Goal: Task Accomplishment & Management: Complete application form

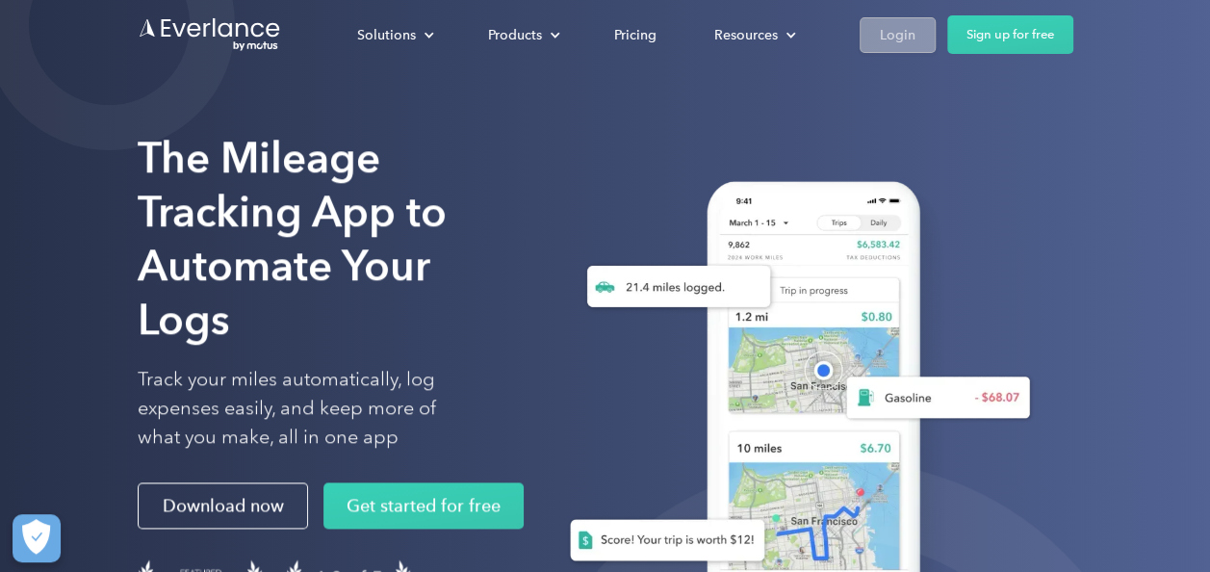
click at [895, 39] on div "Login" at bounding box center [898, 35] width 36 height 24
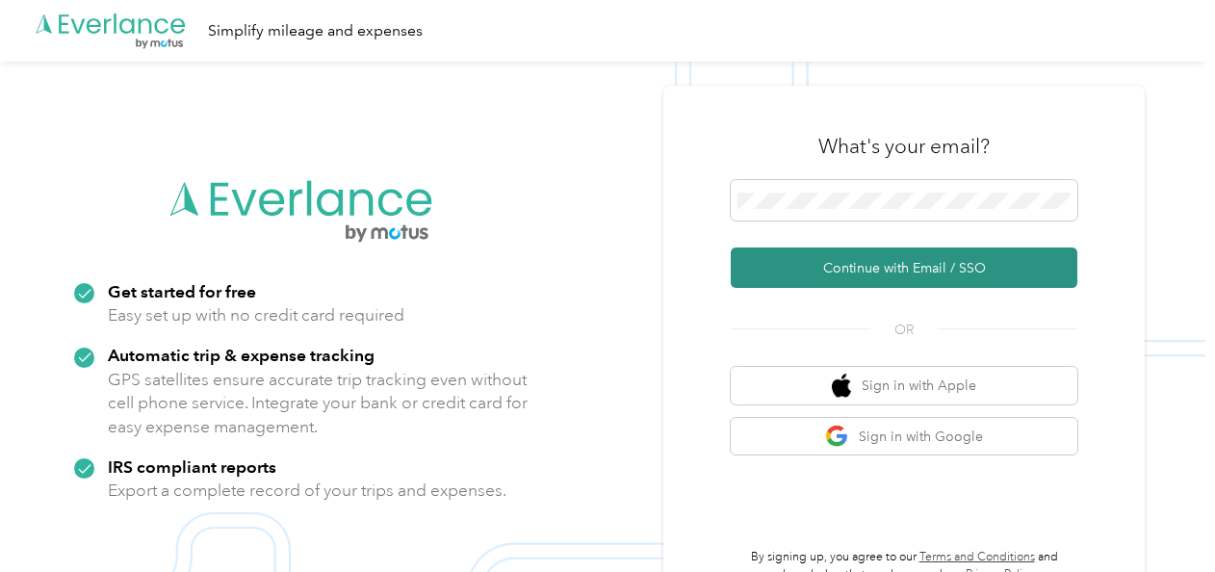
click at [793, 266] on button "Continue with Email / SSO" at bounding box center [903, 267] width 346 height 40
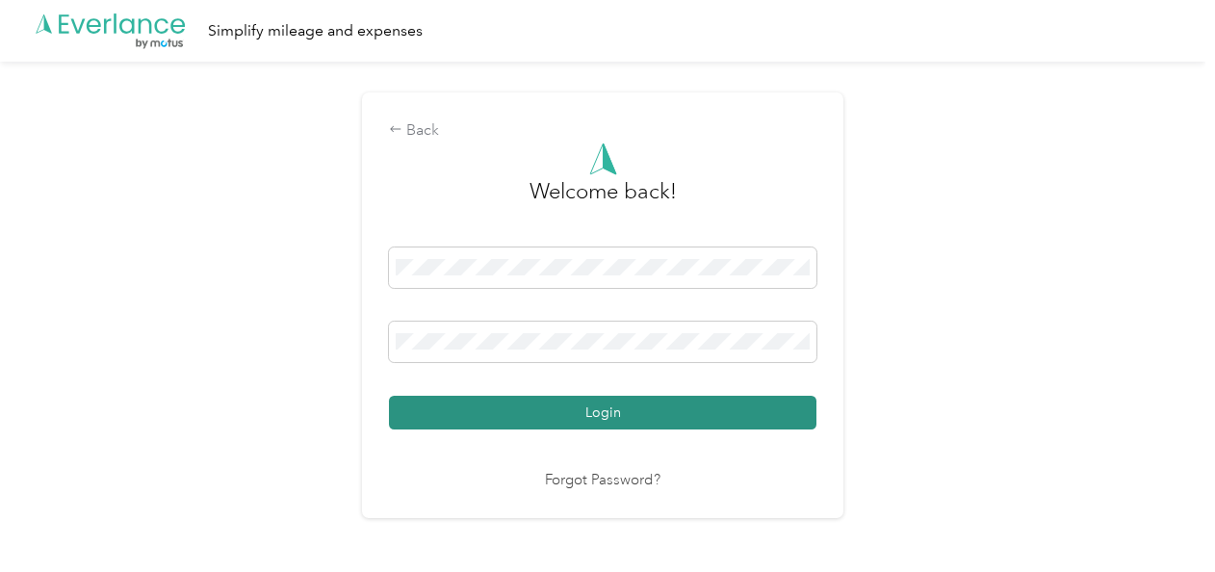
click at [601, 418] on button "Login" at bounding box center [602, 413] width 427 height 34
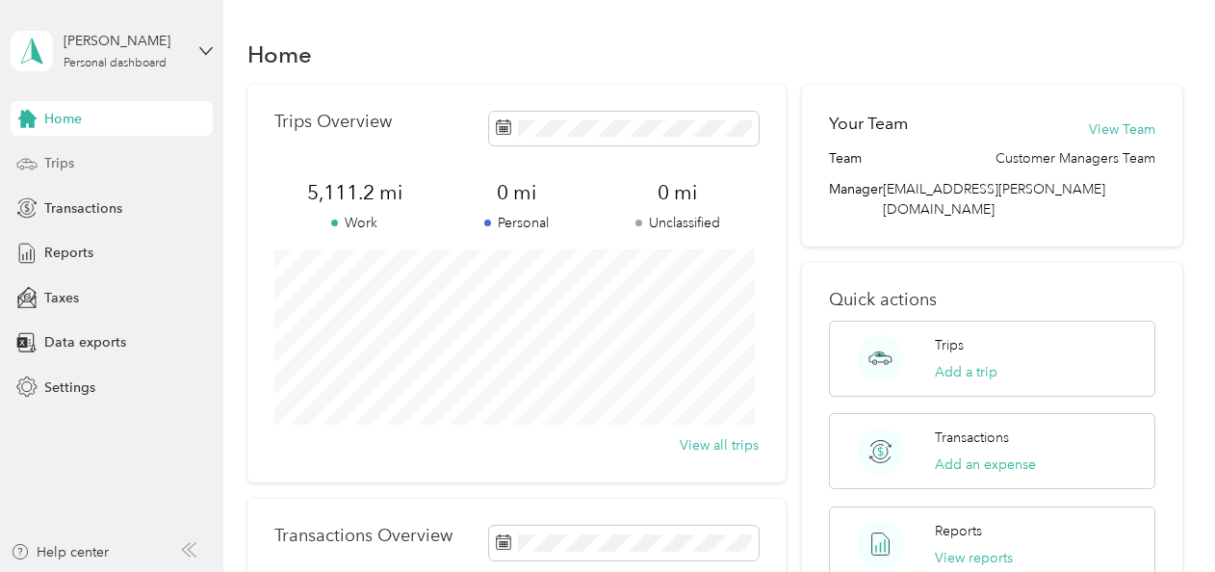
click at [61, 161] on span "Trips" at bounding box center [59, 163] width 30 height 20
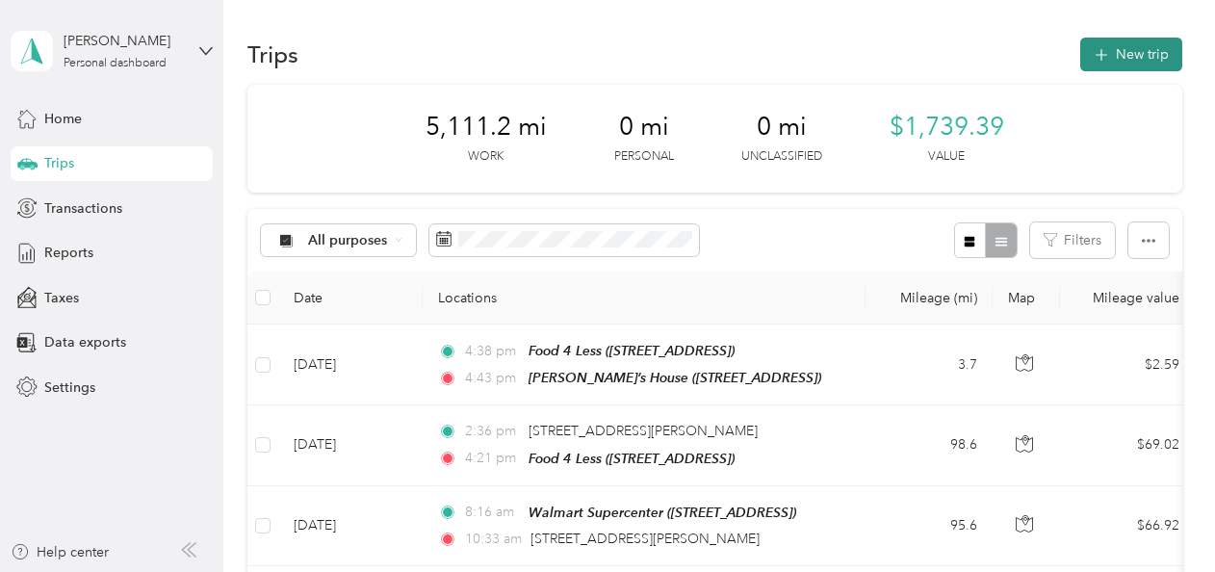
click at [1136, 52] on button "New trip" at bounding box center [1131, 55] width 102 height 34
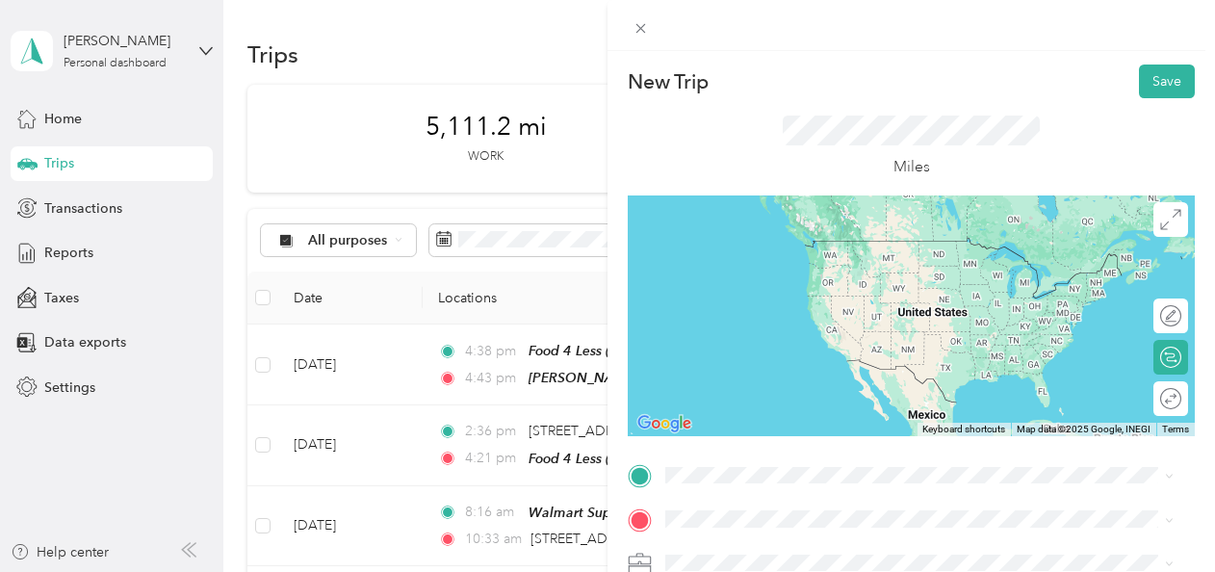
click at [791, 277] on li "[PERSON_NAME]’s House [STREET_ADDRESS]" at bounding box center [919, 257] width 522 height 61
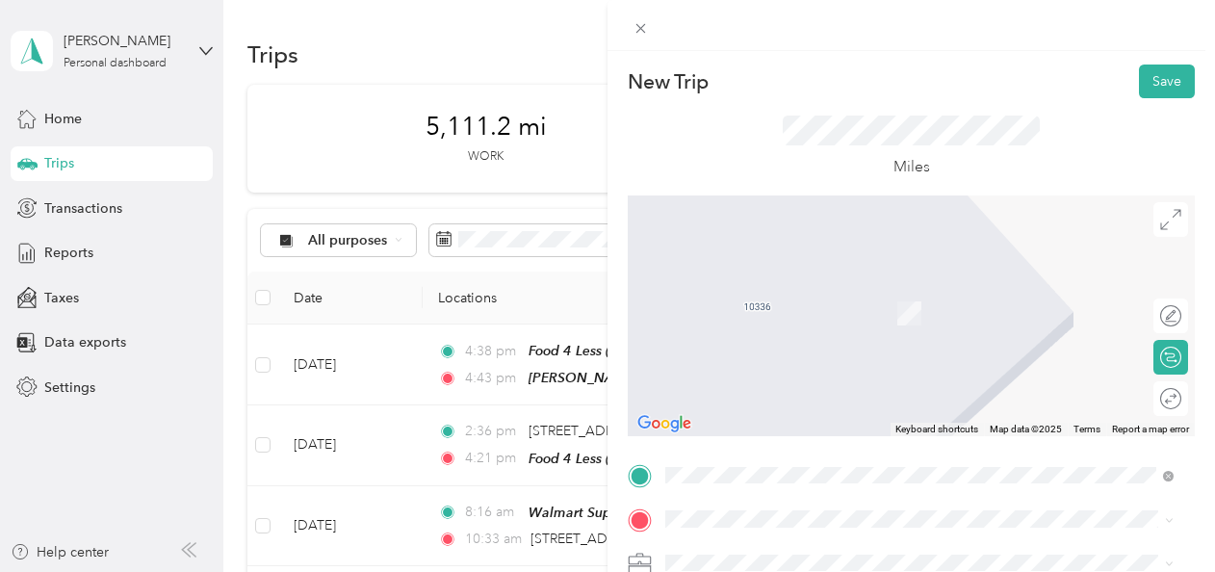
click at [824, 315] on span "[STREET_ADDRESS]" at bounding box center [763, 309] width 122 height 16
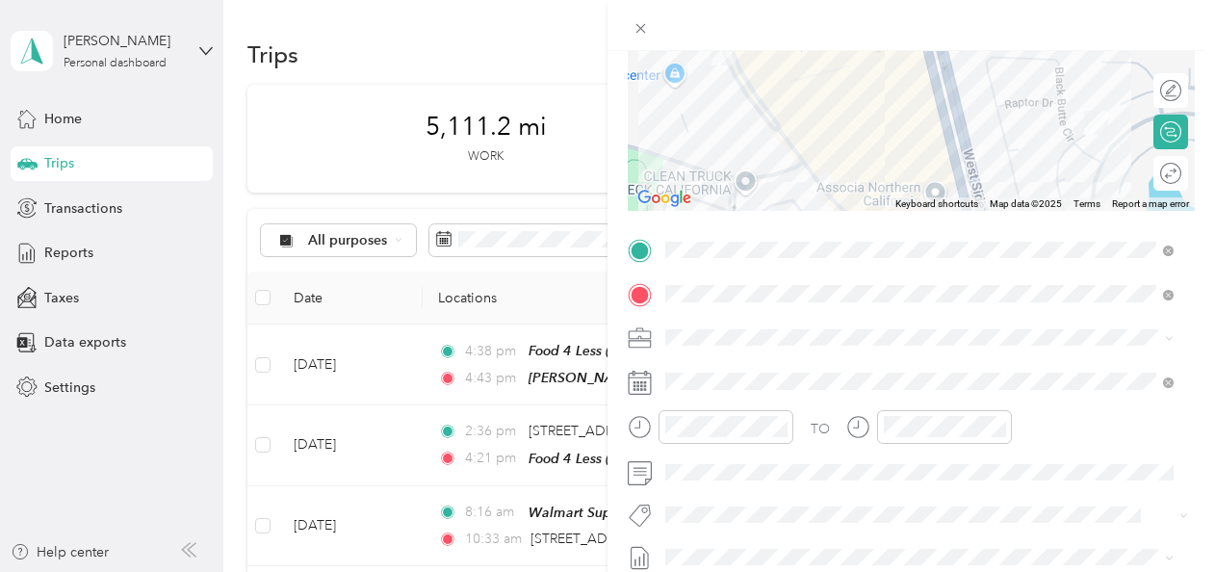
scroll to position [271, 0]
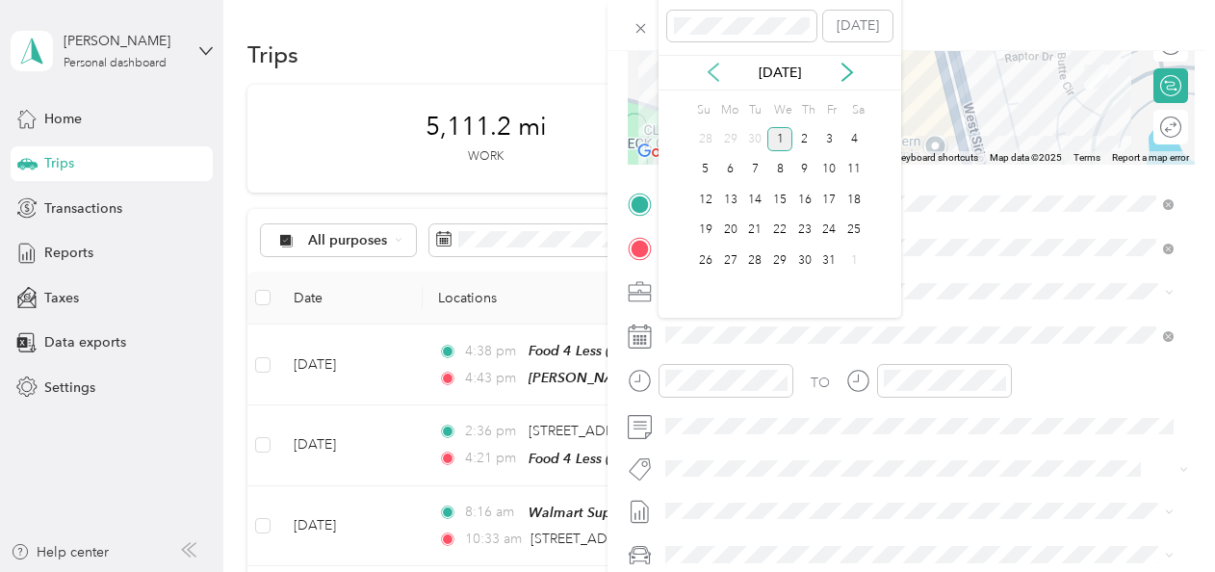
click at [712, 74] on icon at bounding box center [713, 72] width 10 height 17
click at [785, 192] on div "17" at bounding box center [779, 200] width 25 height 24
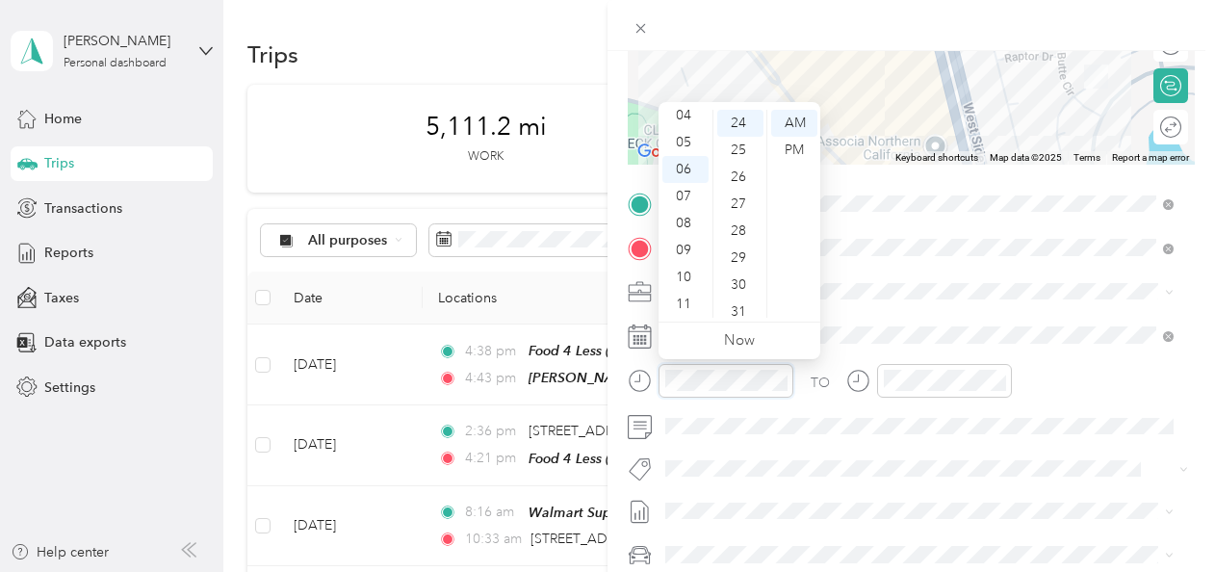
scroll to position [647, 0]
click at [683, 223] on div "08" at bounding box center [685, 223] width 46 height 27
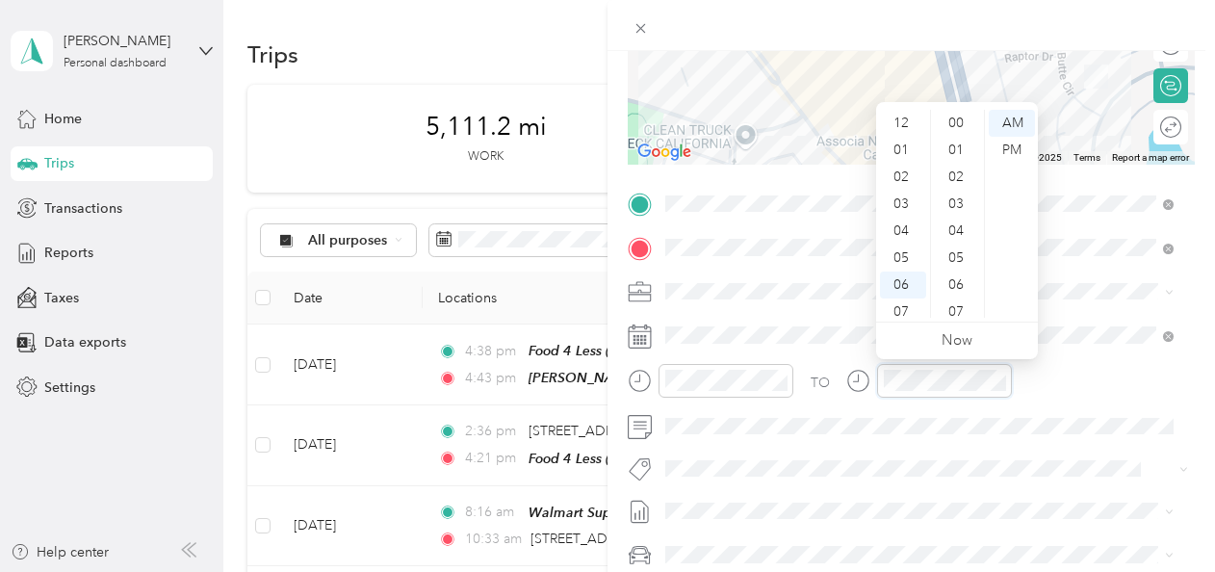
scroll to position [115, 0]
click at [905, 219] on div "08" at bounding box center [903, 223] width 46 height 27
click at [959, 202] on div "27" at bounding box center [958, 204] width 46 height 27
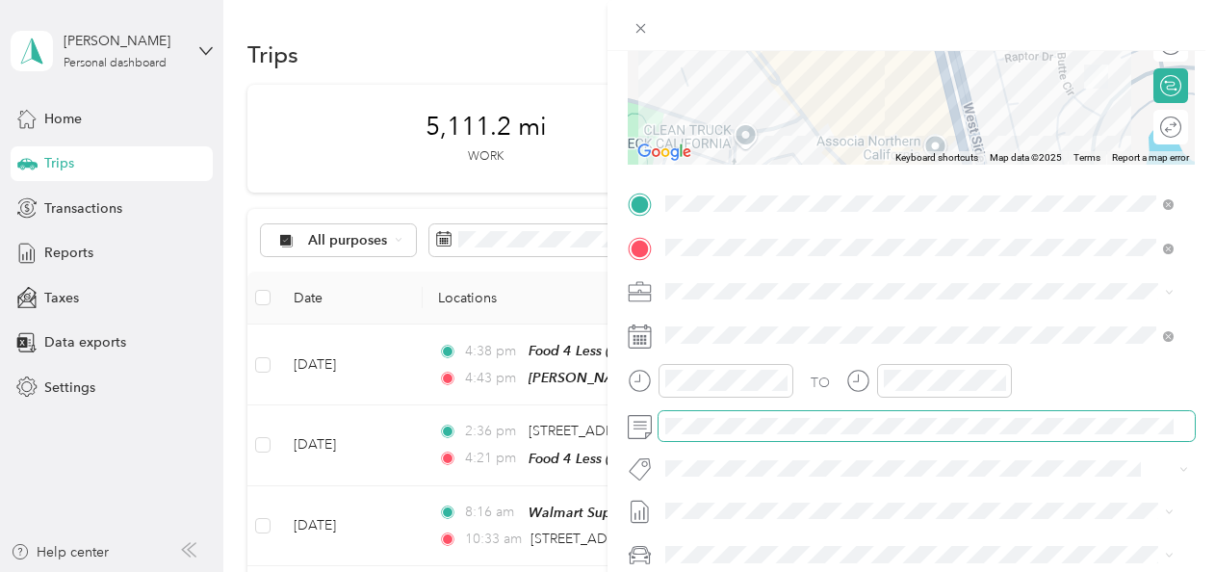
click at [708, 438] on span at bounding box center [926, 426] width 536 height 31
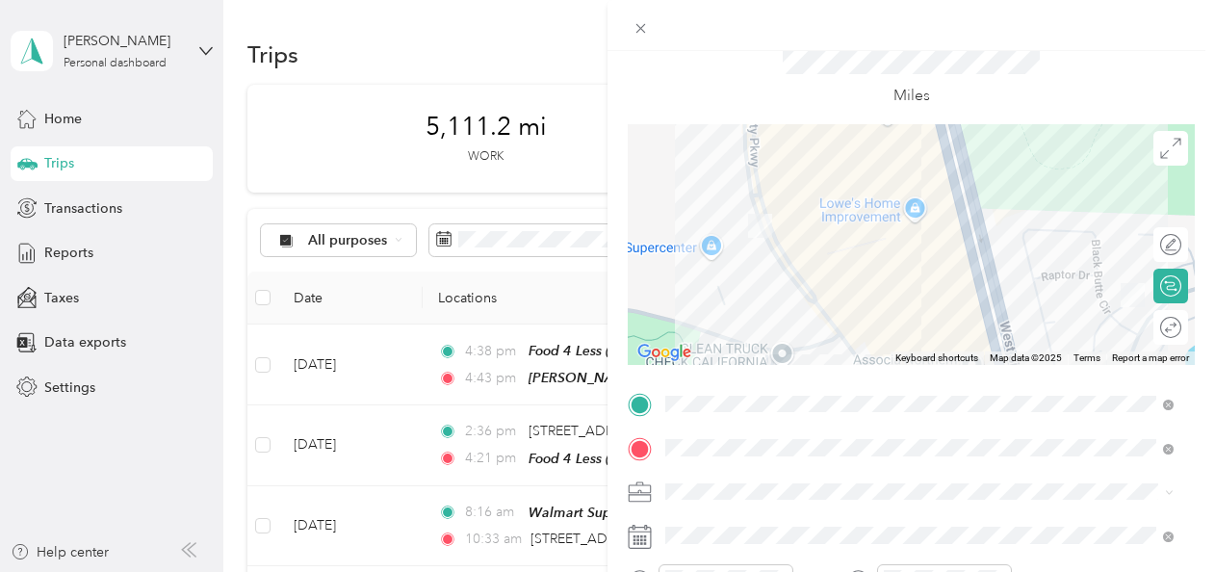
scroll to position [14, 0]
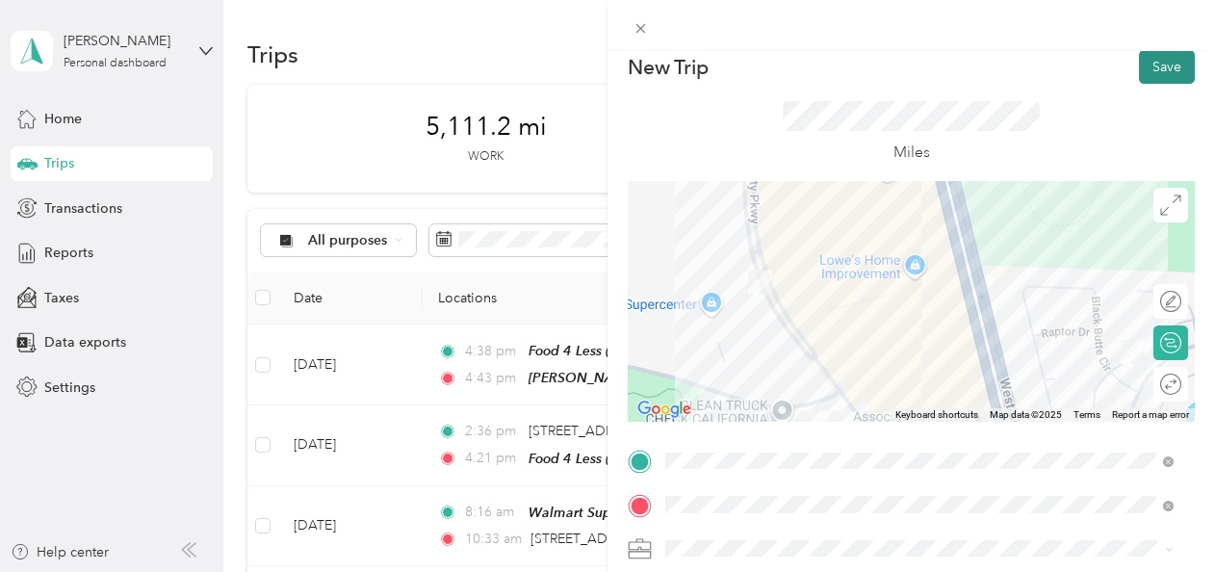
click at [1157, 70] on button "Save" at bounding box center [1167, 67] width 56 height 34
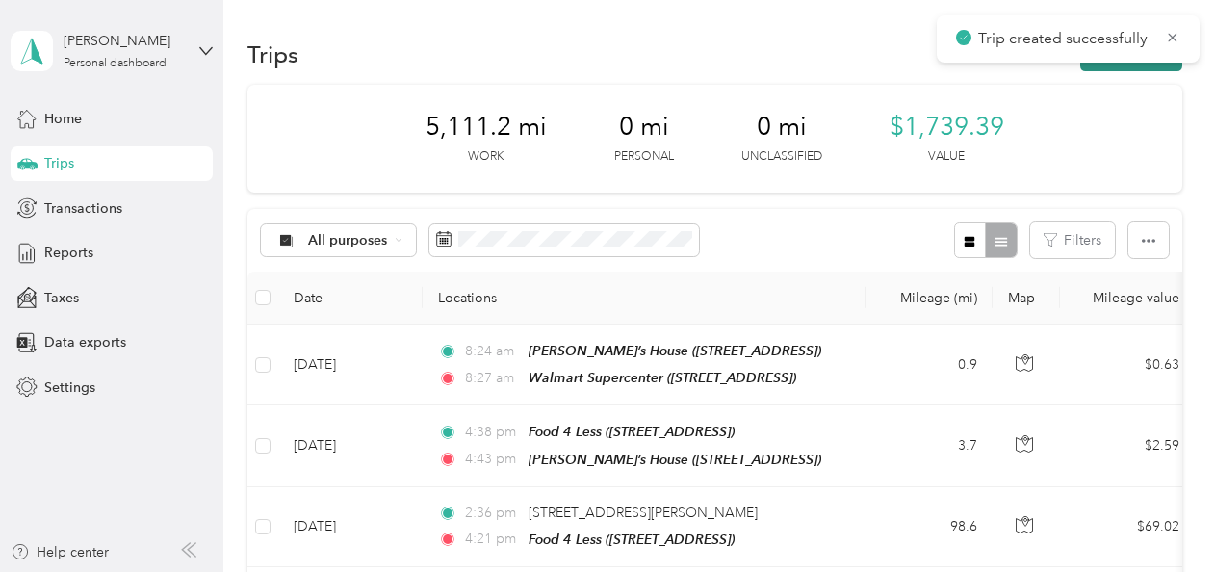
click at [1102, 66] on button "New trip" at bounding box center [1131, 55] width 102 height 34
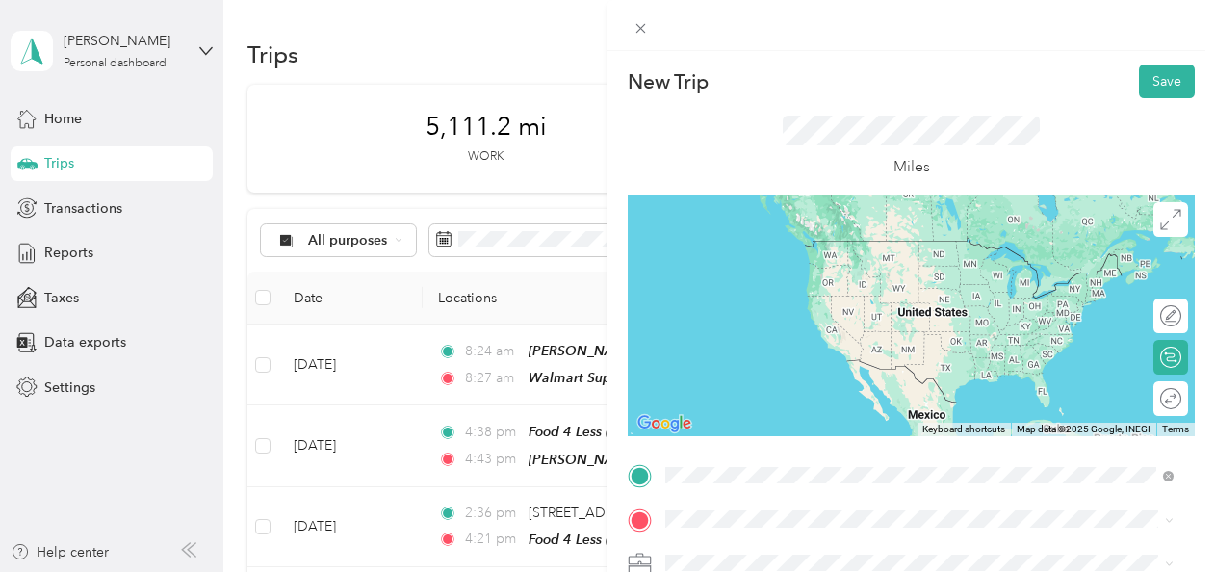
click at [786, 275] on span "[STREET_ADDRESS]" at bounding box center [763, 276] width 122 height 16
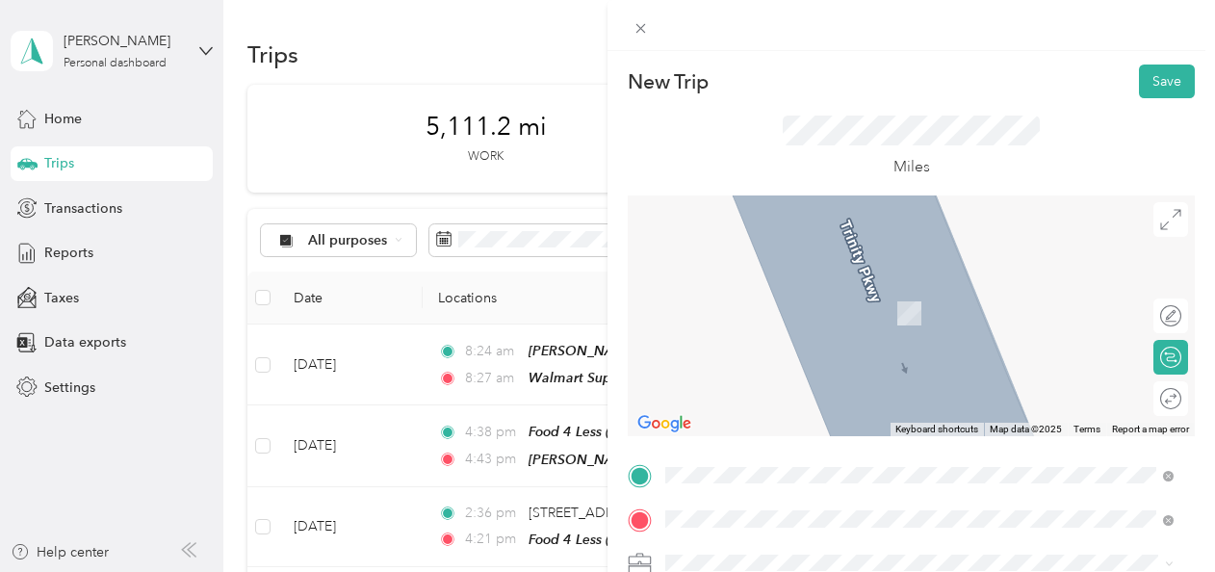
click at [762, 291] on strong "C&S Wholesaler" at bounding box center [753, 291] width 102 height 17
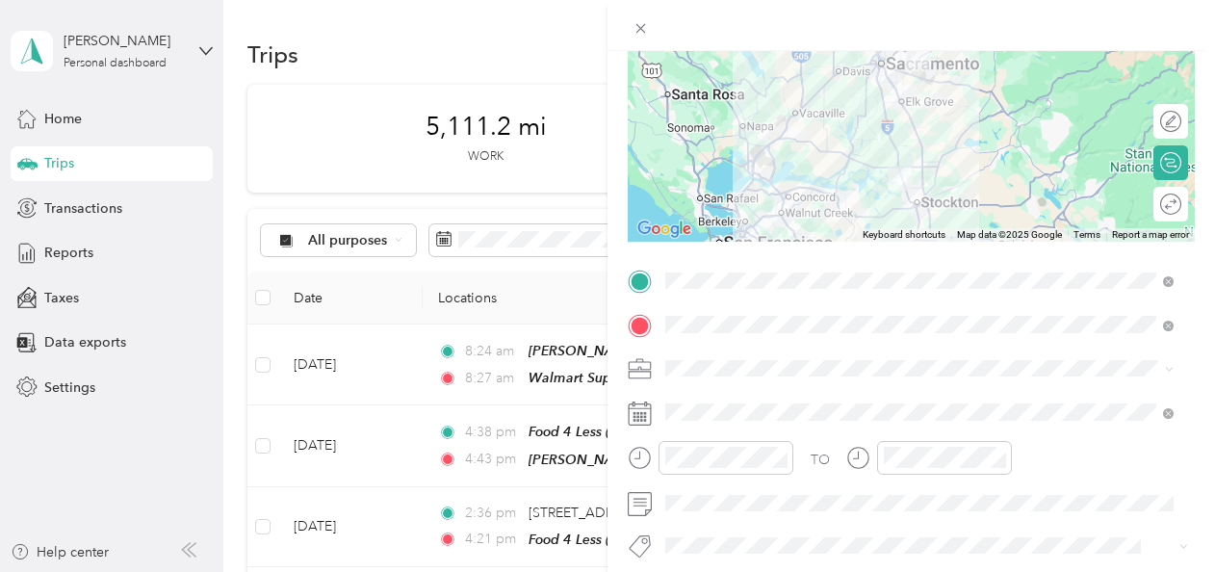
scroll to position [196, 0]
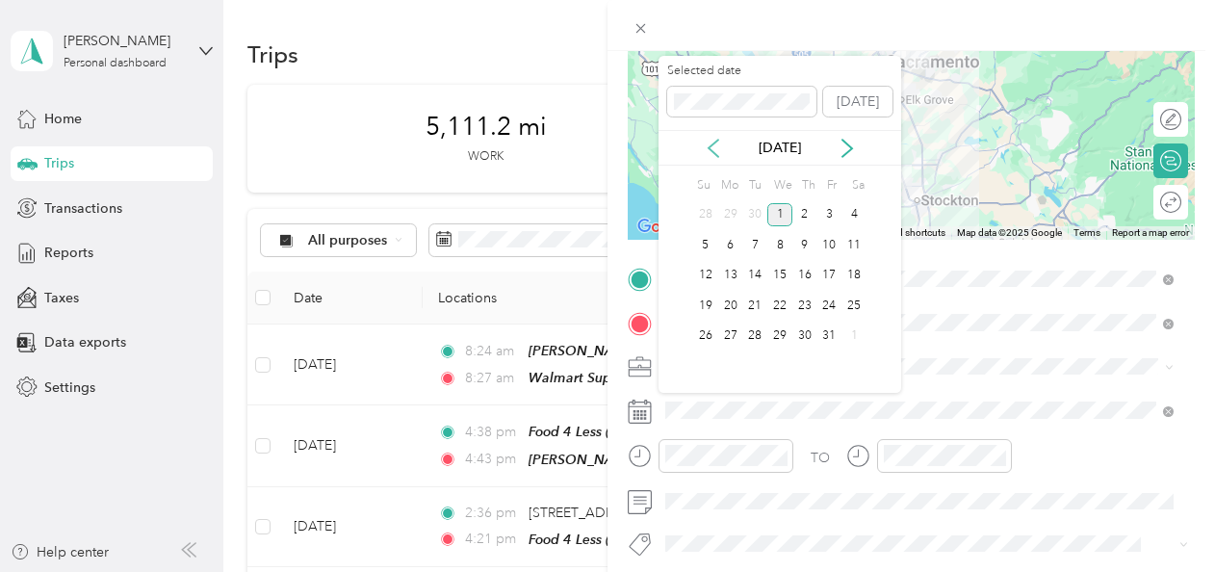
click at [706, 144] on icon at bounding box center [713, 148] width 19 height 19
click at [776, 273] on div "17" at bounding box center [779, 276] width 25 height 24
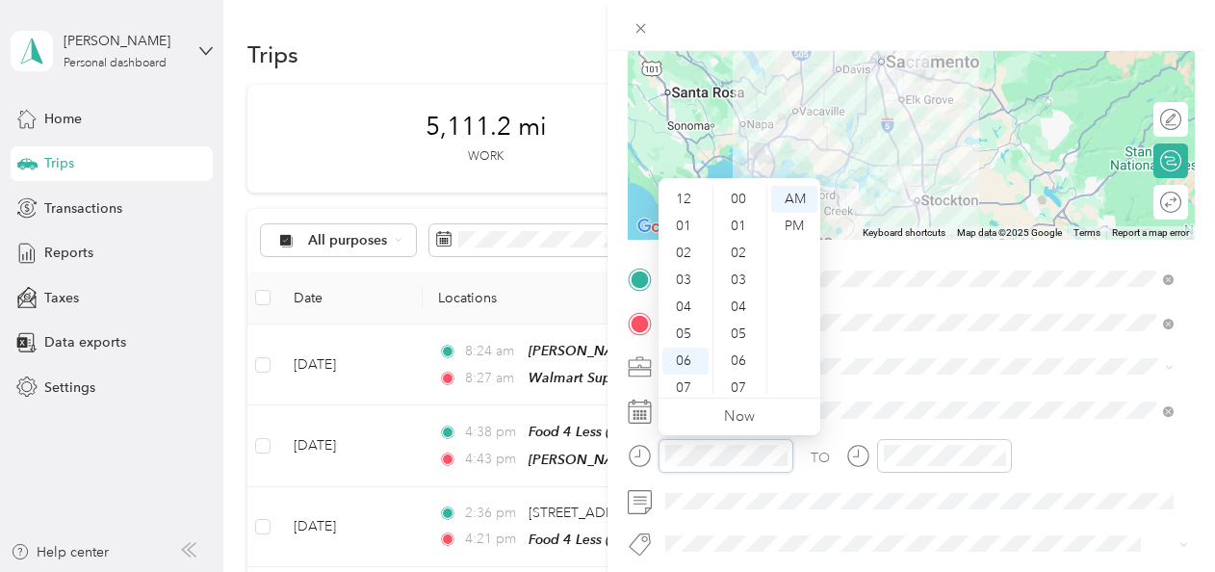
scroll to position [115, 0]
click at [692, 291] on div "08" at bounding box center [685, 299] width 46 height 27
click at [743, 321] on div "43" at bounding box center [740, 323] width 46 height 27
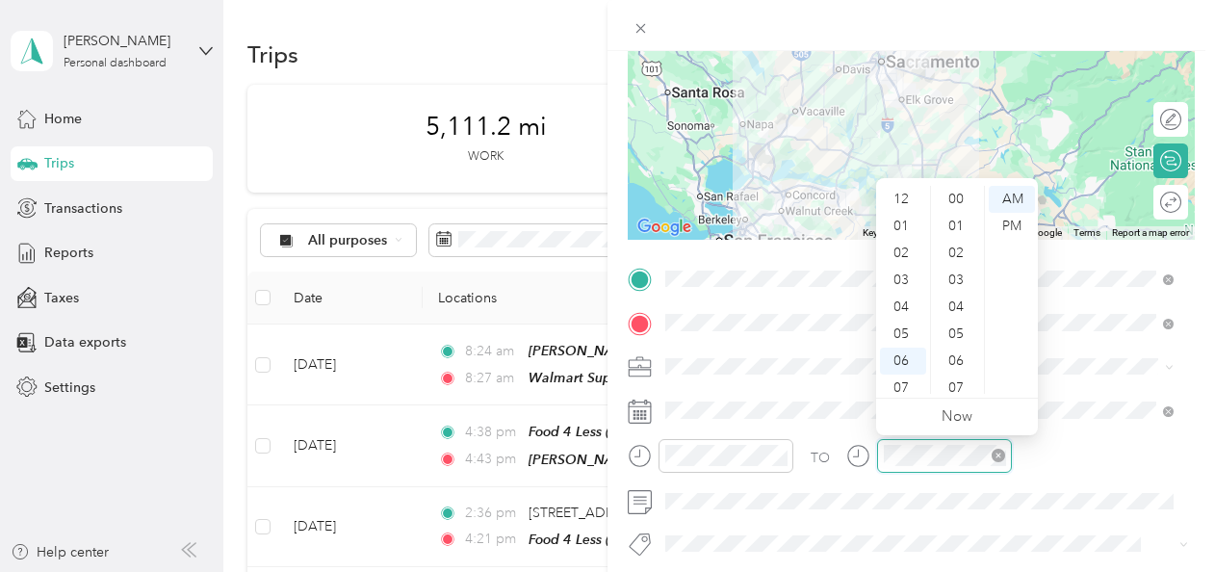
scroll to position [115, 0]
click at [889, 325] on div "09" at bounding box center [903, 326] width 46 height 27
click at [889, 347] on div "10" at bounding box center [903, 353] width 46 height 27
click at [964, 199] on div "00" at bounding box center [958, 199] width 46 height 27
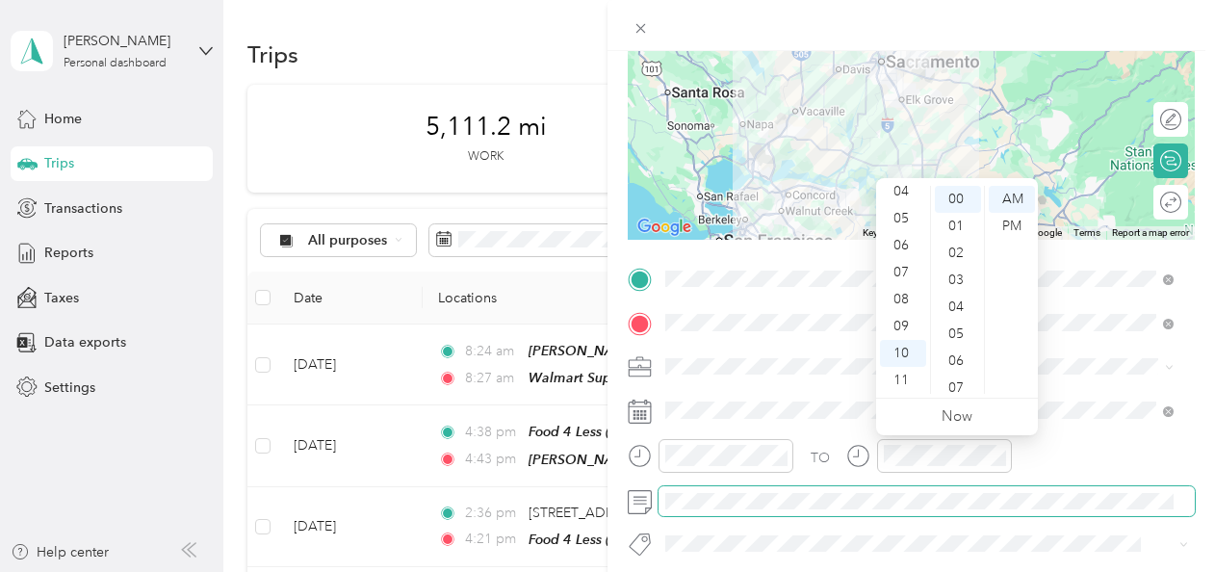
click at [713, 513] on span at bounding box center [926, 501] width 536 height 31
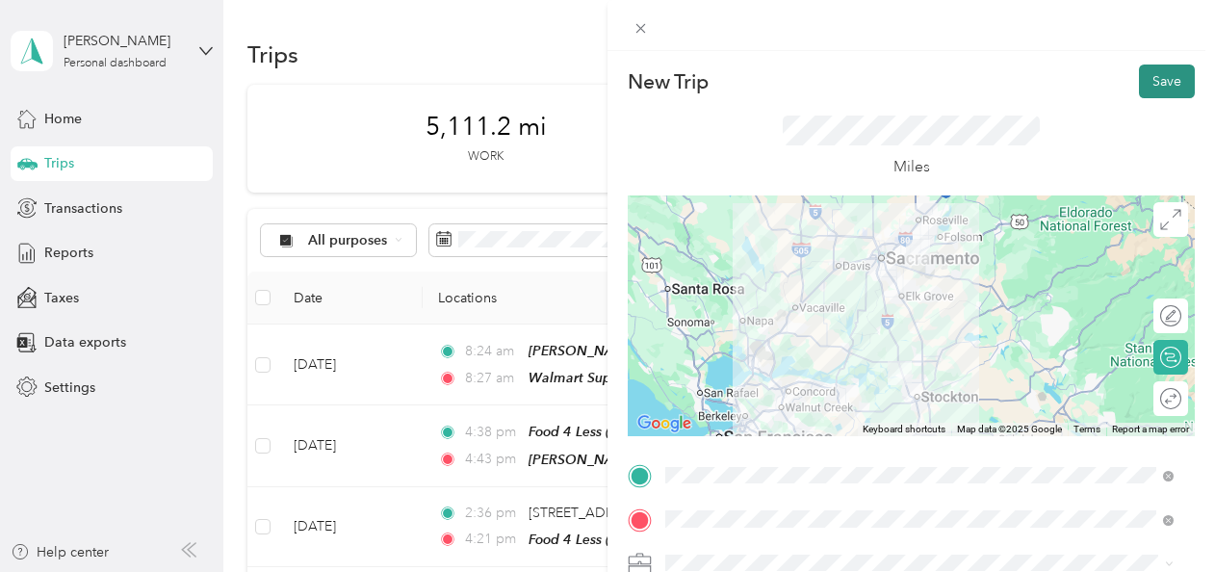
click at [1151, 81] on button "Save" at bounding box center [1167, 81] width 56 height 34
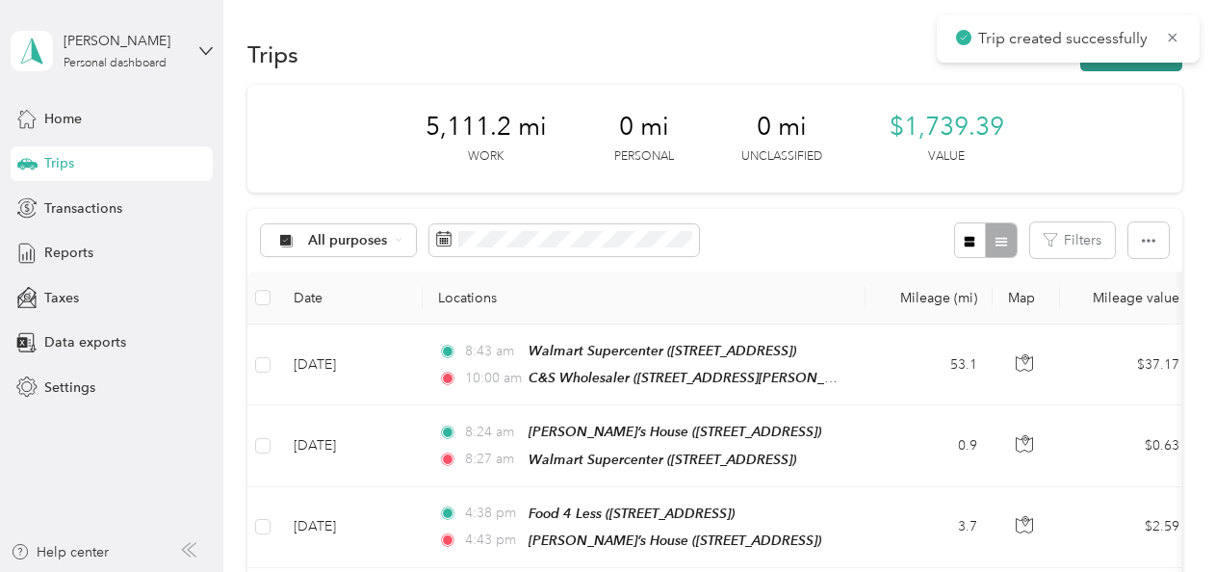
click at [1088, 65] on button "New trip" at bounding box center [1131, 55] width 102 height 34
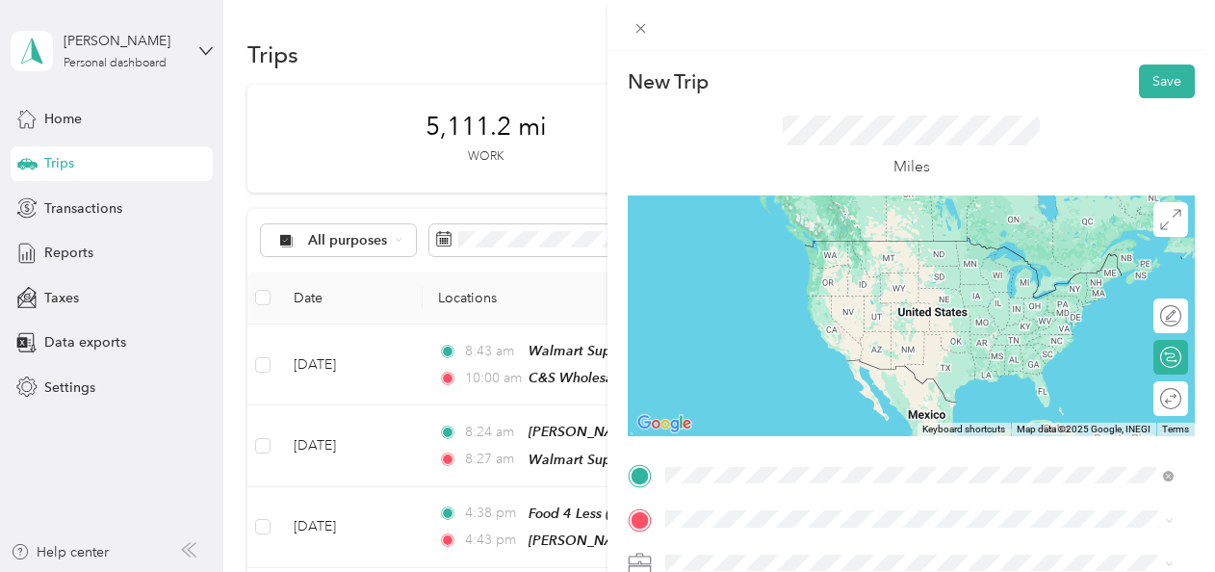
click at [745, 259] on div "C&S Wholesaler [STREET_ADDRESS][PERSON_NAME]" at bounding box center [816, 259] width 229 height 40
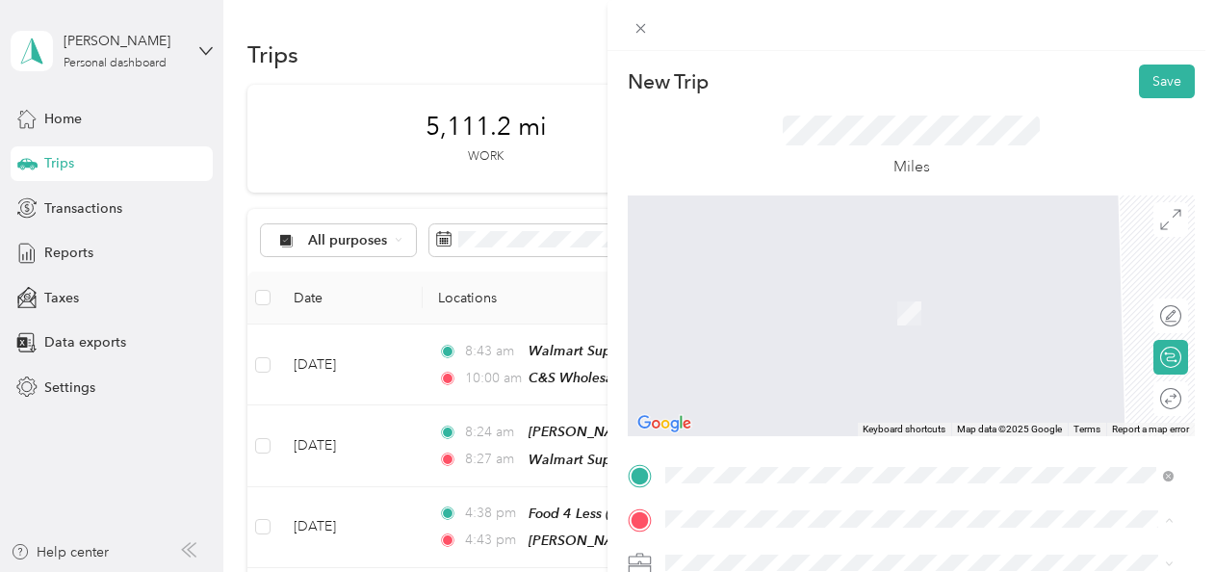
click at [755, 313] on span "[STREET_ADDRESS]" at bounding box center [763, 320] width 122 height 16
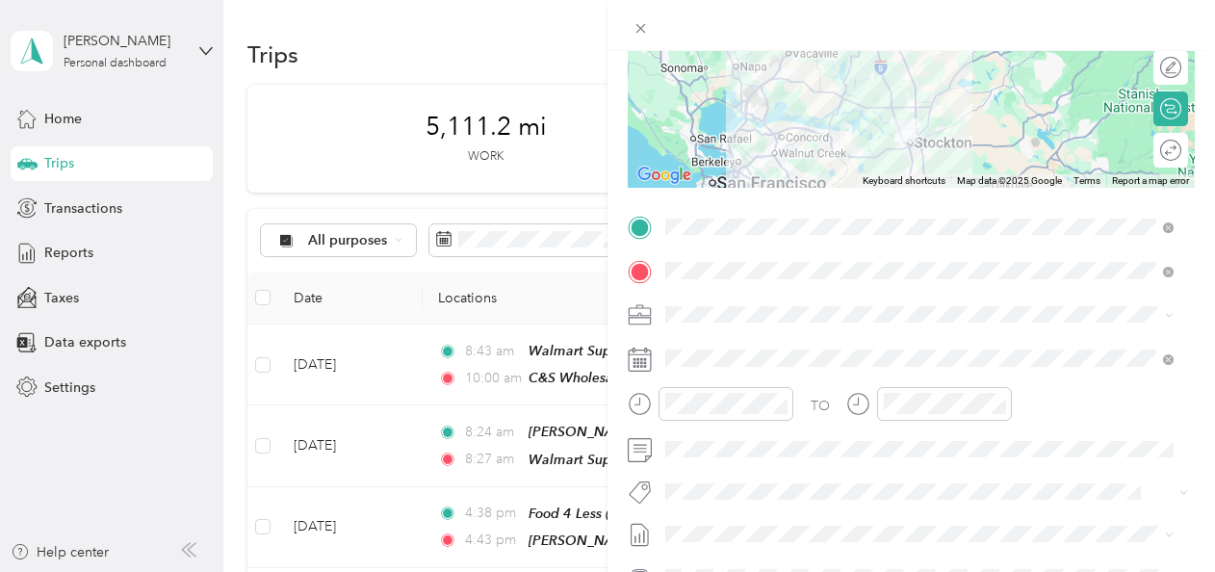
scroll to position [252, 0]
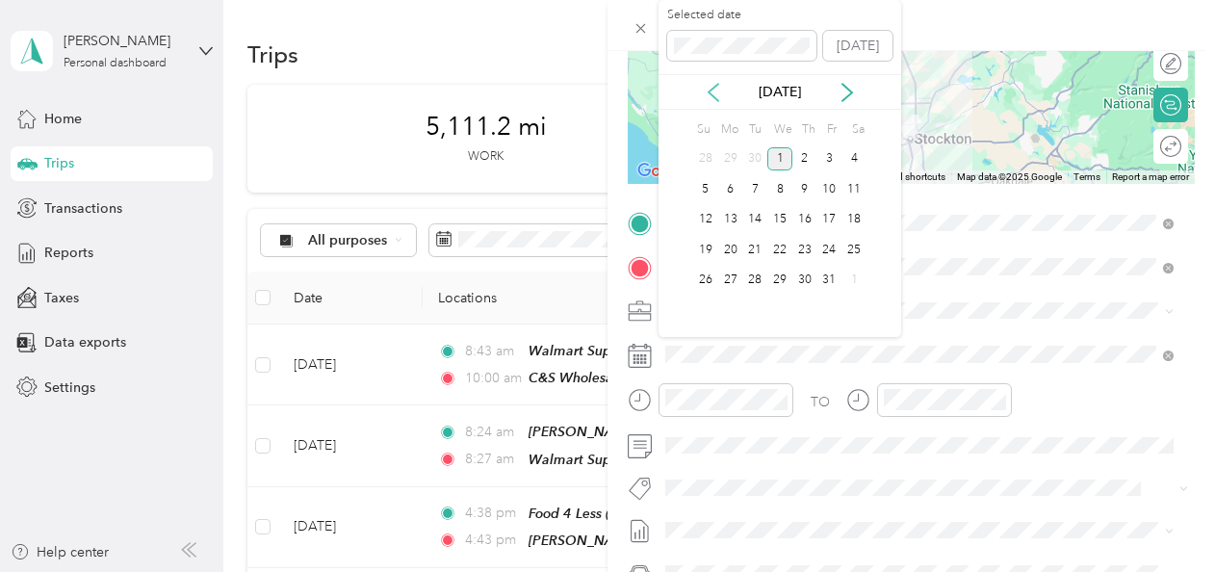
click at [708, 90] on icon at bounding box center [713, 92] width 10 height 17
click at [779, 211] on div "17" at bounding box center [779, 220] width 25 height 24
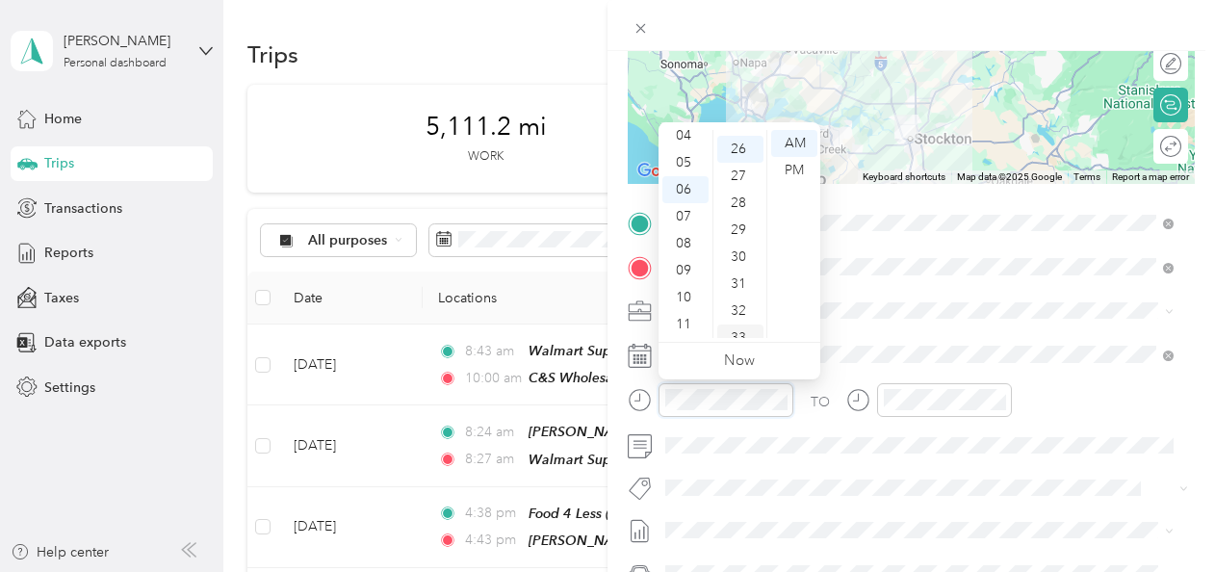
scroll to position [701, 0]
click at [688, 324] on div "11" at bounding box center [685, 324] width 46 height 27
click at [733, 329] on div "33" at bounding box center [740, 332] width 46 height 27
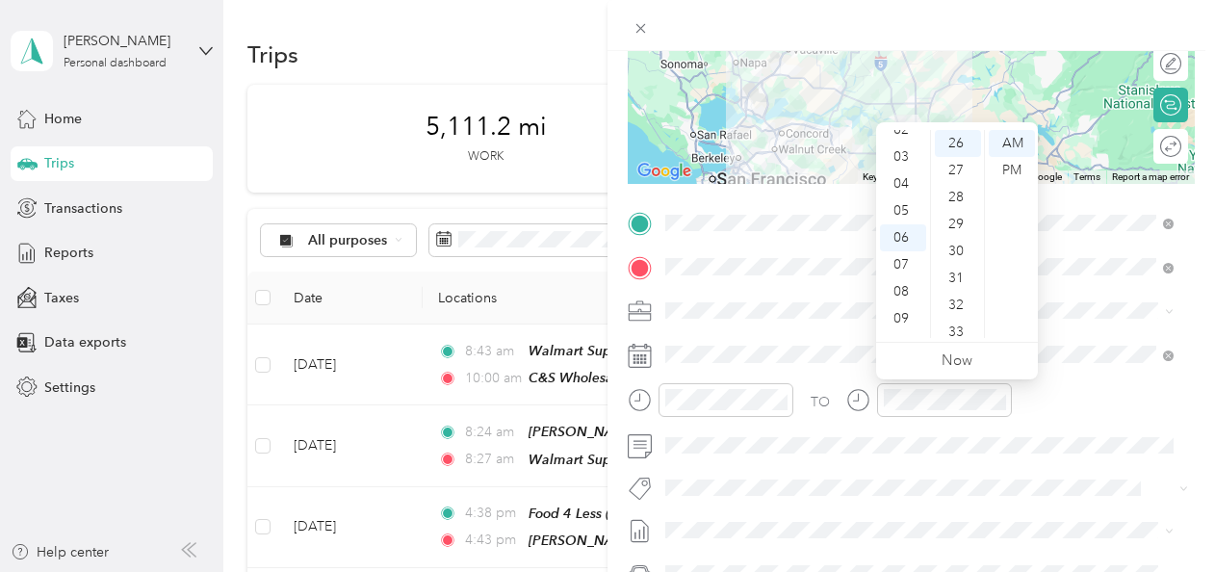
scroll to position [0, 0]
click at [898, 145] on div "12" at bounding box center [903, 143] width 46 height 27
click at [987, 233] on ul "AM PM" at bounding box center [1011, 234] width 54 height 208
click at [959, 287] on div "44" at bounding box center [958, 291] width 46 height 27
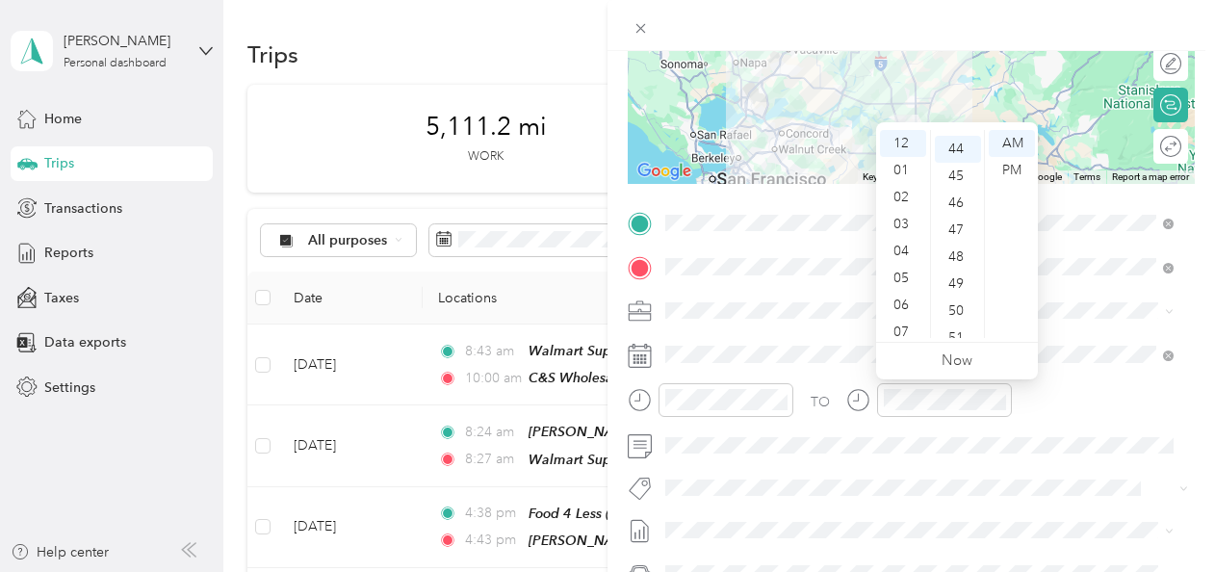
scroll to position [1186, 0]
click at [1016, 166] on div "PM" at bounding box center [1011, 170] width 46 height 27
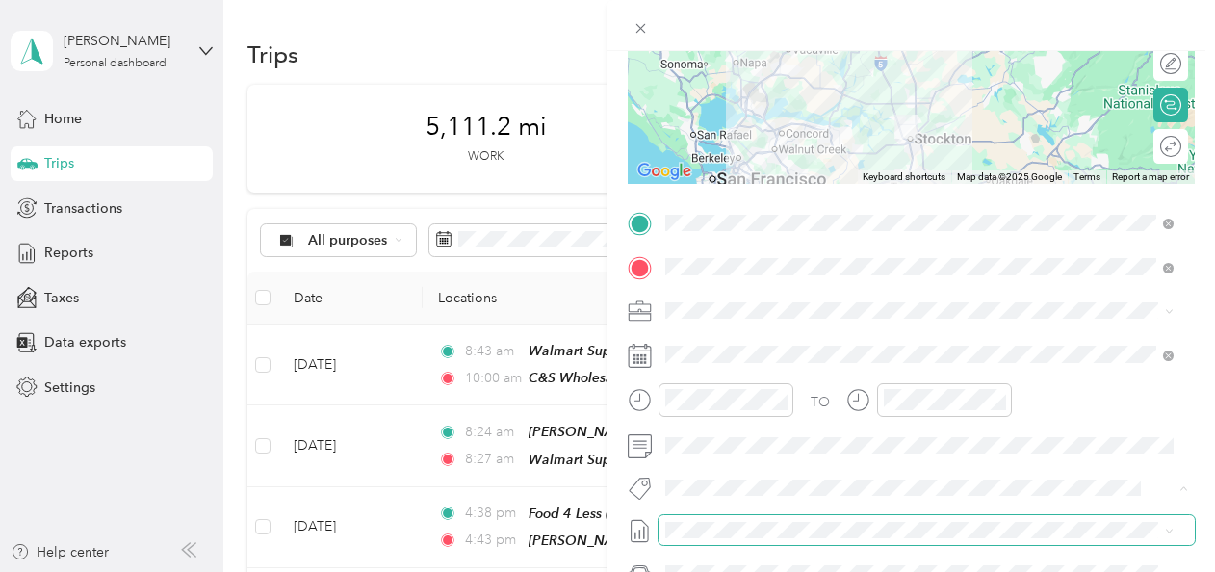
click at [755, 518] on span at bounding box center [926, 530] width 536 height 31
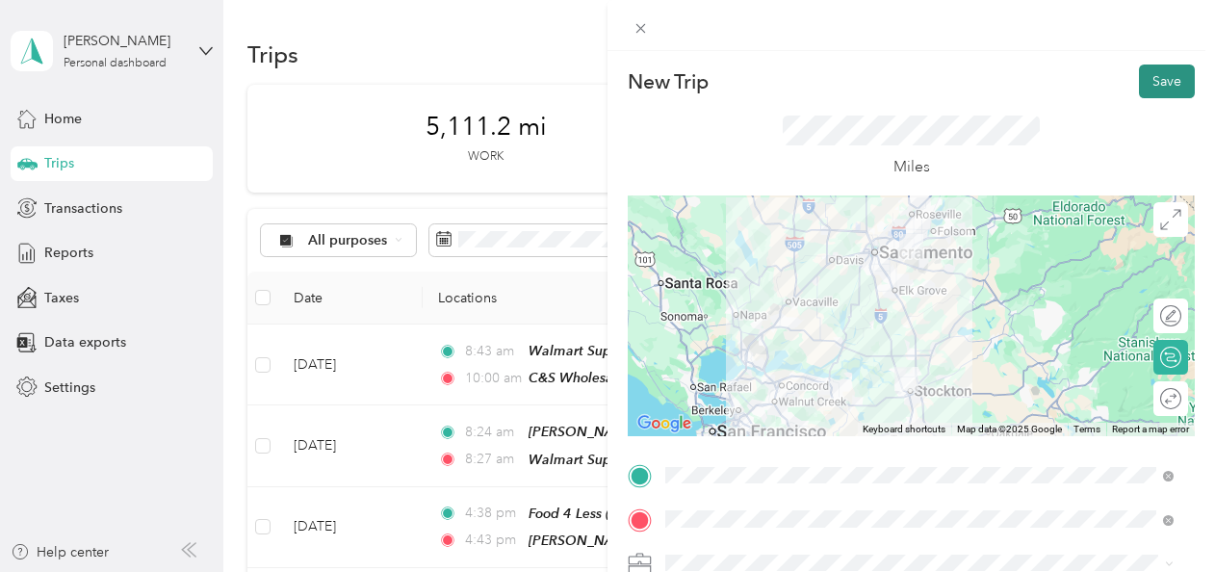
click at [1151, 72] on button "Save" at bounding box center [1167, 81] width 56 height 34
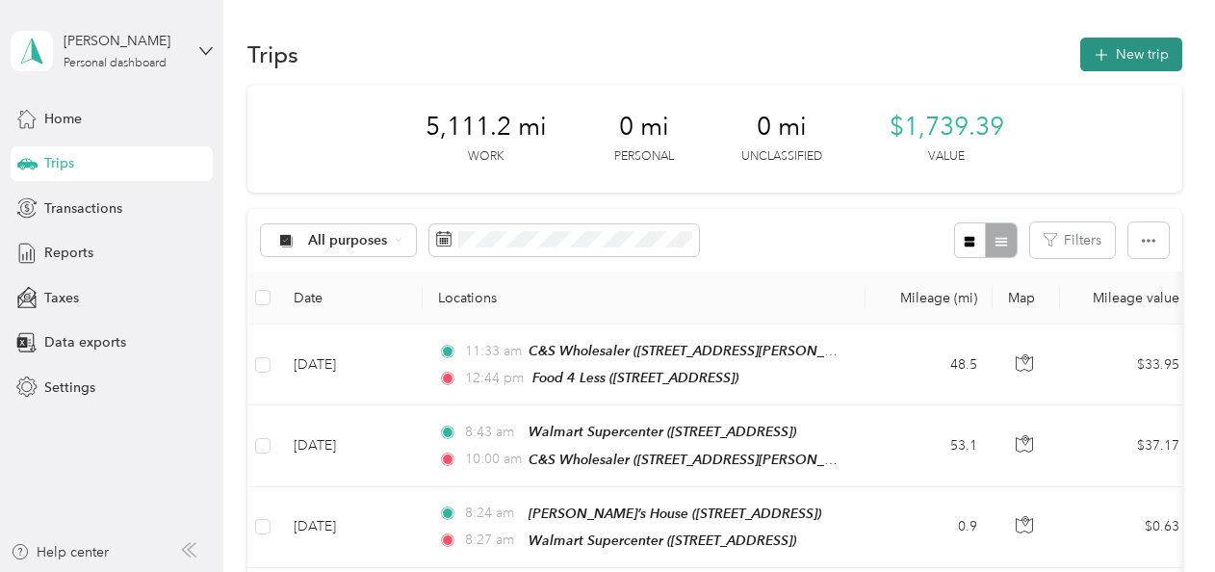
click at [1102, 66] on button "New trip" at bounding box center [1131, 55] width 102 height 34
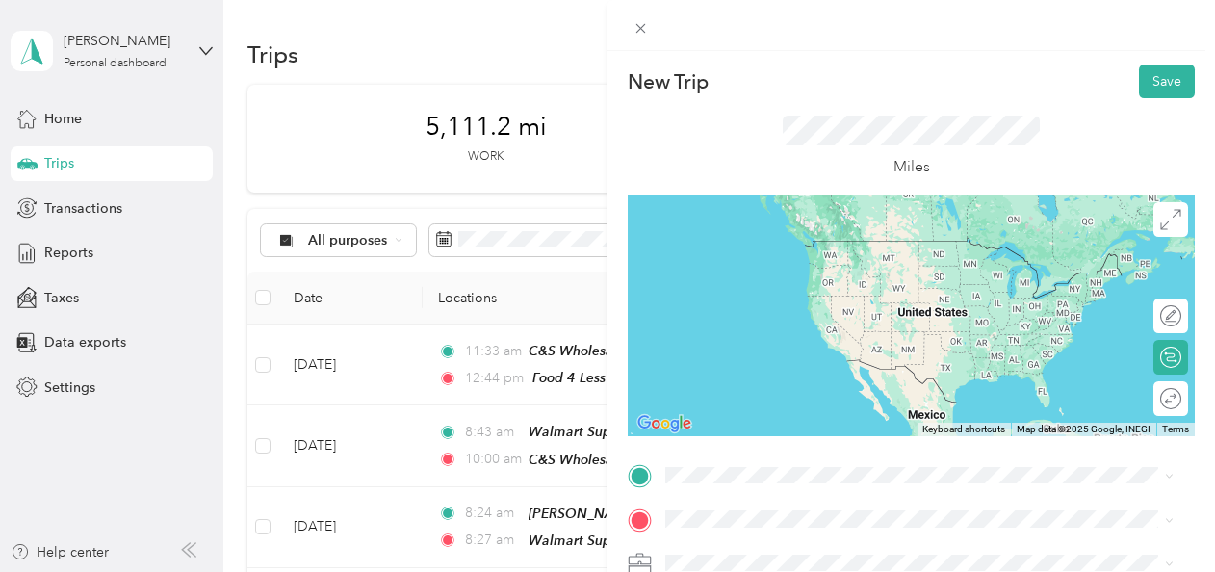
click at [781, 279] on div "TEAM Food 4 Less 255 E March Ln, 952075855, [GEOGRAPHIC_DATA], [GEOGRAPHIC_DATA…" at bounding box center [919, 259] width 495 height 54
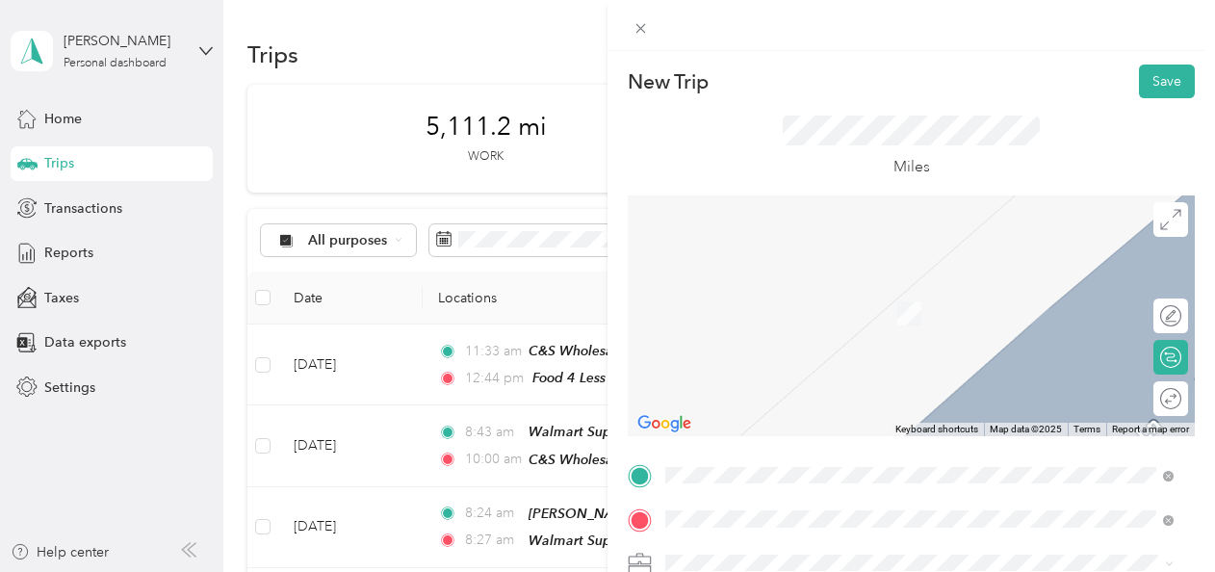
drag, startPoint x: 853, startPoint y: 309, endPoint x: 775, endPoint y: 491, distance: 197.9
click at [824, 311] on span "[STREET_ADDRESS]" at bounding box center [763, 313] width 122 height 16
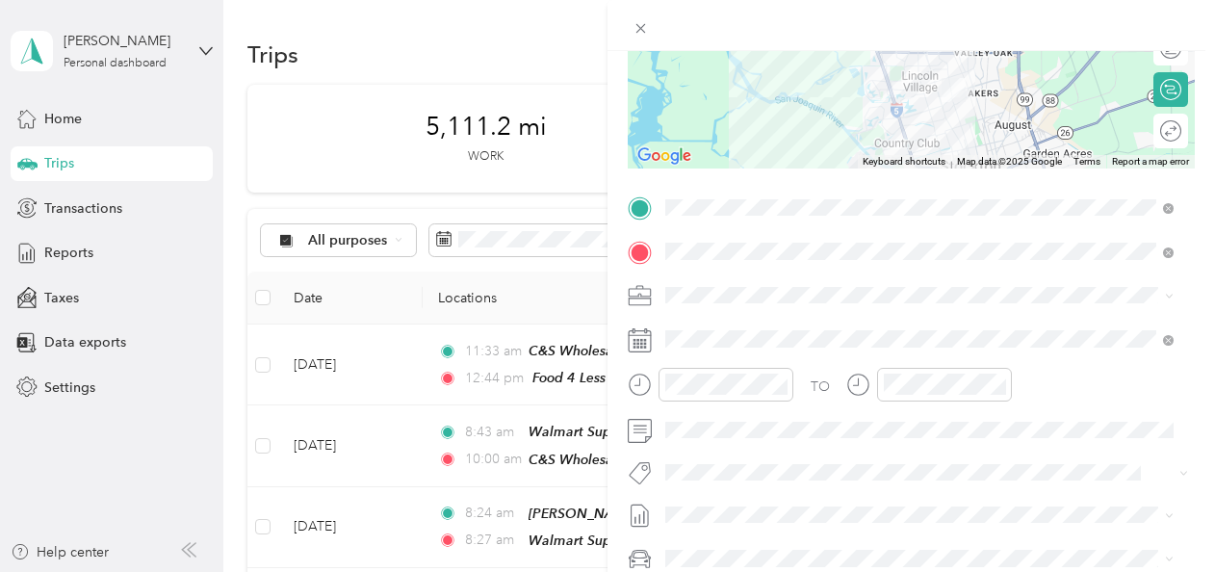
scroll to position [275, 0]
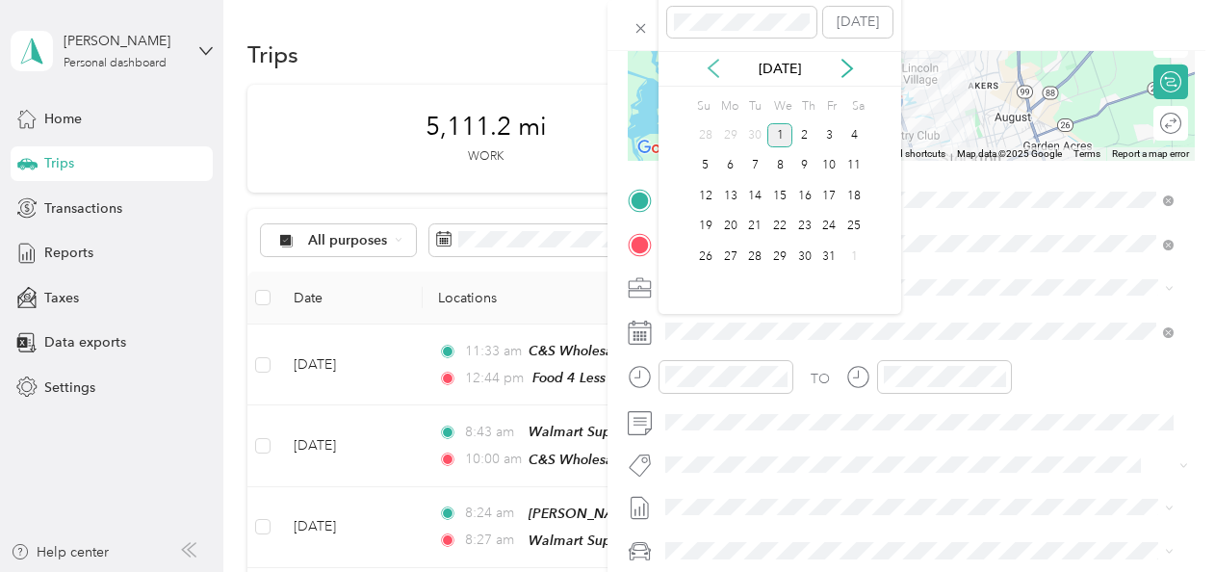
click at [704, 64] on icon at bounding box center [713, 68] width 19 height 19
click at [779, 182] on div "17" at bounding box center [779, 196] width 25 height 31
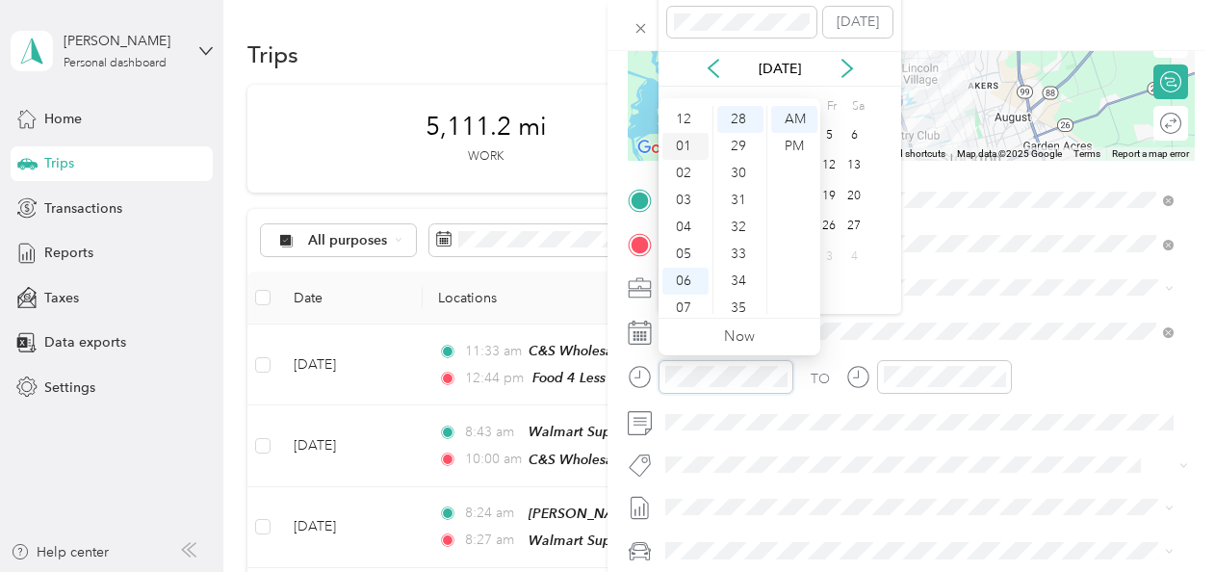
scroll to position [0, 0]
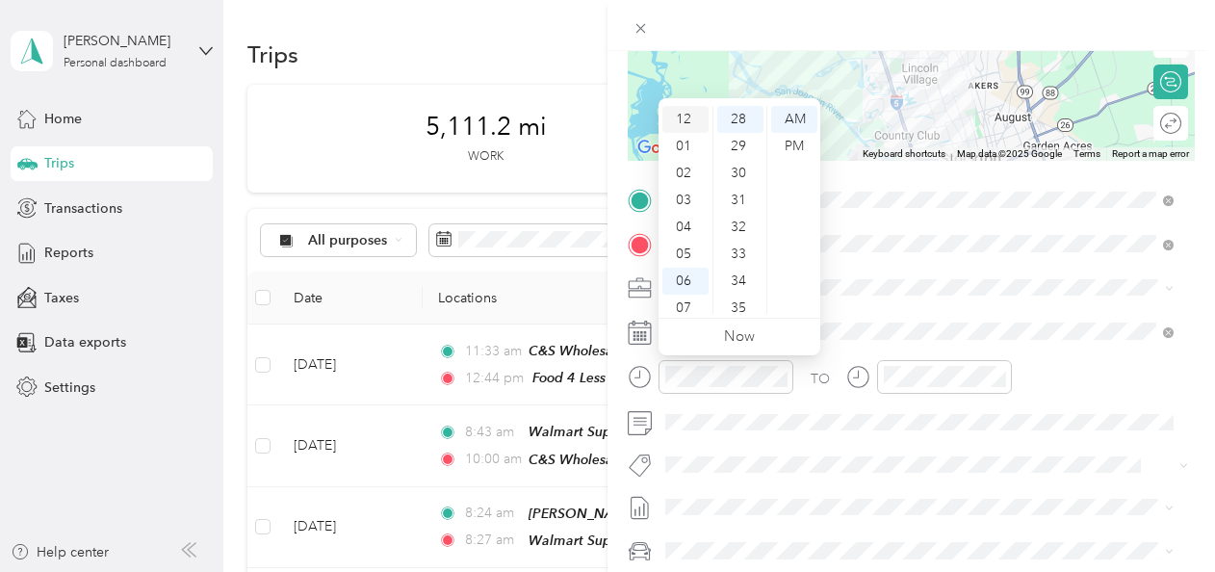
click at [691, 117] on div "12" at bounding box center [685, 119] width 46 height 27
click at [679, 137] on div "01" at bounding box center [685, 146] width 46 height 27
drag, startPoint x: 733, startPoint y: 226, endPoint x: 764, endPoint y: 210, distance: 34.9
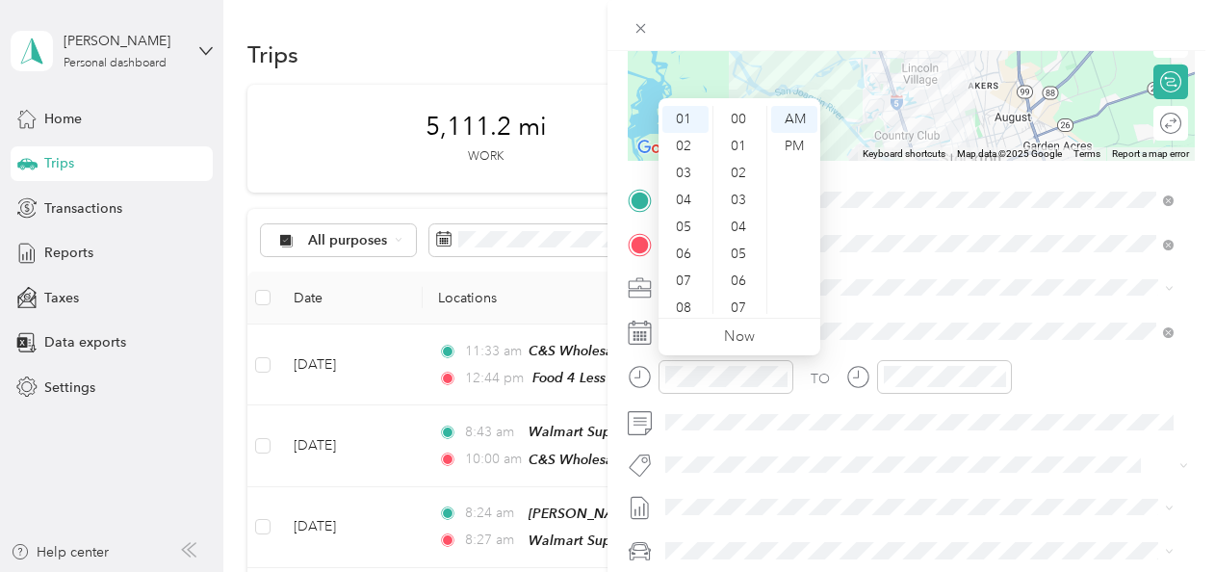
click at [733, 225] on div "04" at bounding box center [740, 227] width 46 height 27
click at [799, 145] on div "PM" at bounding box center [794, 146] width 46 height 27
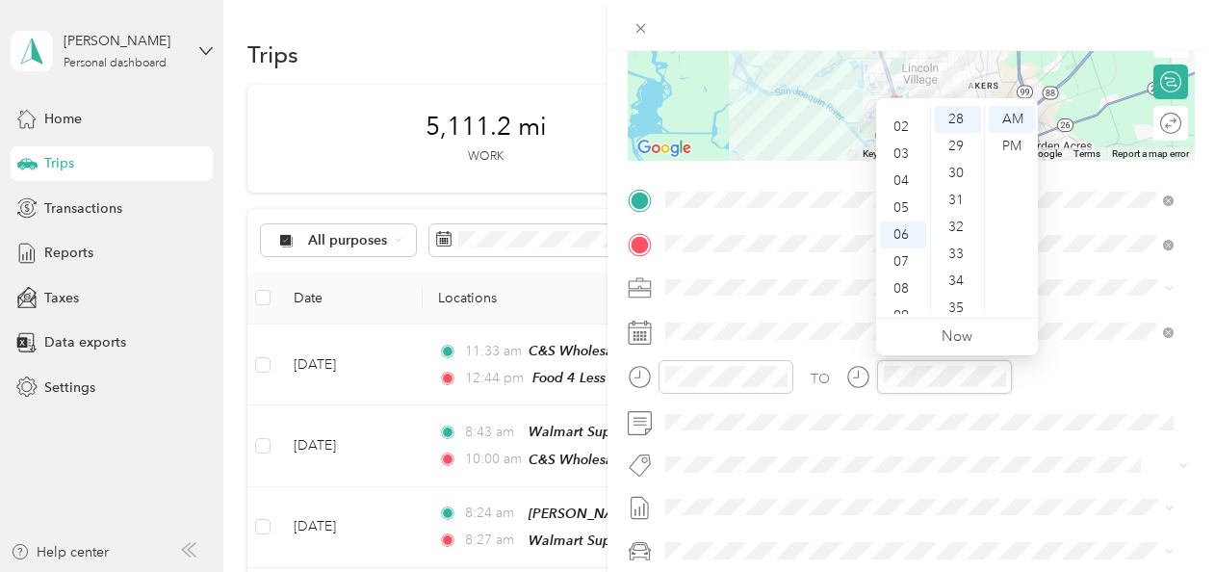
scroll to position [0, 0]
click at [901, 144] on div "01" at bounding box center [903, 146] width 46 height 27
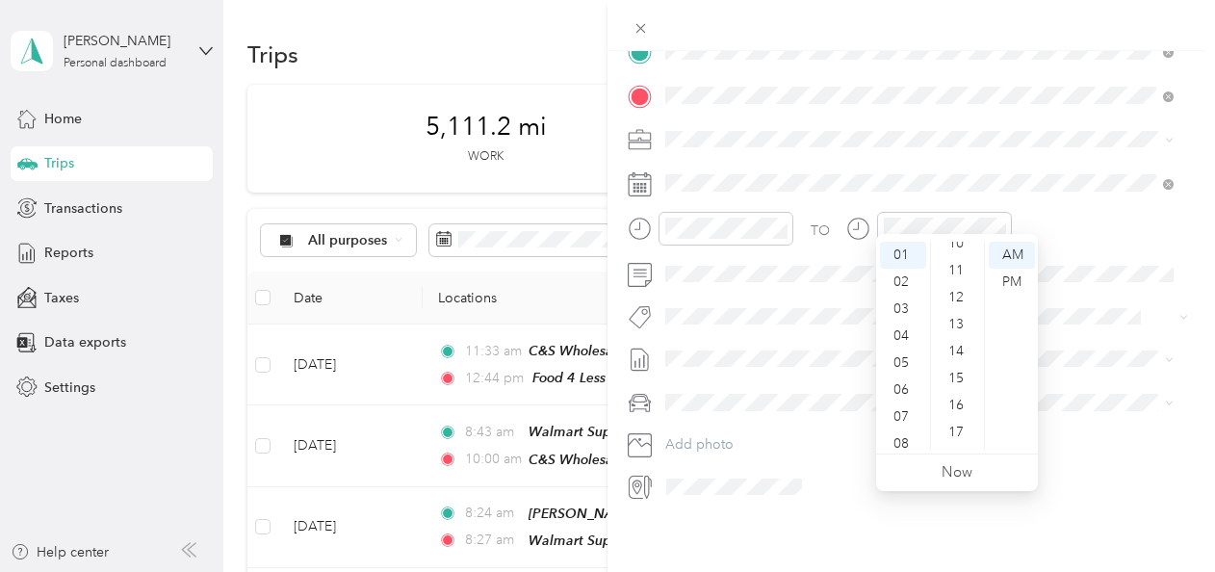
scroll to position [289, 0]
click at [954, 422] on div "17" at bounding box center [958, 424] width 46 height 27
click at [1020, 279] on div "PM" at bounding box center [1011, 282] width 46 height 27
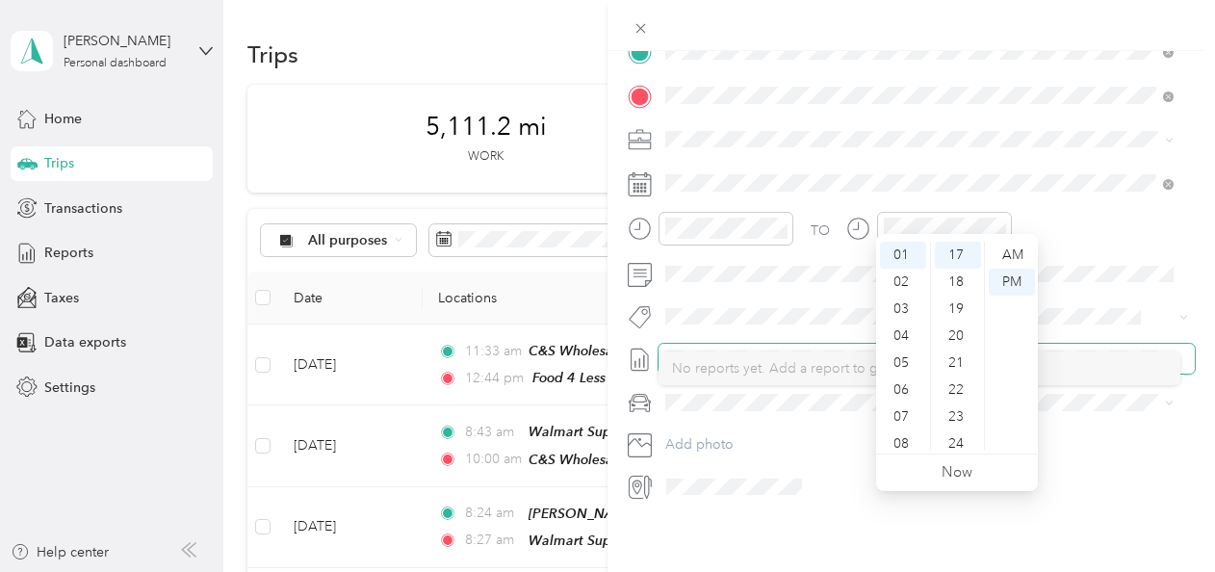
click at [753, 344] on span at bounding box center [926, 359] width 536 height 31
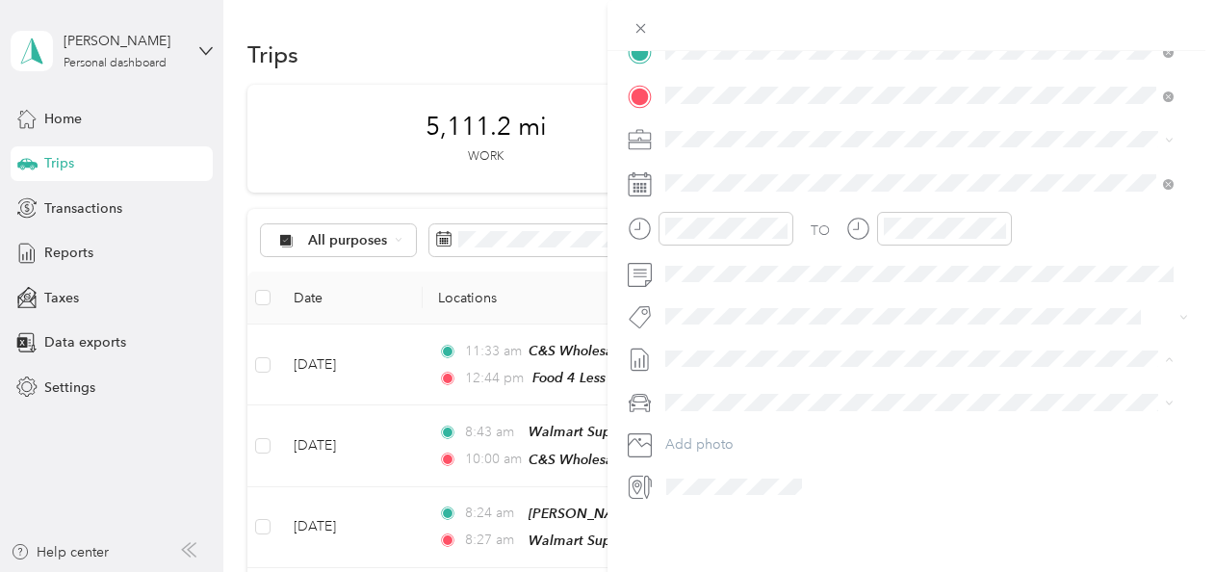
scroll to position [0, 0]
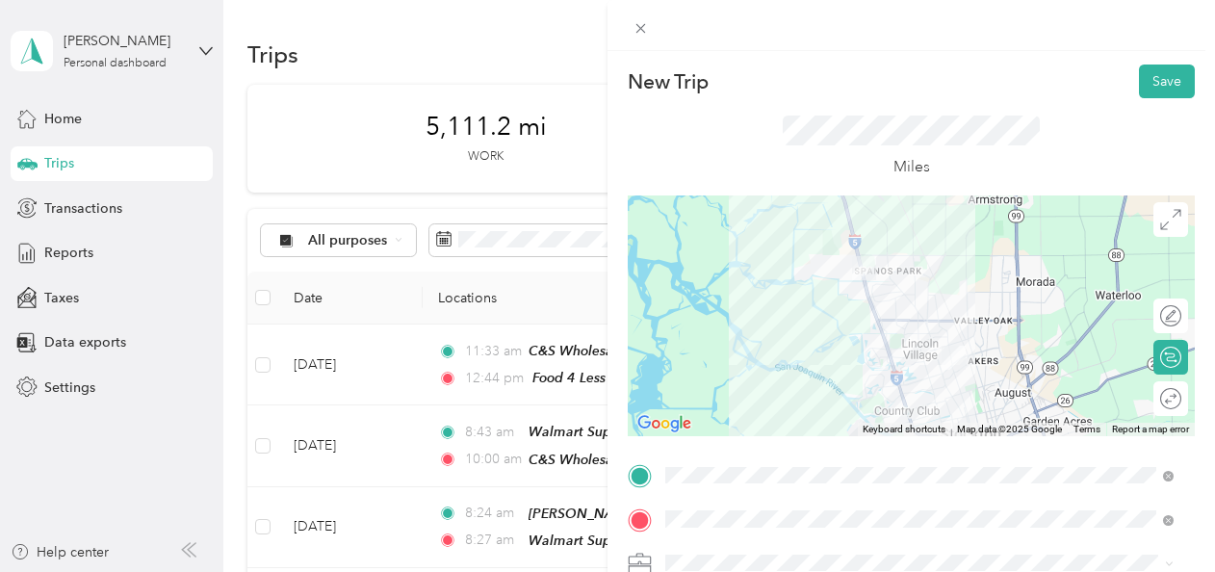
click at [1148, 64] on div "New Trip Save This trip cannot be edited because it is either under review, app…" at bounding box center [910, 337] width 607 height 572
click at [1139, 73] on button "Save" at bounding box center [1167, 81] width 56 height 34
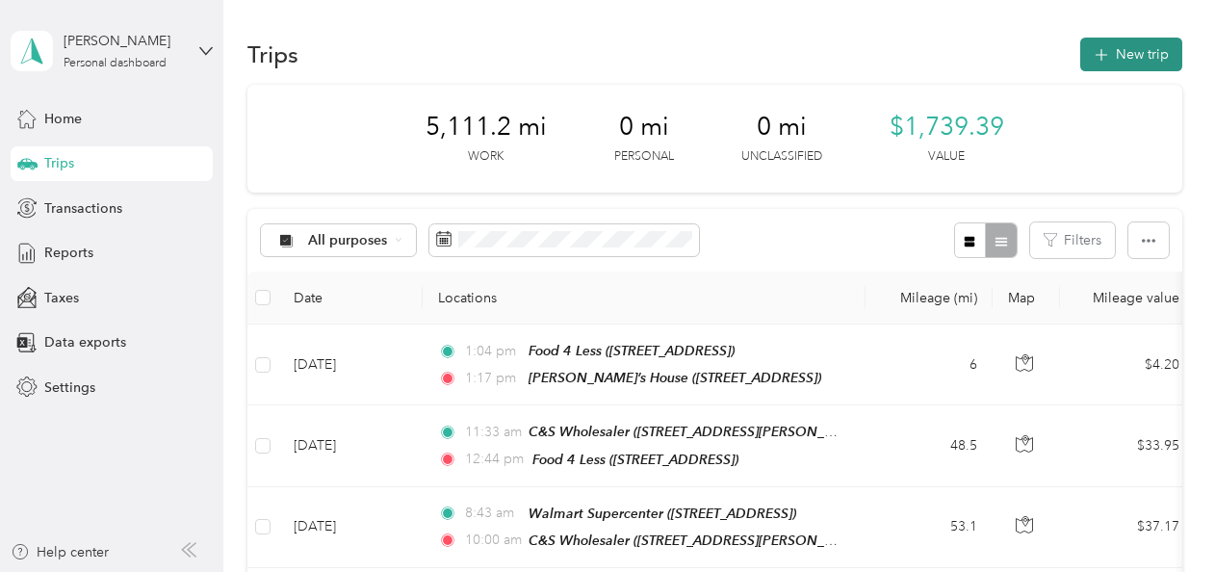
click at [1113, 47] on button "New trip" at bounding box center [1131, 55] width 102 height 34
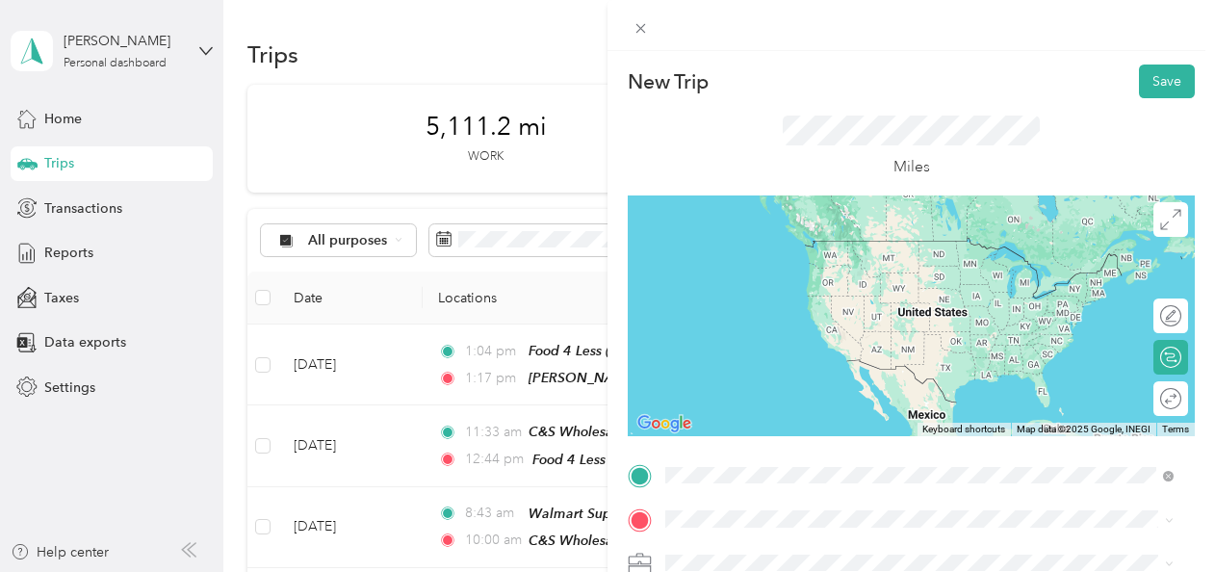
click at [791, 327] on div "TEAM AutoZone [STREET_ADDRESS]" at bounding box center [767, 329] width 130 height 47
click at [809, 248] on div "[PERSON_NAME]’s House [STREET_ADDRESS]" at bounding box center [785, 259] width 166 height 40
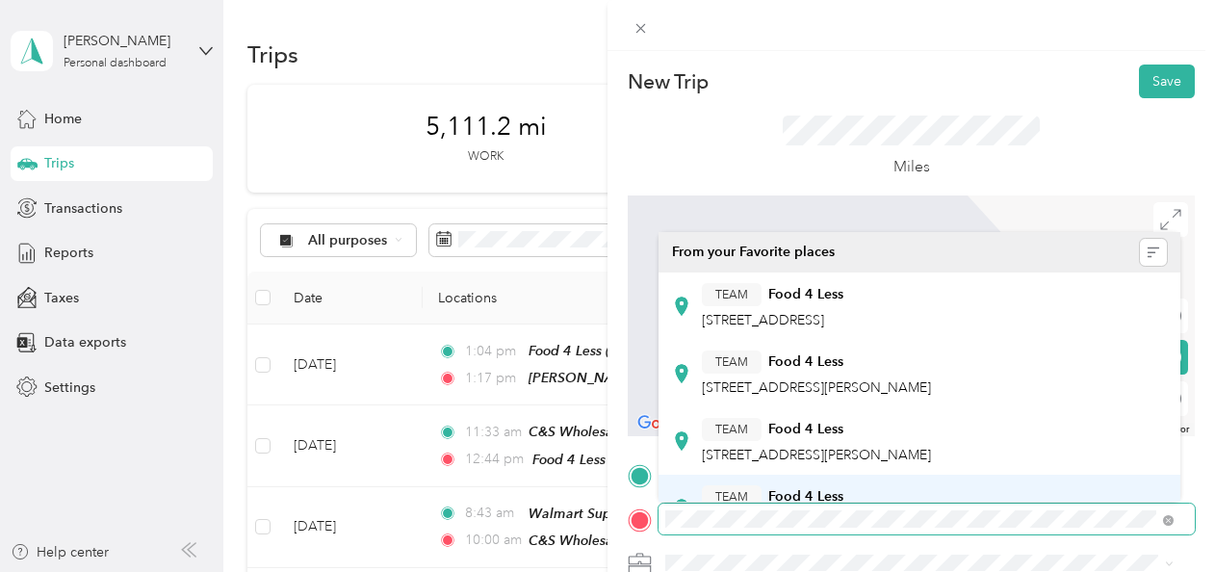
scroll to position [370, 0]
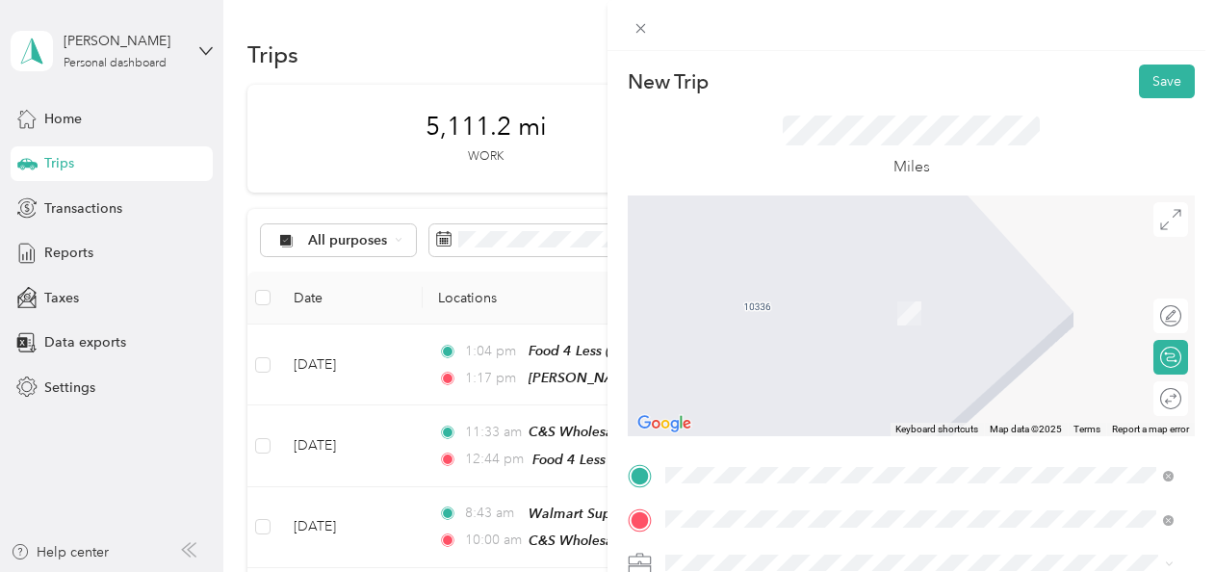
click at [793, 293] on div "TEAM Food 4 Less/PAQ Inc. [STREET_ADDRESS]" at bounding box center [802, 316] width 201 height 47
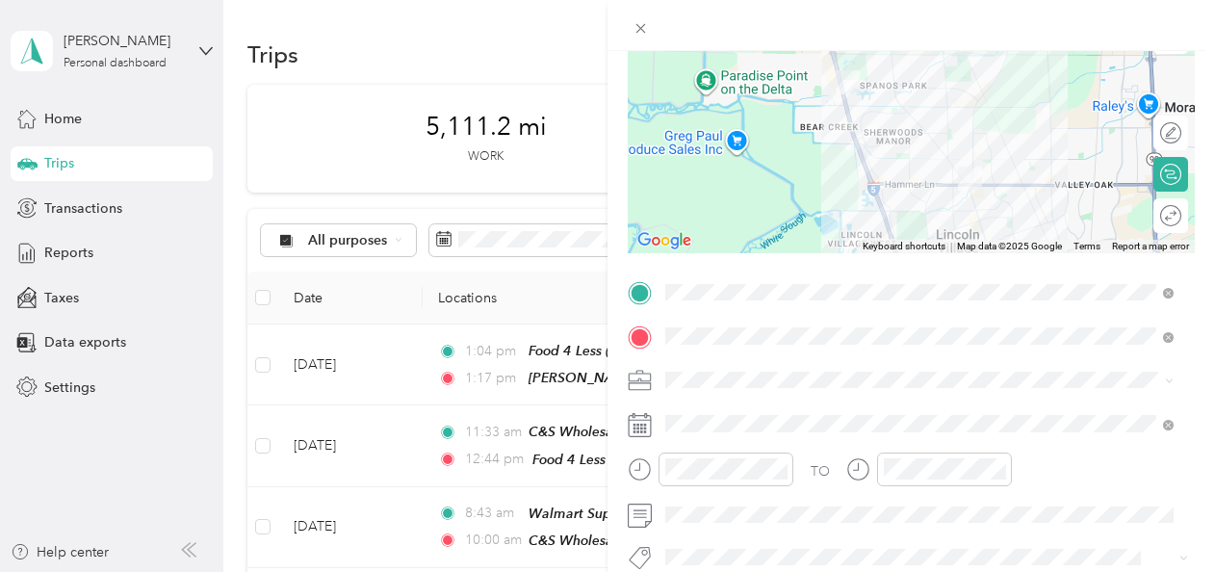
scroll to position [266, 0]
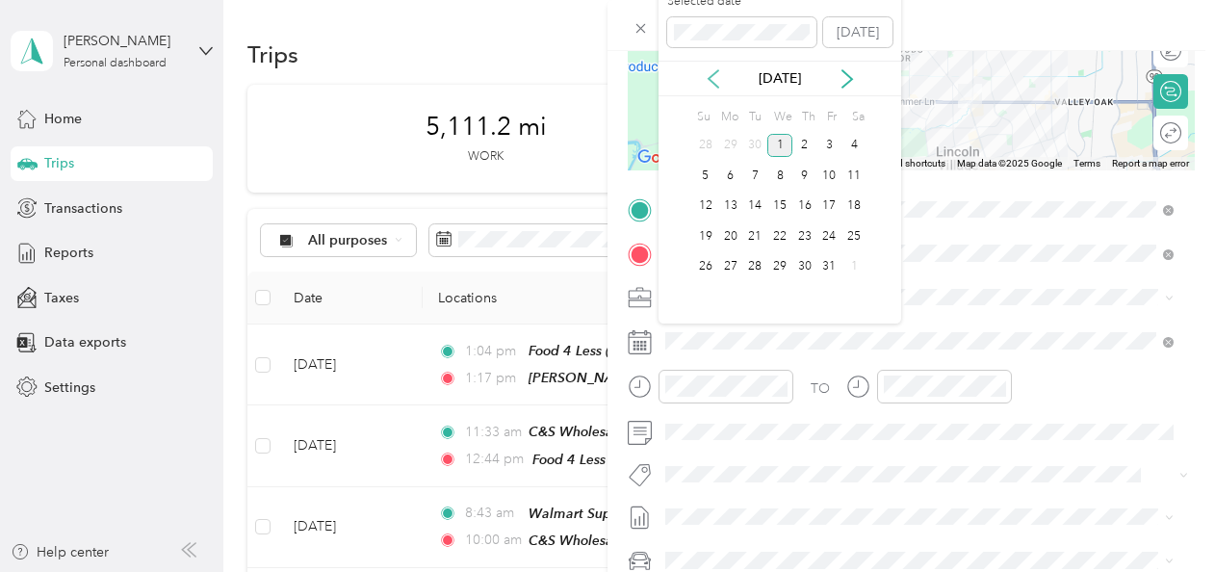
click at [712, 73] on icon at bounding box center [713, 78] width 10 height 17
click at [835, 234] on div "26" at bounding box center [829, 236] width 25 height 24
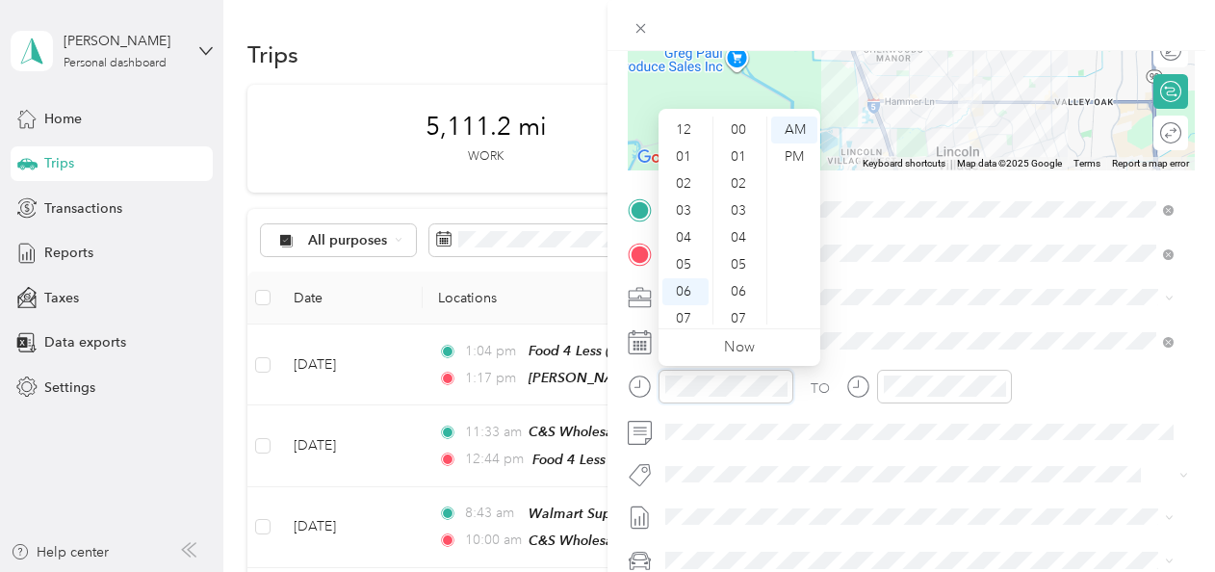
scroll to position [115, 0]
click at [680, 229] on div "08" at bounding box center [685, 230] width 46 height 27
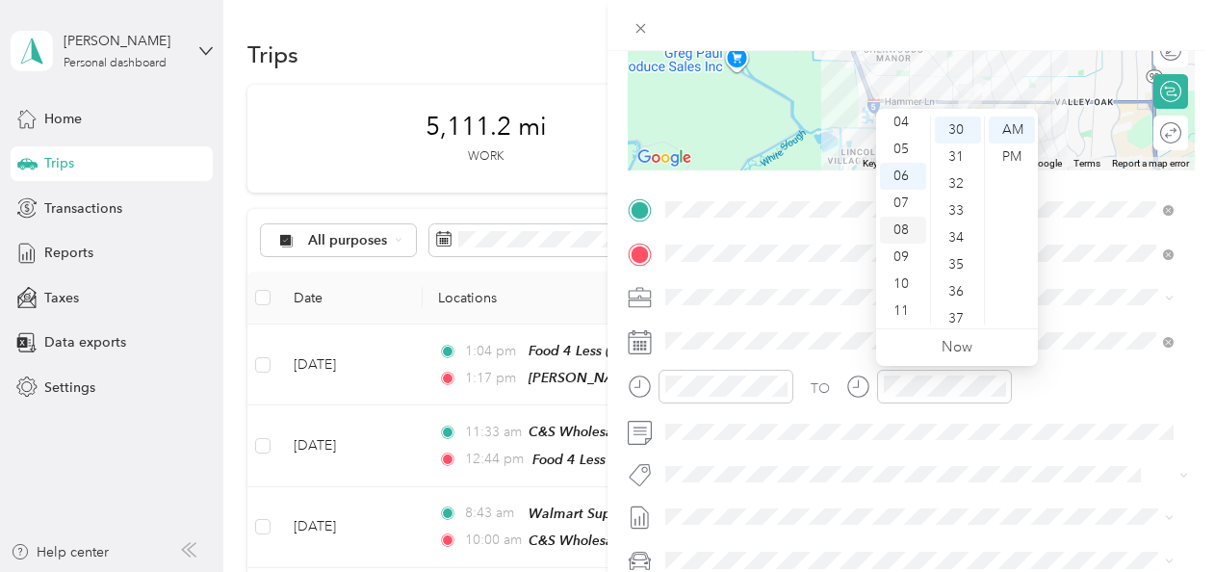
click at [899, 219] on div "08" at bounding box center [903, 230] width 46 height 27
click at [956, 321] on div "37" at bounding box center [958, 318] width 46 height 27
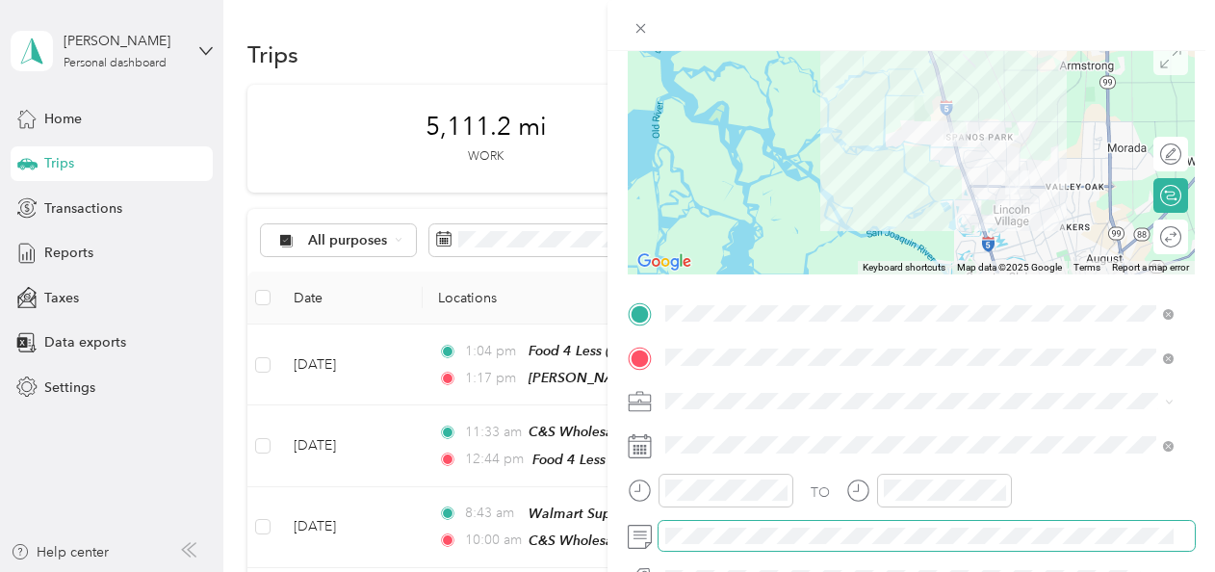
scroll to position [0, 0]
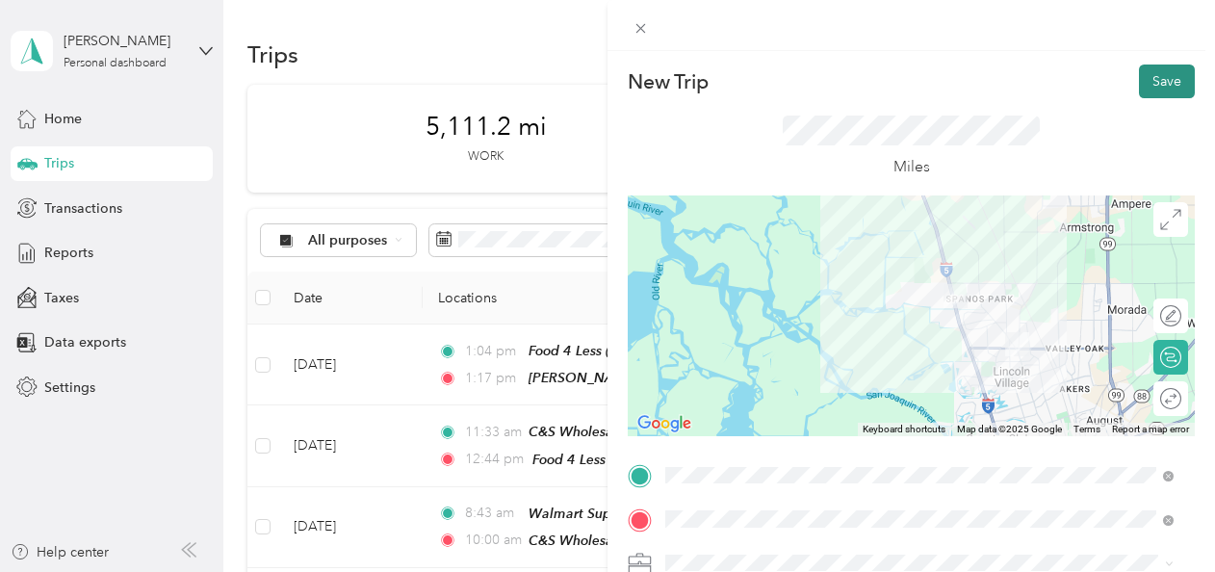
click at [1147, 64] on button "Save" at bounding box center [1167, 81] width 56 height 34
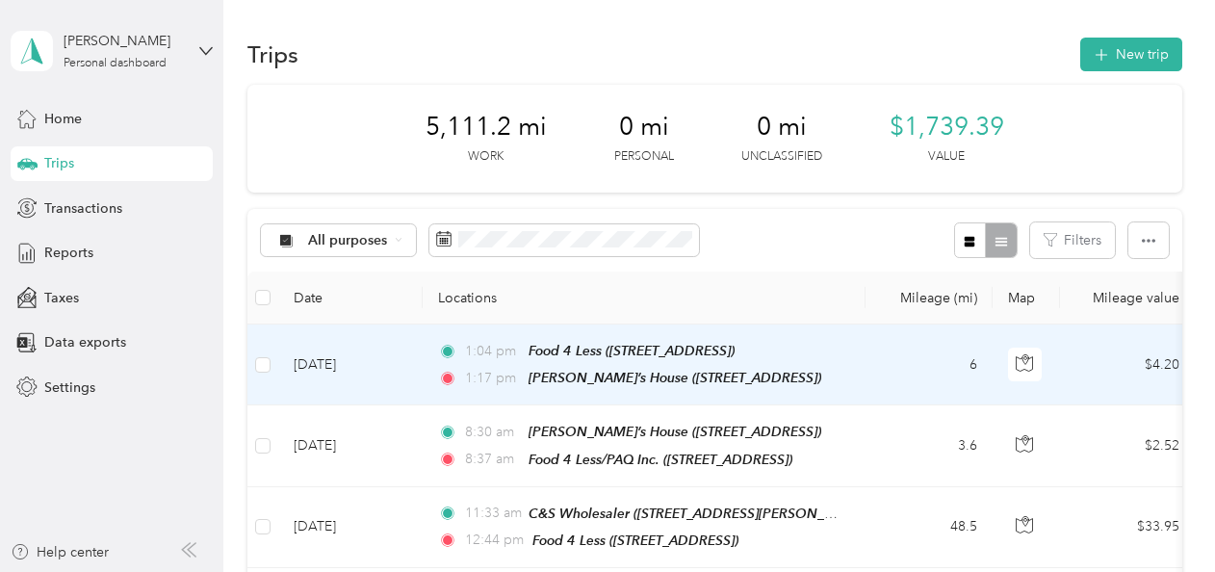
click at [318, 362] on td "[DATE]" at bounding box center [350, 364] width 144 height 81
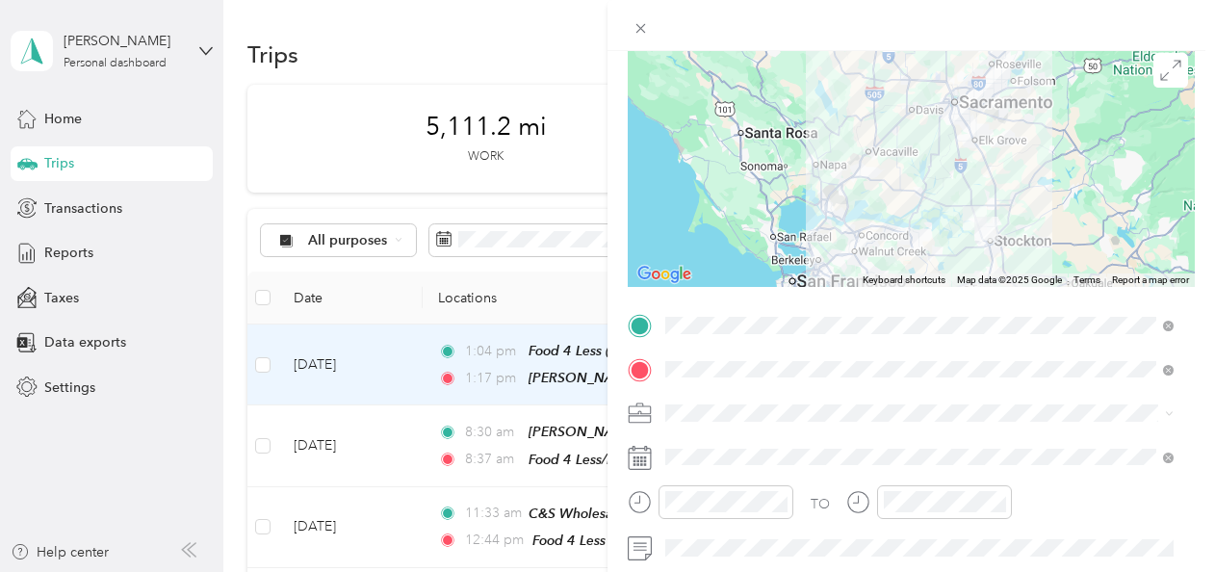
scroll to position [274, 0]
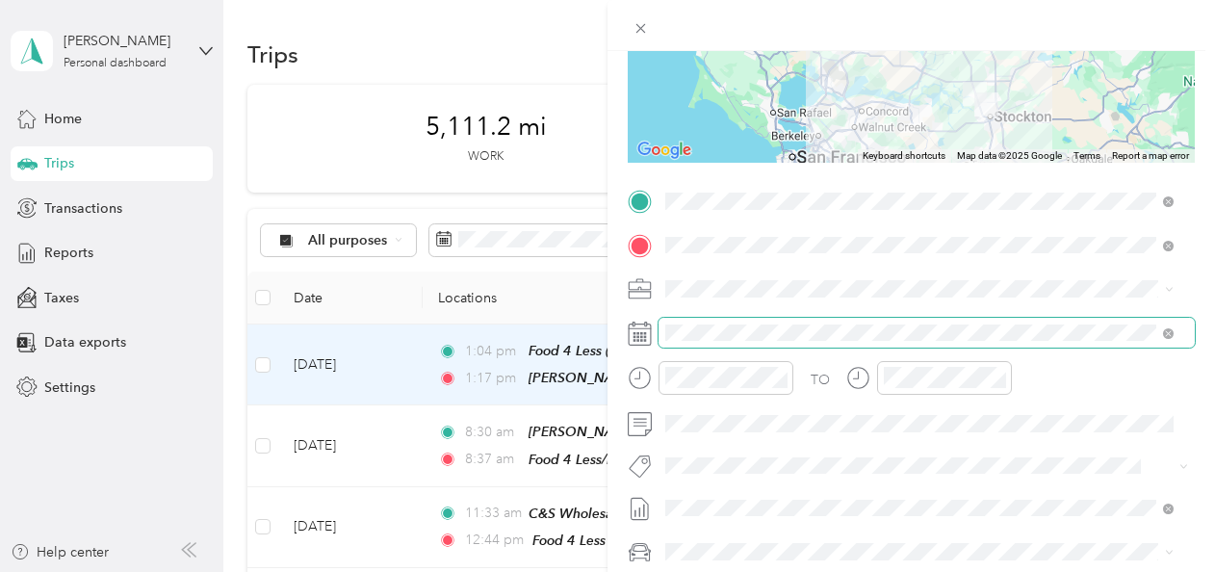
click at [699, 321] on span at bounding box center [926, 333] width 536 height 31
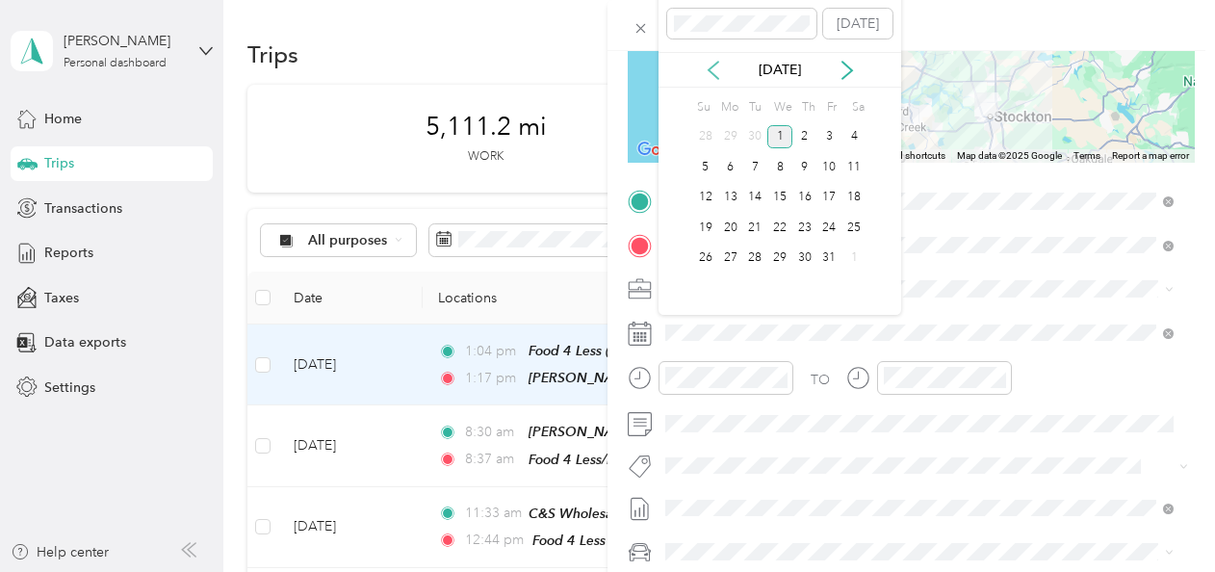
click at [705, 63] on icon at bounding box center [713, 70] width 19 height 19
click at [822, 221] on div "26" at bounding box center [829, 228] width 25 height 24
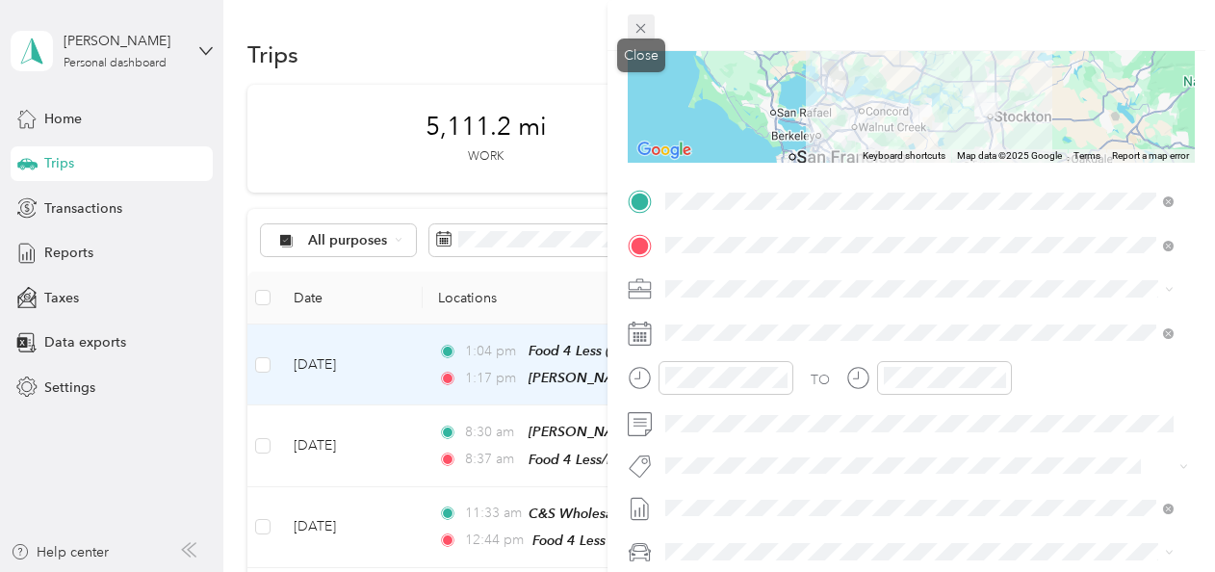
click at [653, 33] on span at bounding box center [640, 27] width 27 height 27
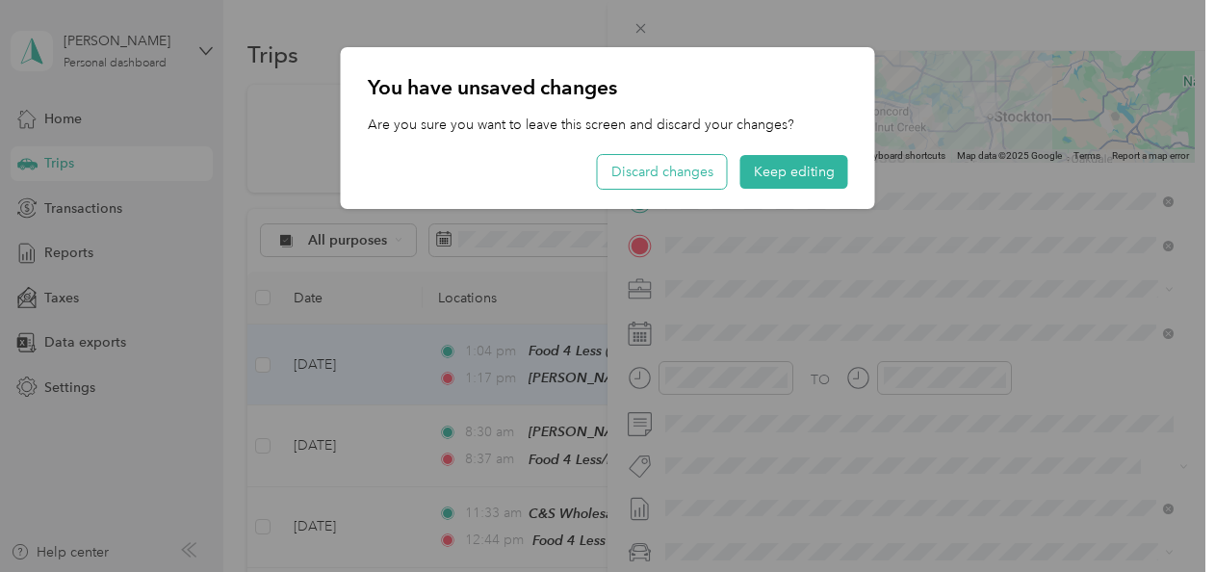
click at [666, 181] on button "Discard changes" at bounding box center [662, 172] width 129 height 34
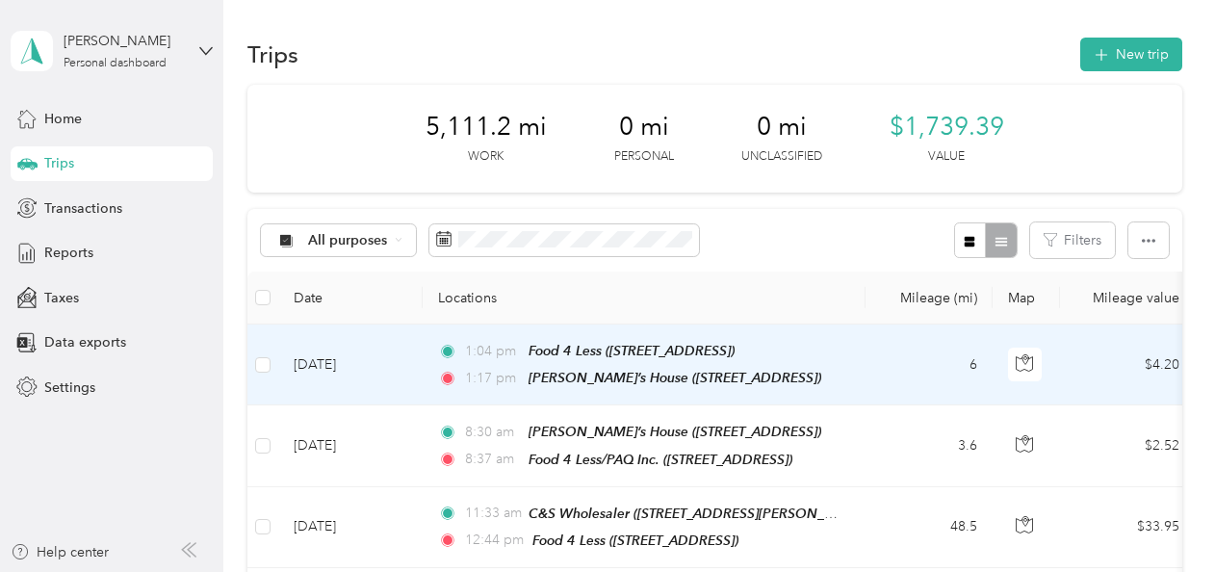
click at [339, 364] on td "[DATE]" at bounding box center [350, 364] width 144 height 81
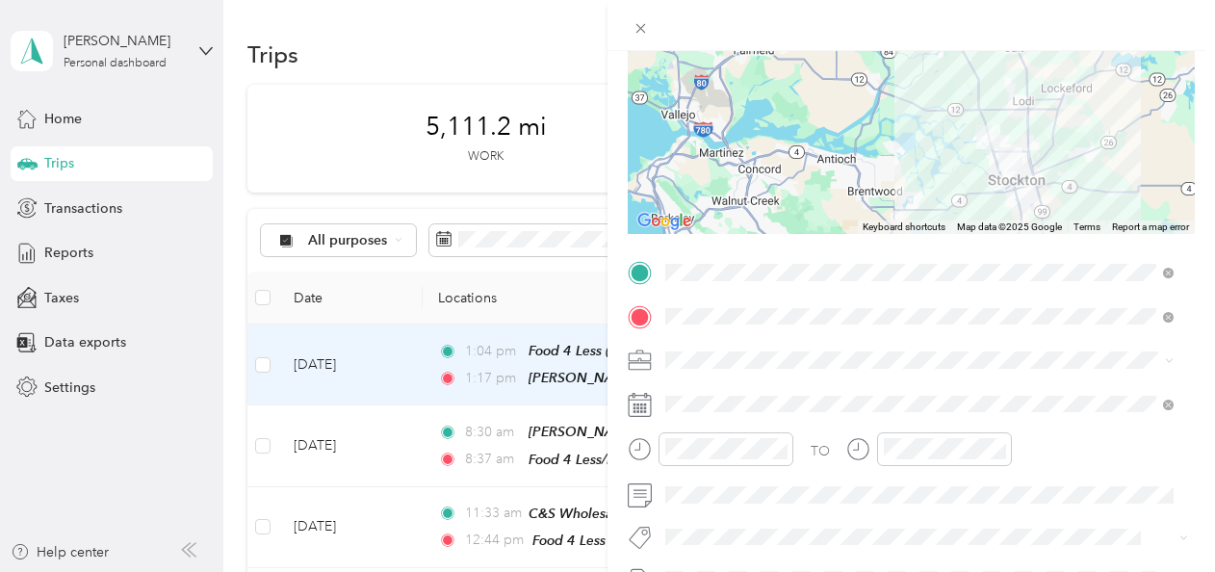
scroll to position [218, 0]
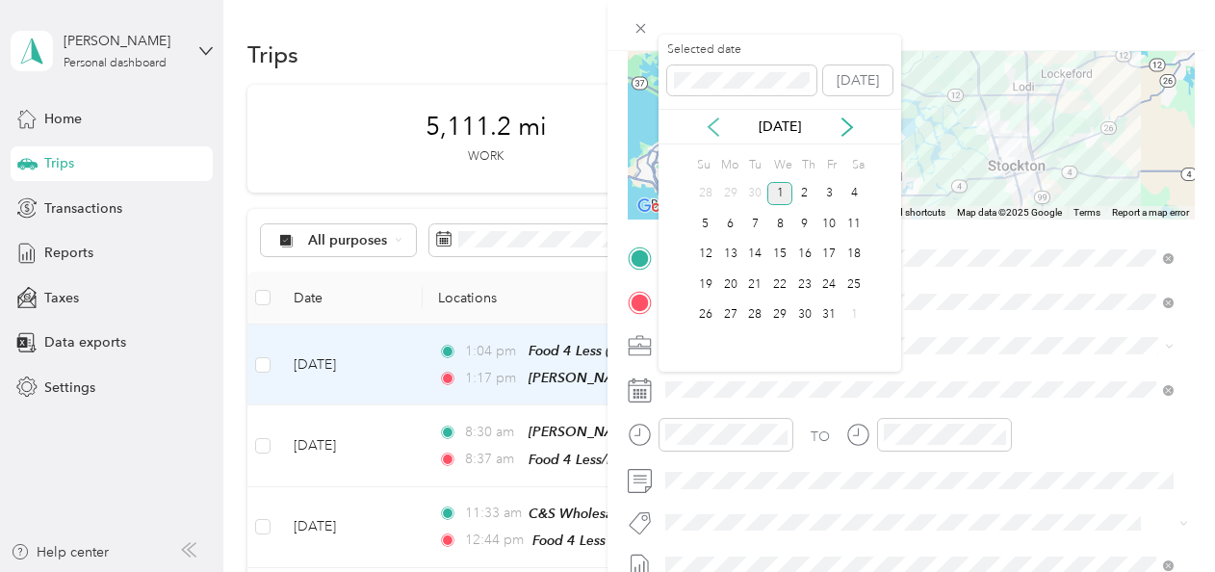
click at [715, 127] on icon at bounding box center [713, 126] width 19 height 19
click at [782, 253] on div "17" at bounding box center [779, 255] width 25 height 24
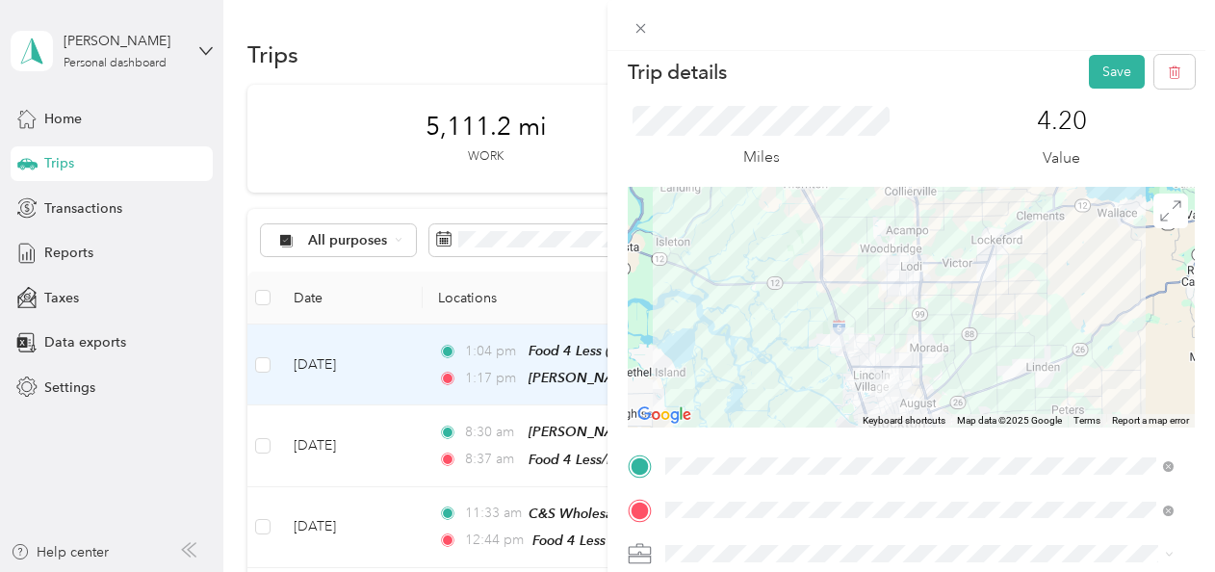
scroll to position [0, 0]
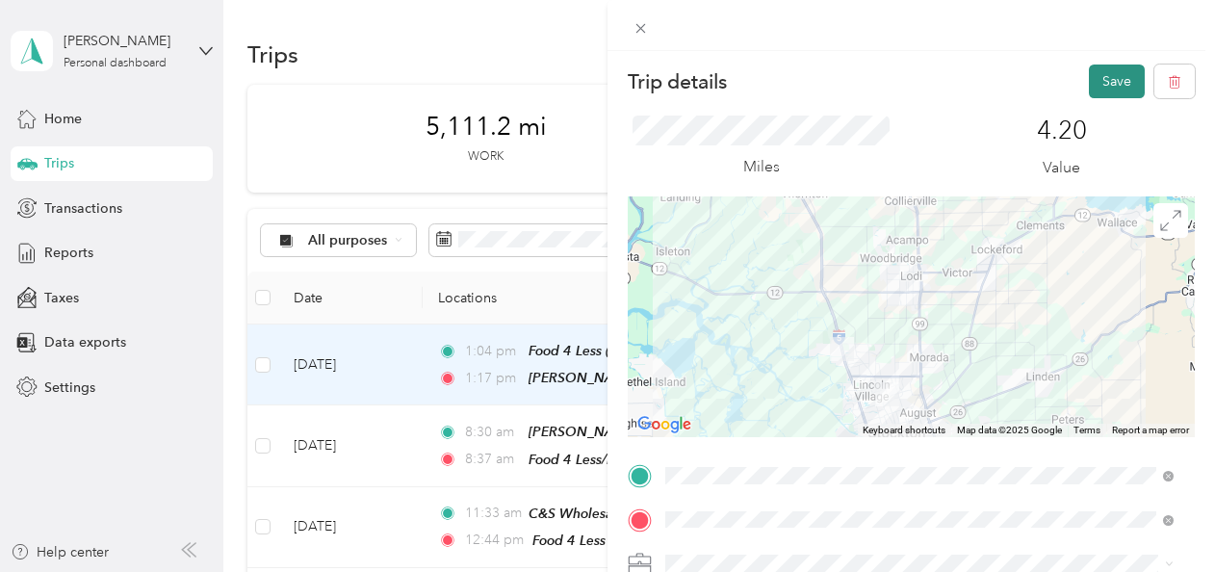
click at [1088, 89] on button "Save" at bounding box center [1116, 81] width 56 height 34
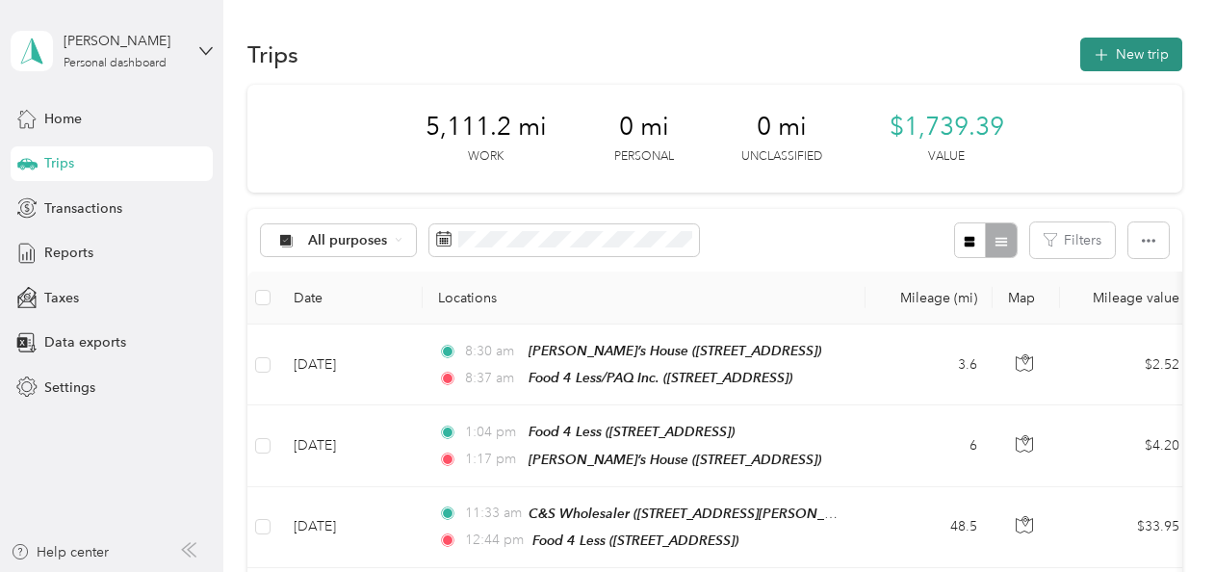
click at [1130, 52] on button "New trip" at bounding box center [1131, 55] width 102 height 34
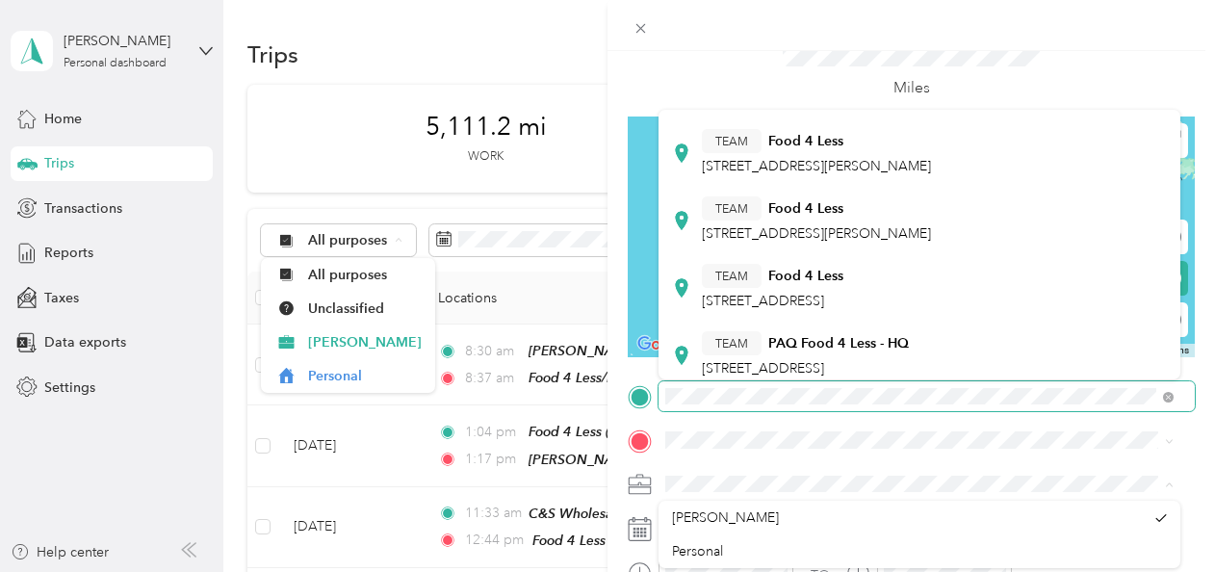
scroll to position [115, 0]
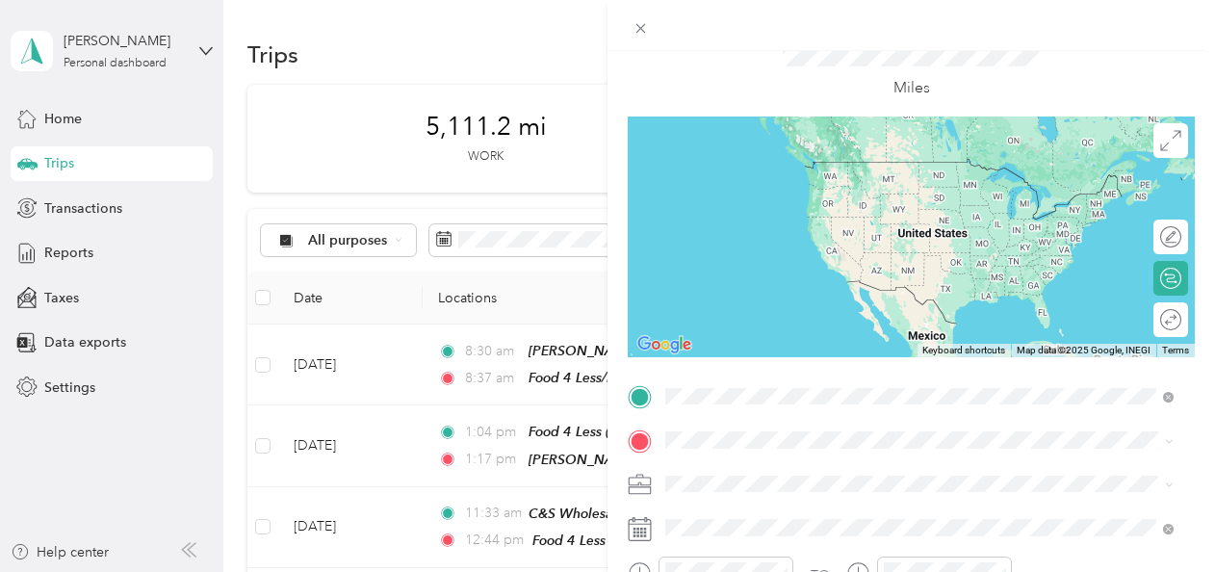
click at [843, 274] on div "TEAM Food 4 Less [STREET_ADDRESS]" at bounding box center [772, 270] width 141 height 47
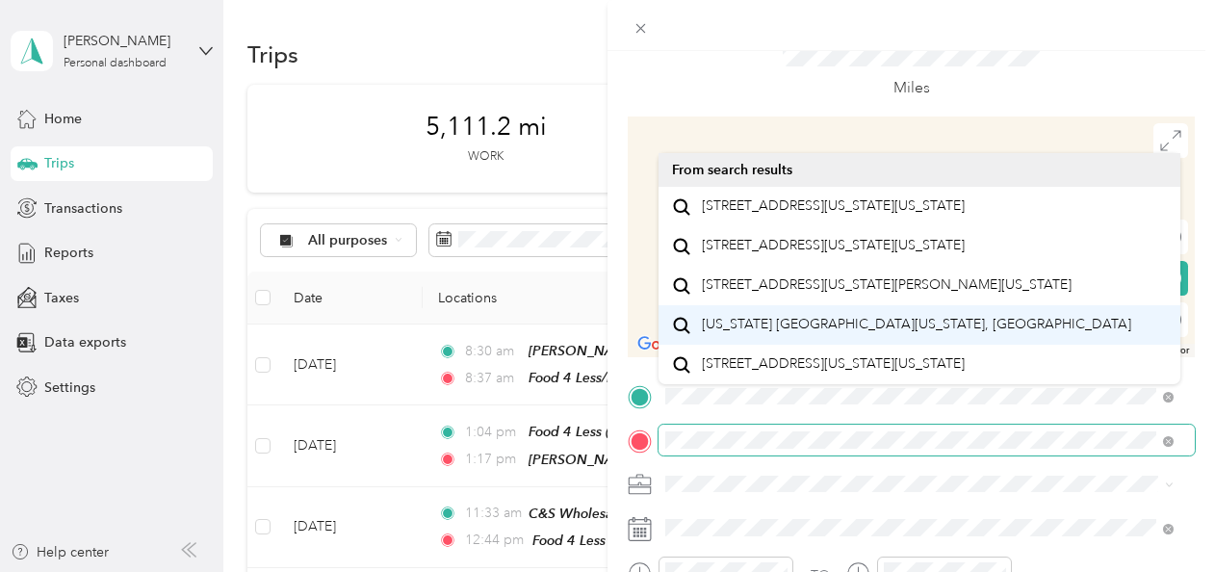
scroll to position [33, 0]
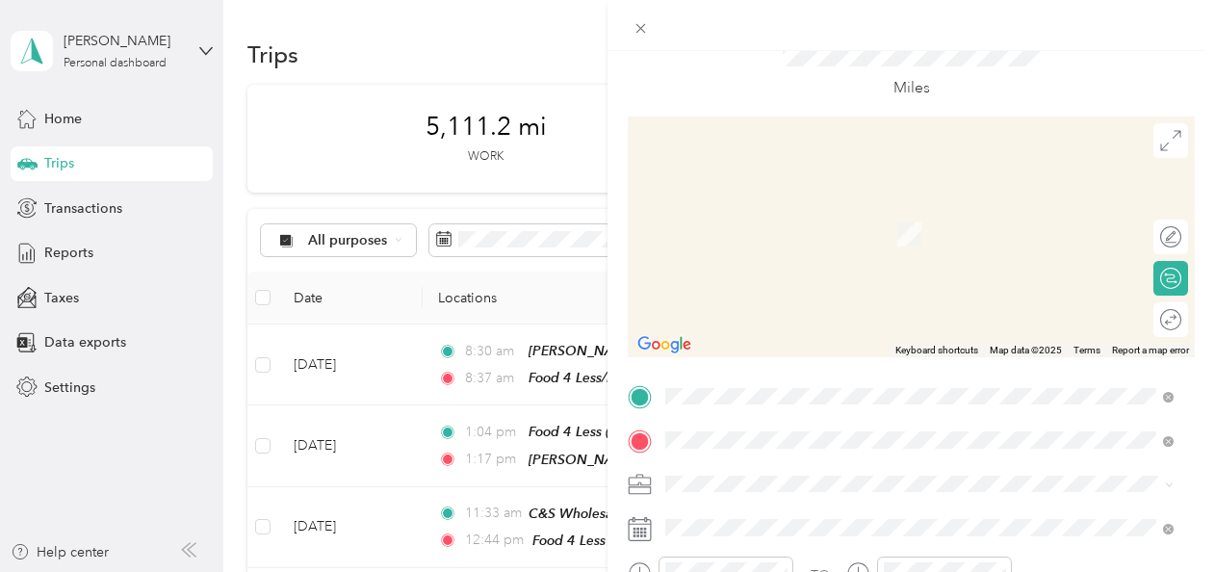
click at [871, 197] on span "[STREET_ADDRESS][US_STATE][US_STATE]" at bounding box center [833, 205] width 263 height 17
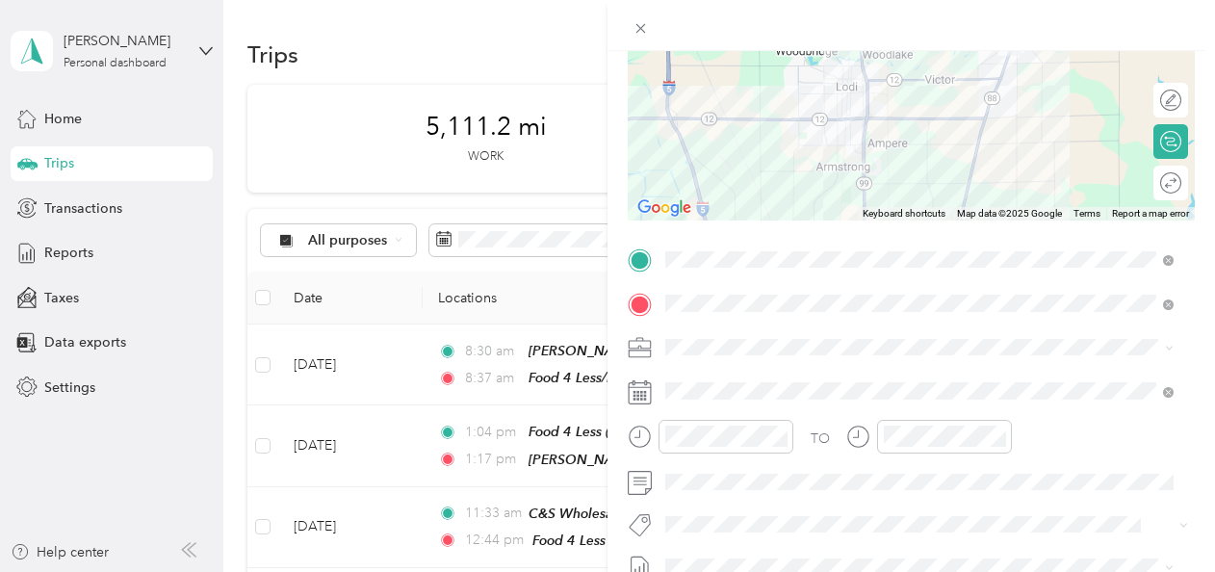
scroll to position [252, 0]
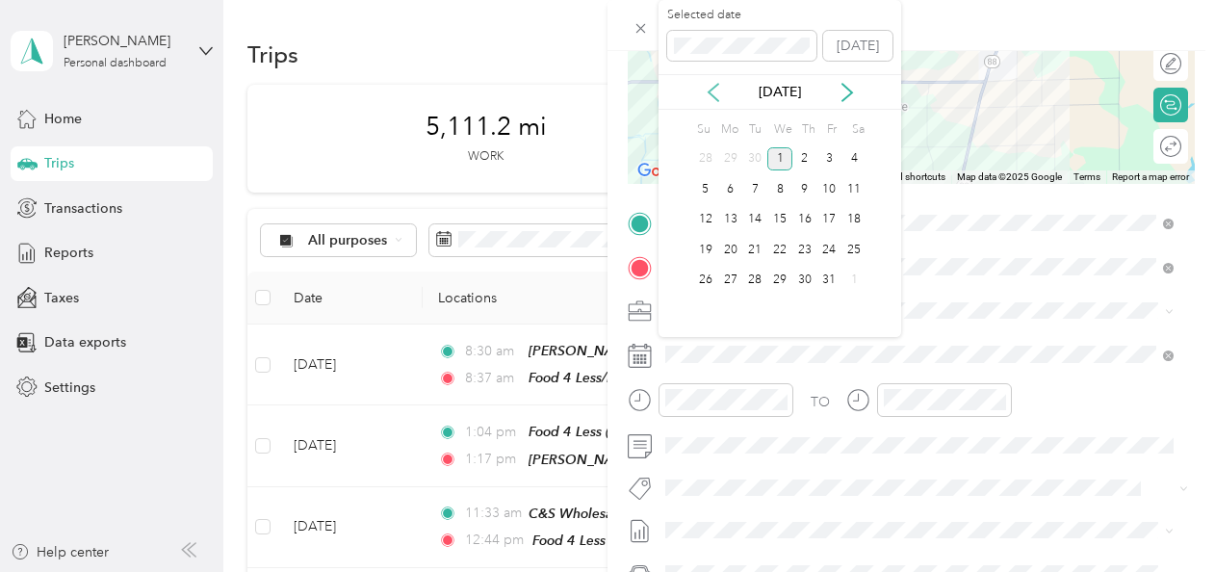
click at [706, 89] on icon at bounding box center [713, 92] width 19 height 19
click at [835, 241] on div "26" at bounding box center [829, 250] width 25 height 24
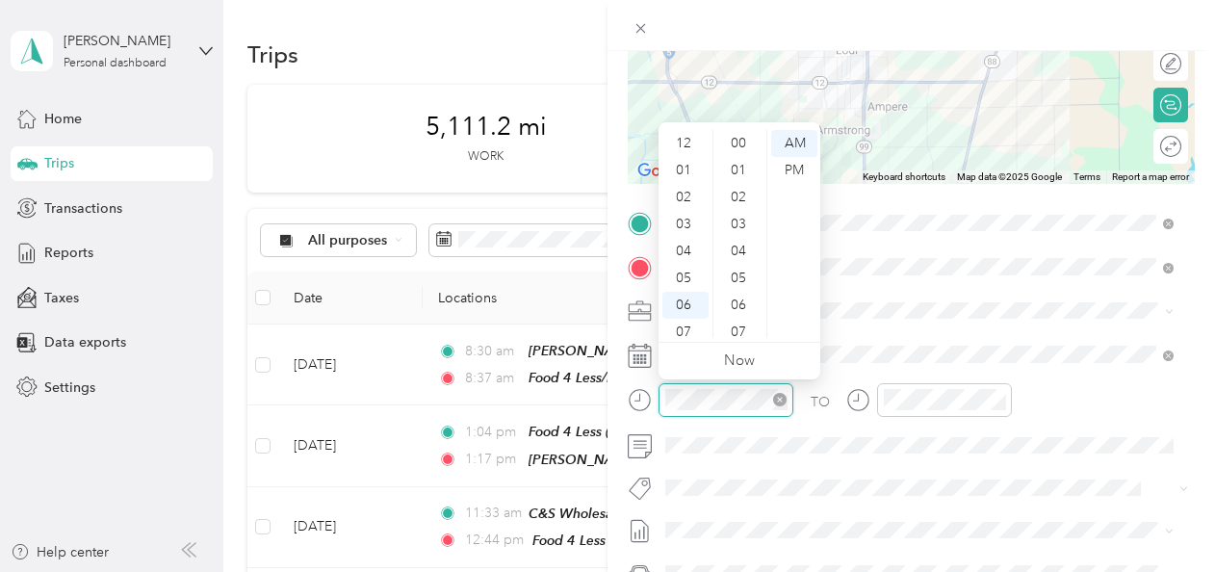
scroll to position [115, 0]
click at [686, 238] on div "08" at bounding box center [685, 243] width 46 height 27
click at [747, 319] on div "50" at bounding box center [740, 320] width 46 height 27
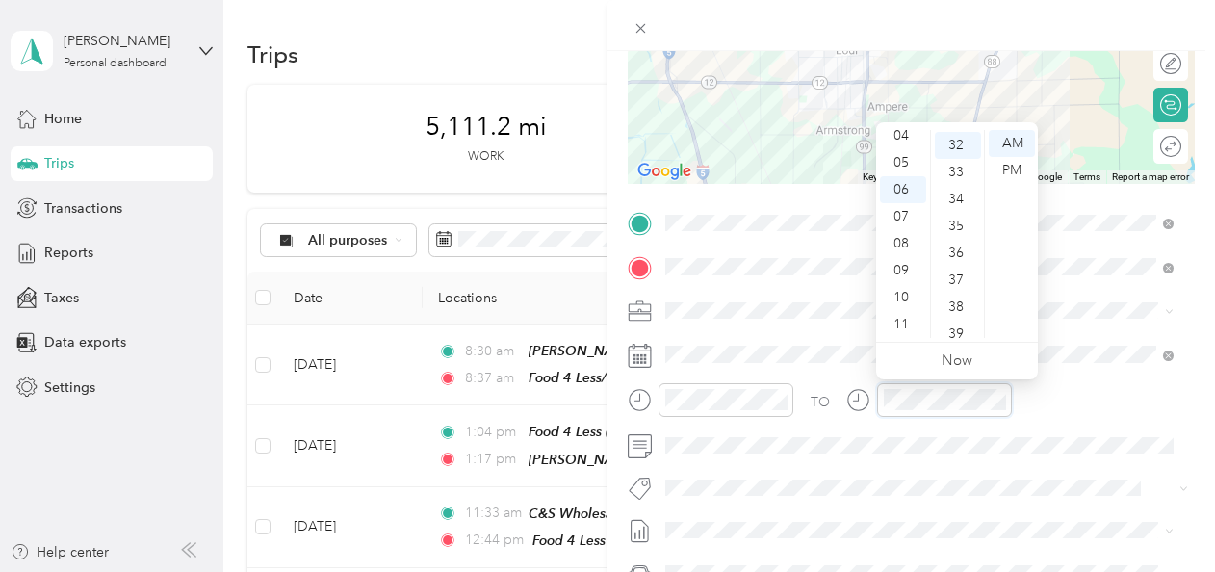
scroll to position [862, 0]
click at [906, 243] on div "08" at bounding box center [903, 243] width 46 height 27
click at [903, 270] on div "09" at bounding box center [903, 270] width 46 height 27
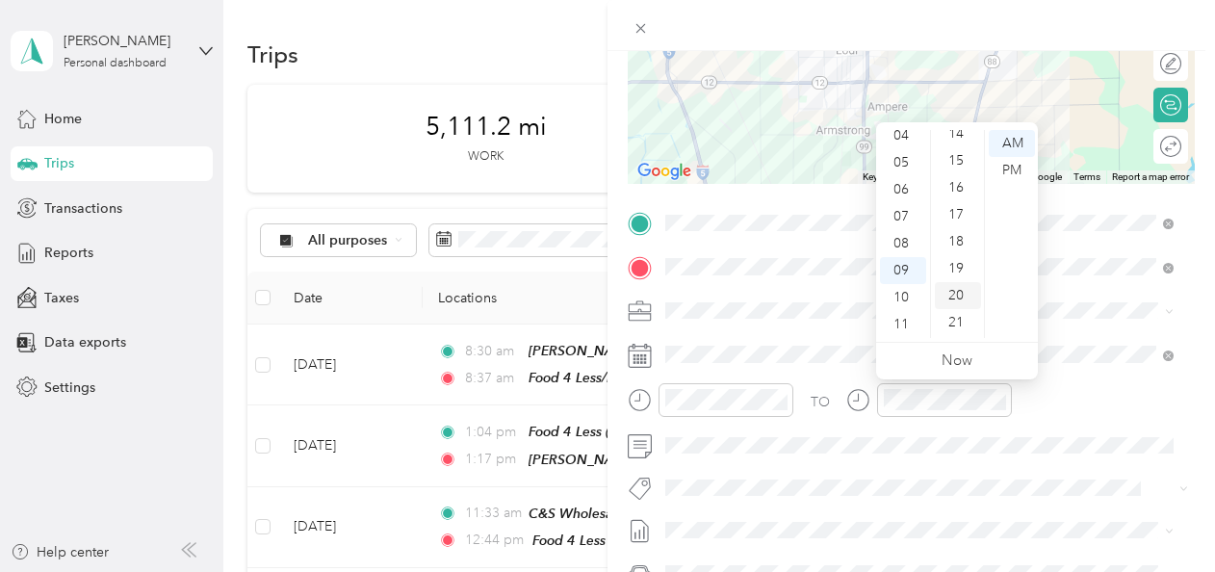
click at [955, 287] on div "20" at bounding box center [958, 295] width 46 height 27
click at [959, 169] on div "21" at bounding box center [958, 170] width 46 height 27
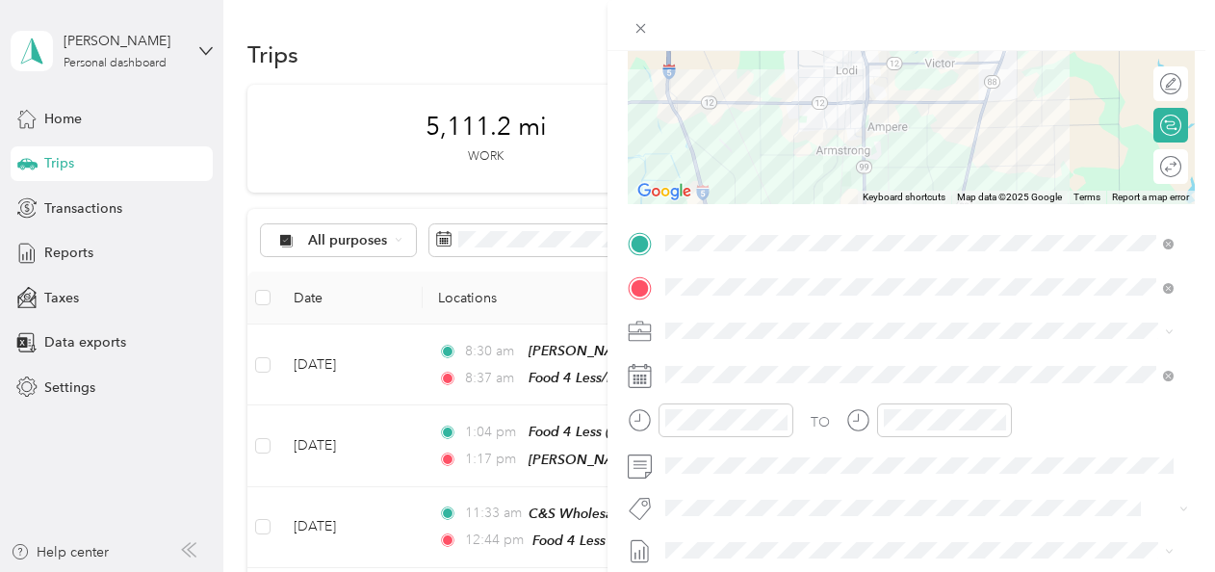
scroll to position [225, 0]
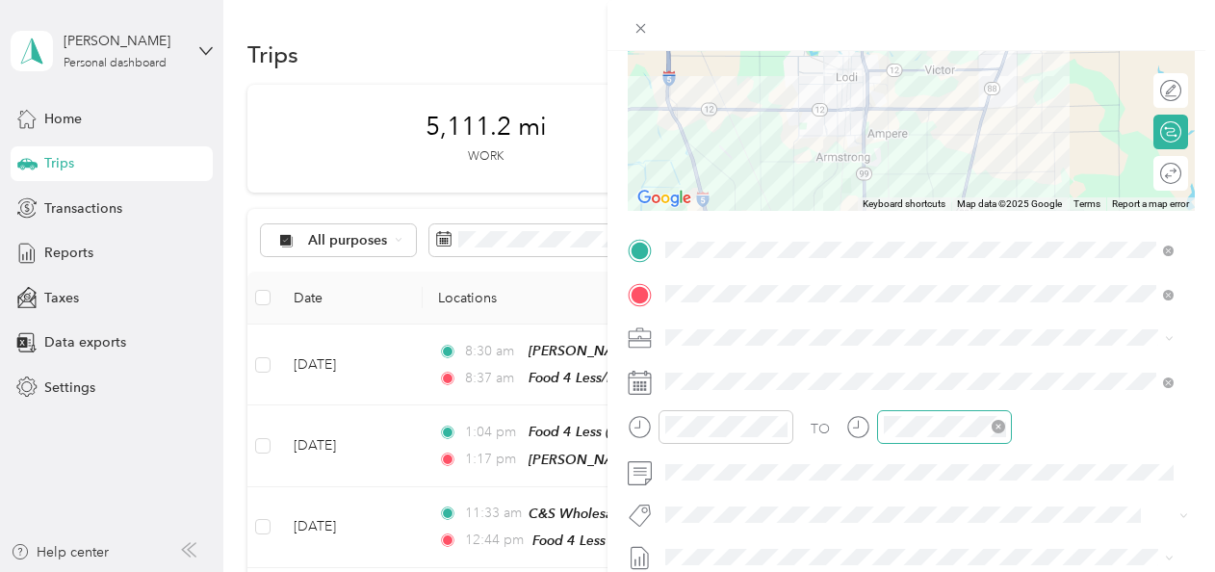
click at [928, 414] on div at bounding box center [944, 427] width 135 height 34
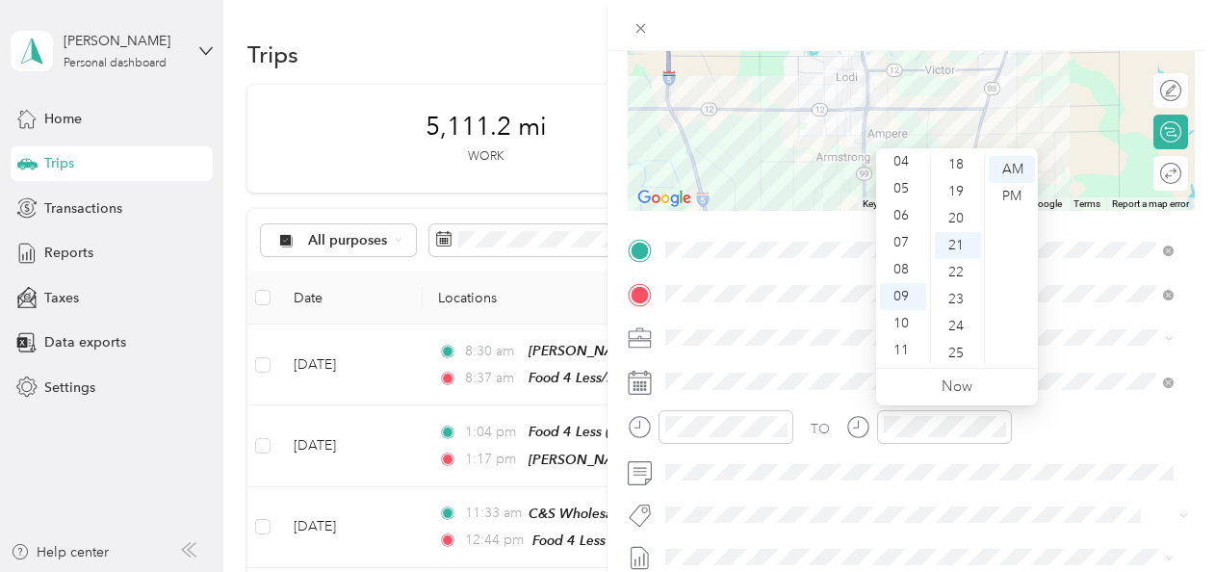
scroll to position [467, 0]
click at [936, 207] on div "19" at bounding box center [958, 214] width 46 height 27
click at [955, 172] on div "17" at bounding box center [958, 174] width 46 height 27
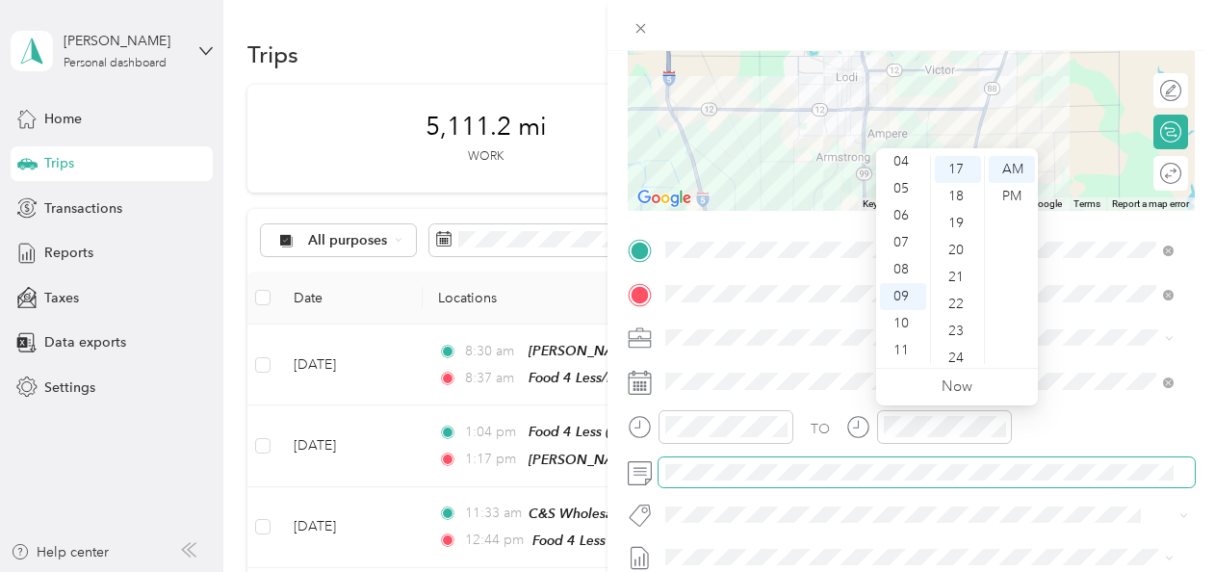
click at [941, 483] on span at bounding box center [926, 472] width 536 height 31
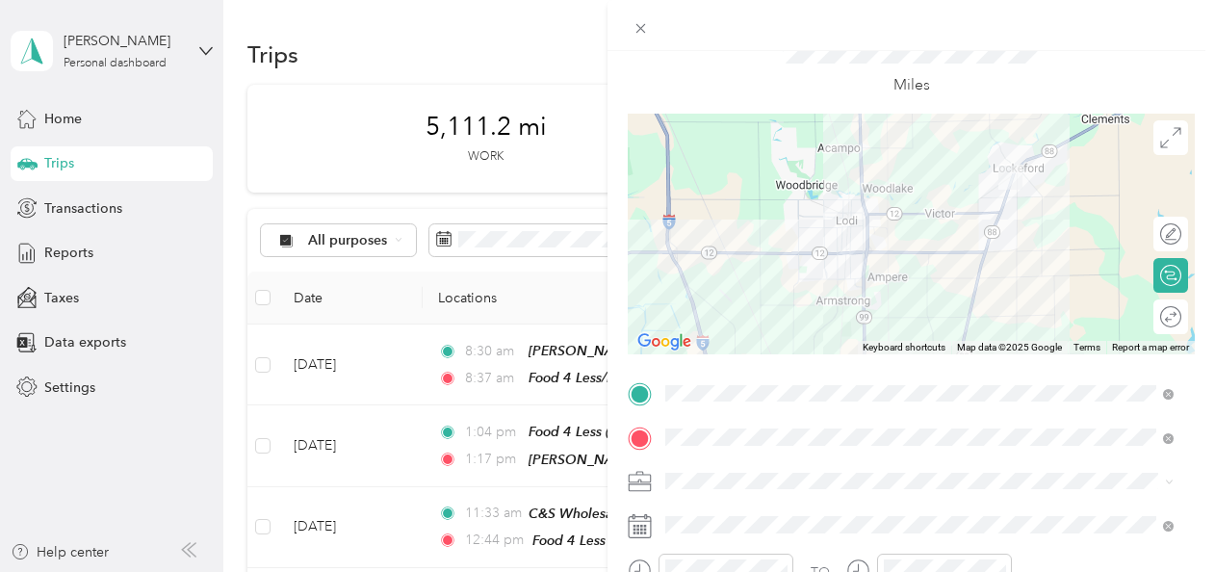
scroll to position [0, 0]
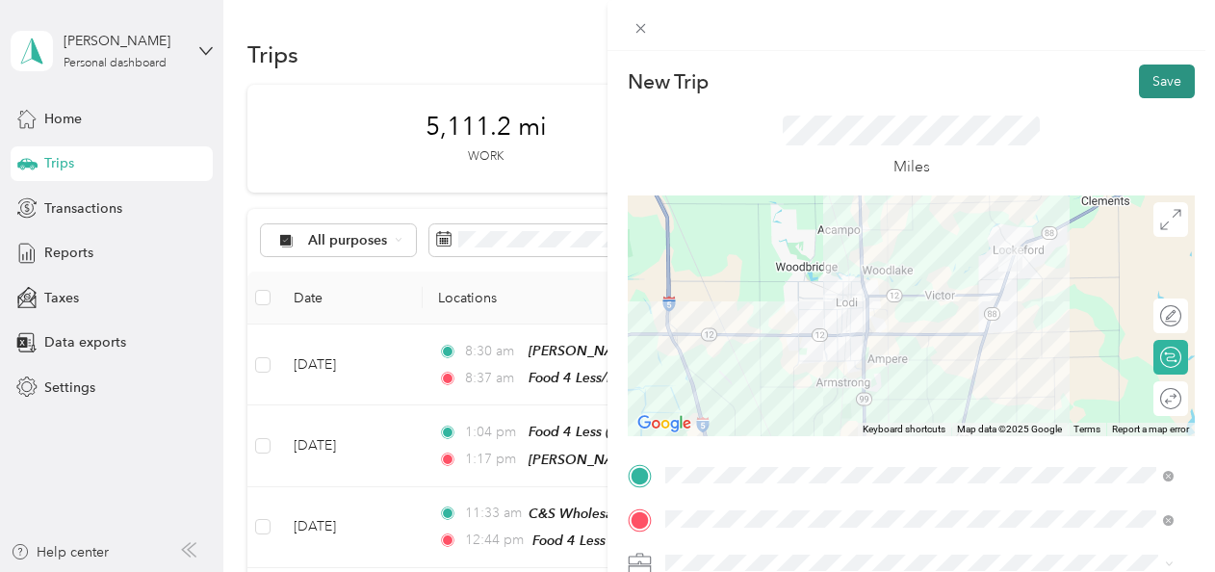
click at [1139, 69] on button "Save" at bounding box center [1167, 81] width 56 height 34
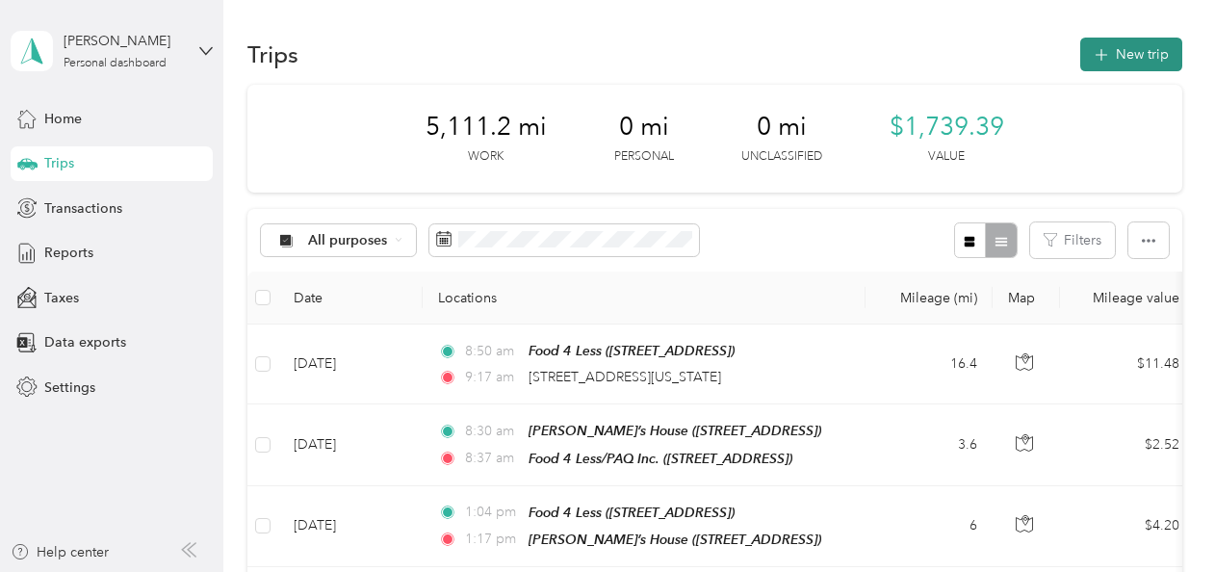
click at [1122, 56] on button "New trip" at bounding box center [1131, 55] width 102 height 34
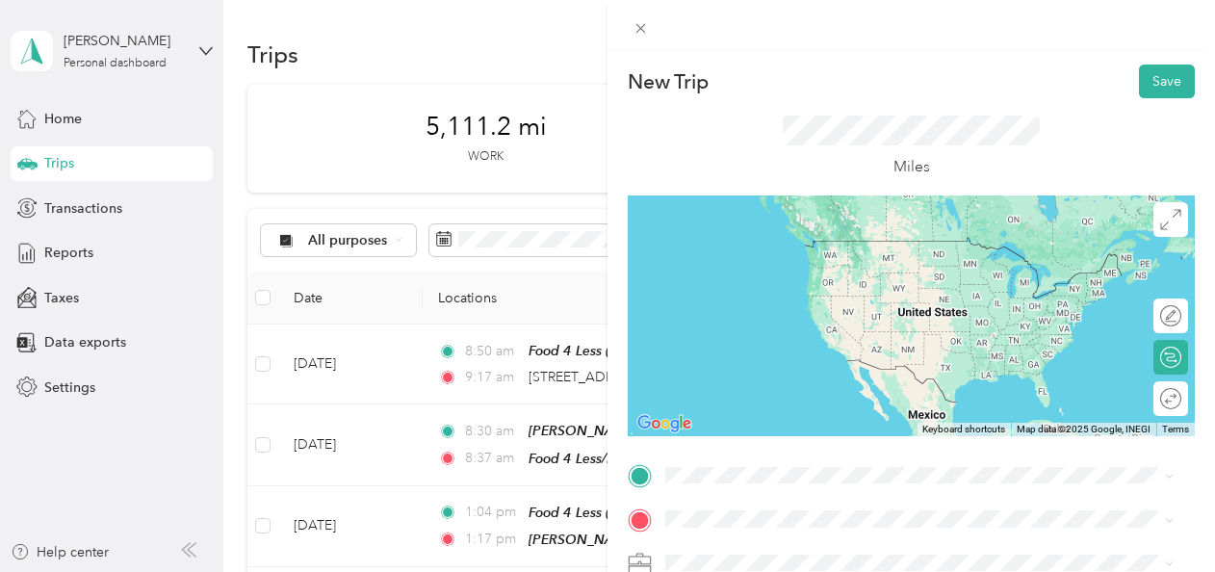
click at [797, 278] on div "TEAM [PERSON_NAME] Payless IGA [STREET_ADDRESS]" at bounding box center [919, 252] width 495 height 54
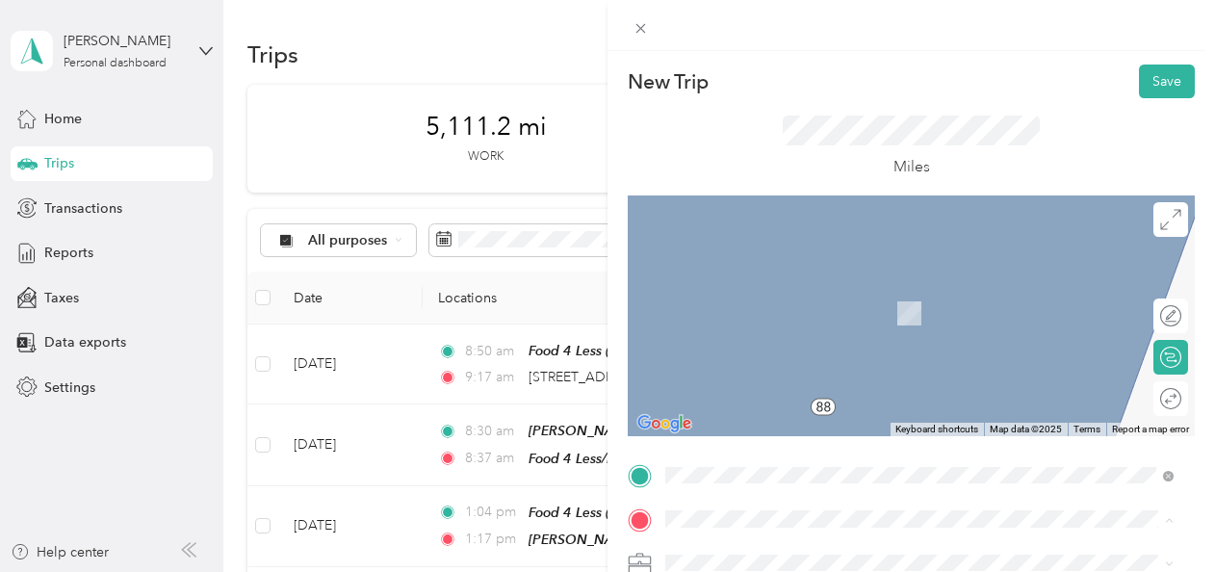
click at [517, 445] on div "New Trip Save This trip cannot be edited because it is either under review, app…" at bounding box center [607, 286] width 1215 height 572
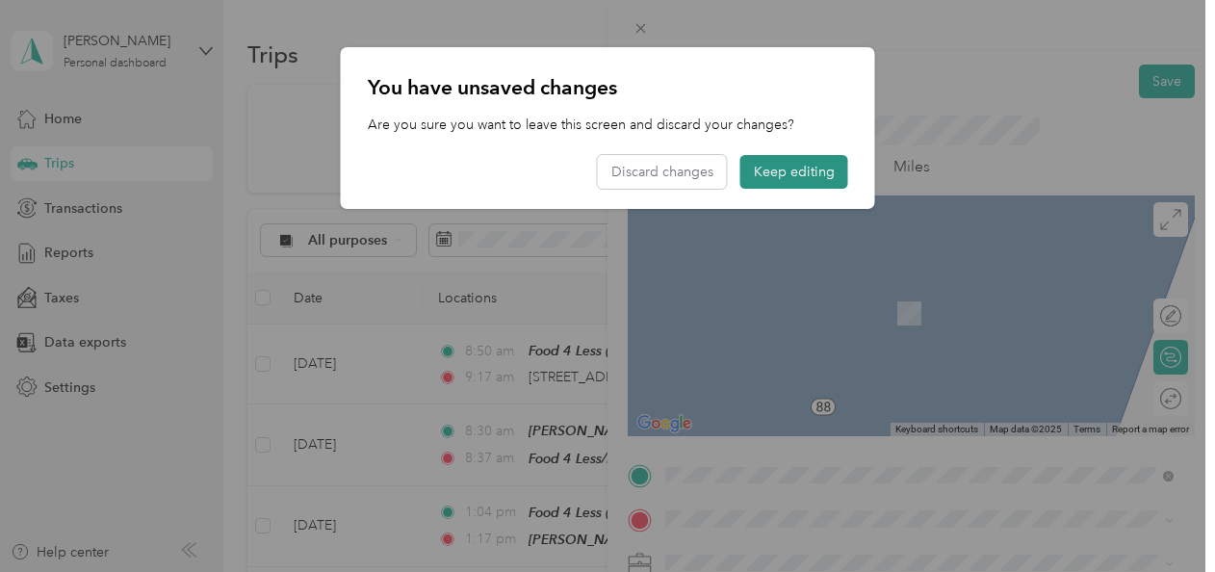
click at [806, 175] on button "Keep editing" at bounding box center [794, 172] width 108 height 34
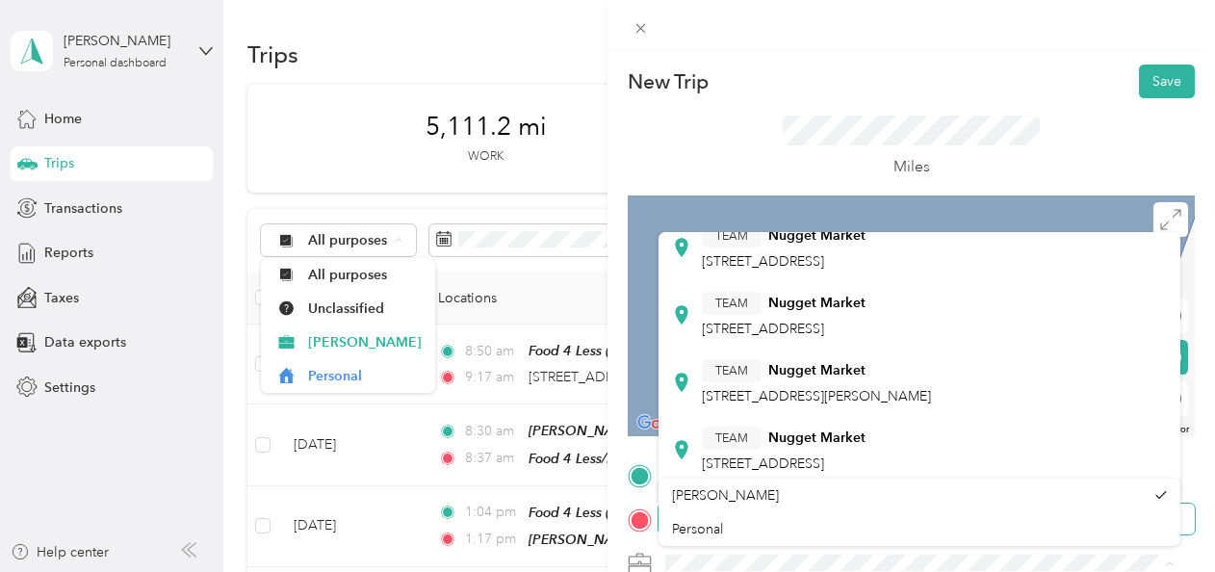
scroll to position [123, 0]
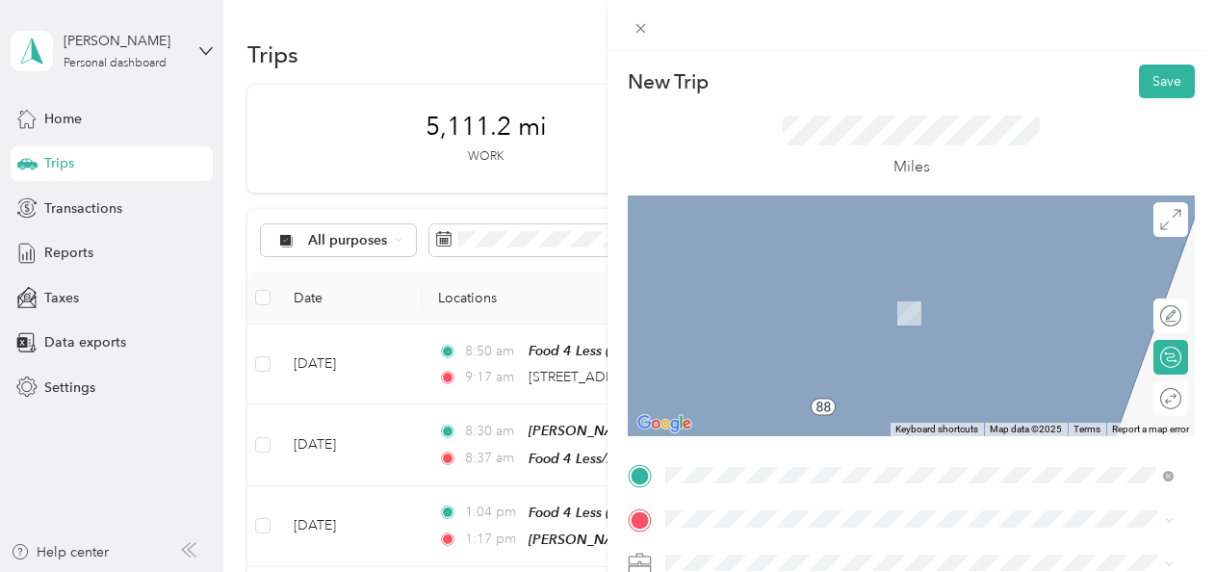
click at [672, 469] on div "TEAM Nugget Market [STREET_ADDRESS]" at bounding box center [919, 449] width 495 height 54
click at [753, 395] on div "TEAM Nugget Market [STREET_ADDRESS]" at bounding box center [919, 380] width 495 height 54
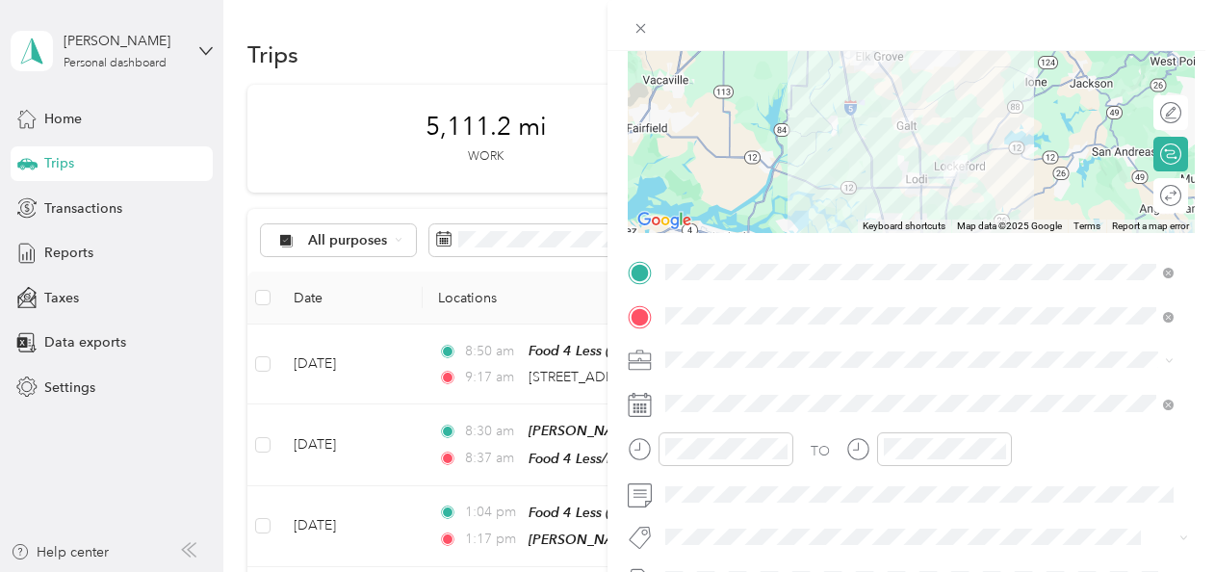
scroll to position [212, 0]
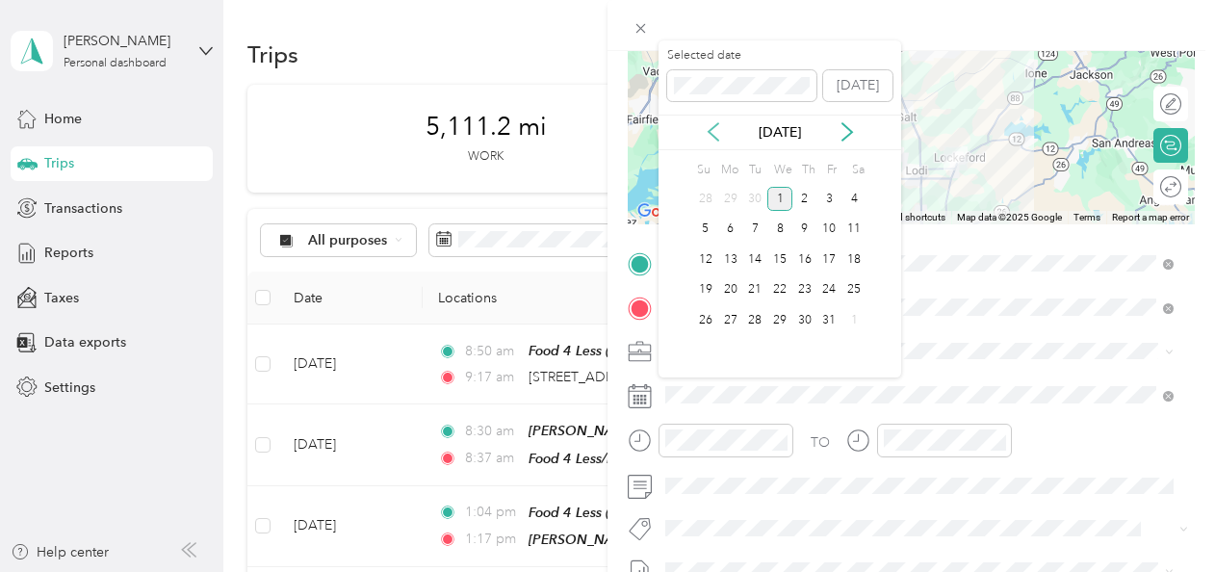
click at [710, 133] on icon at bounding box center [713, 131] width 10 height 17
click at [828, 283] on div "26" at bounding box center [829, 290] width 25 height 24
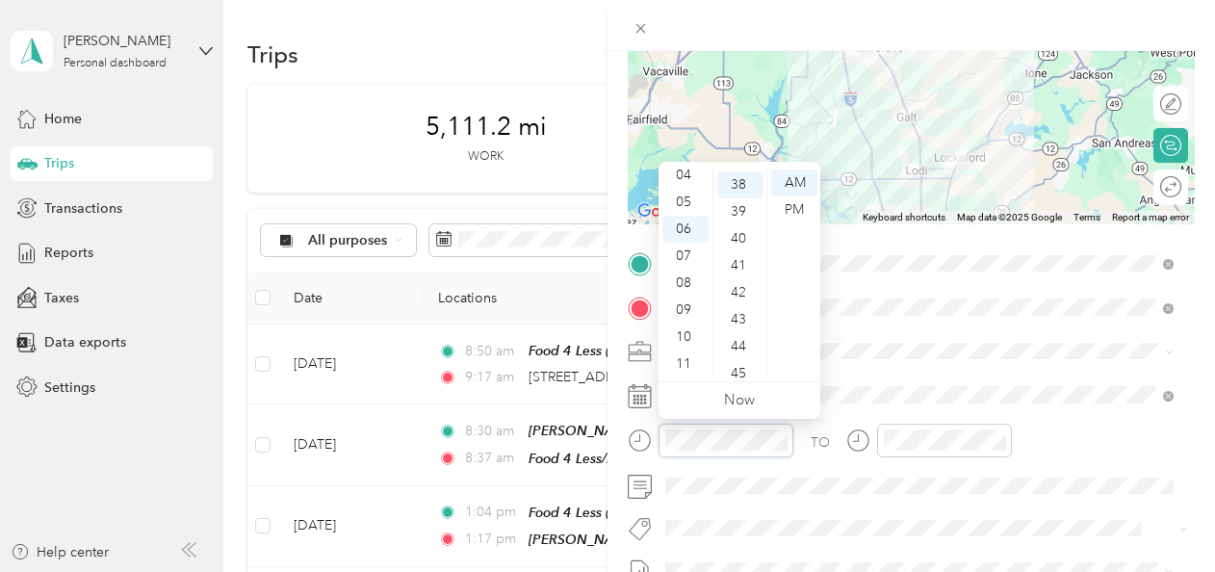
scroll to position [1024, 0]
click at [686, 337] on div "10" at bounding box center [685, 336] width 46 height 27
click at [682, 312] on div "09" at bounding box center [685, 309] width 46 height 27
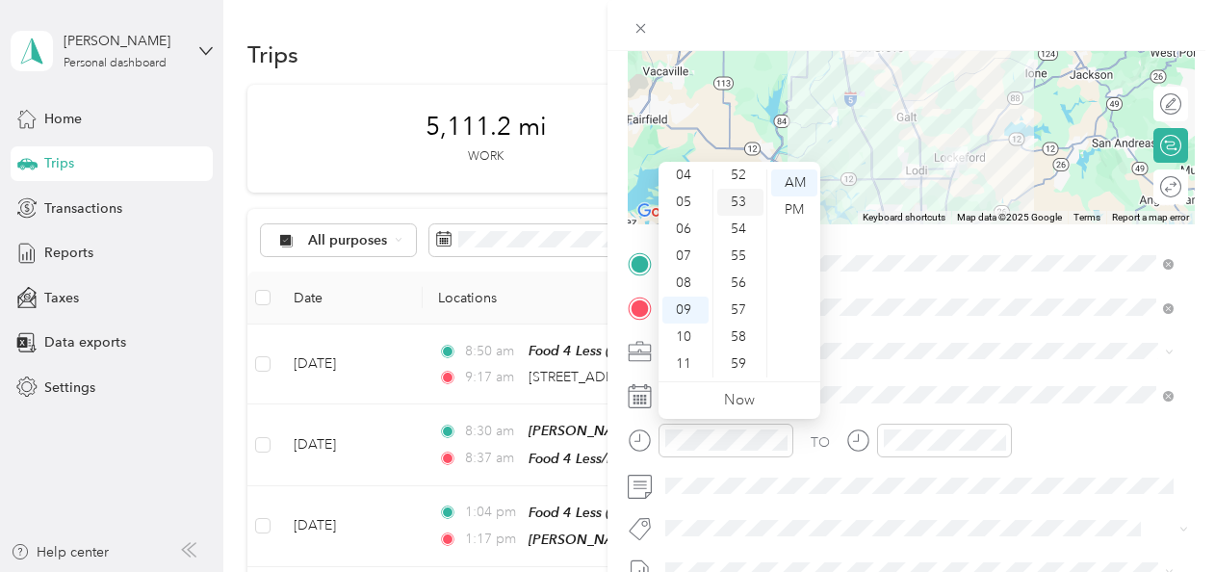
click at [739, 194] on div "53" at bounding box center [740, 202] width 46 height 27
click at [799, 173] on div "AM" at bounding box center [794, 182] width 46 height 27
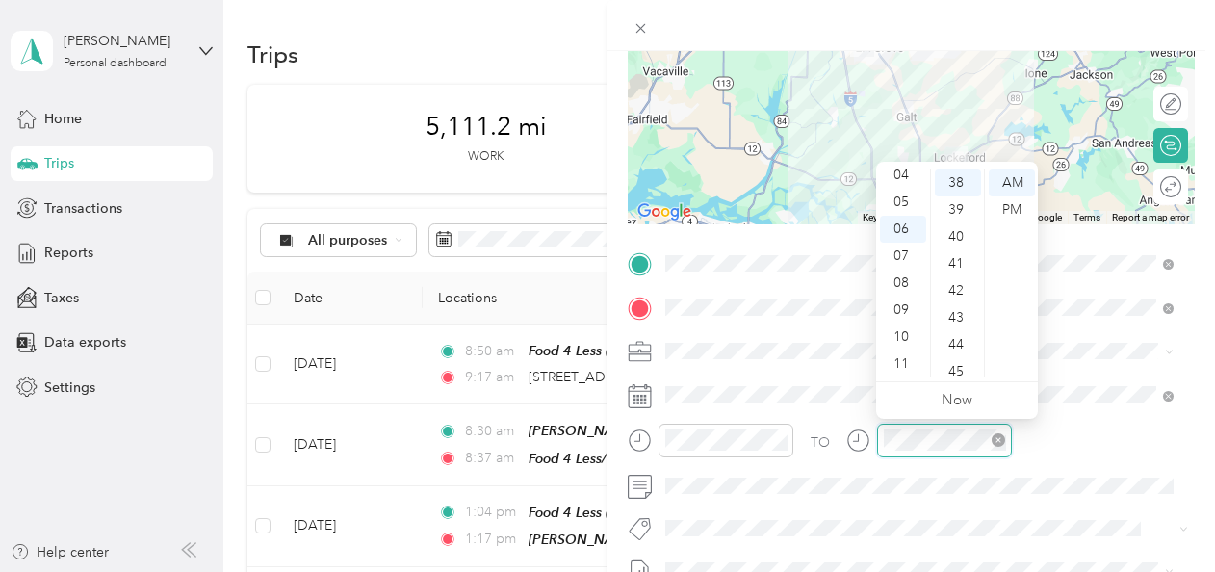
scroll to position [1024, 0]
click at [899, 325] on div "10" at bounding box center [903, 336] width 46 height 27
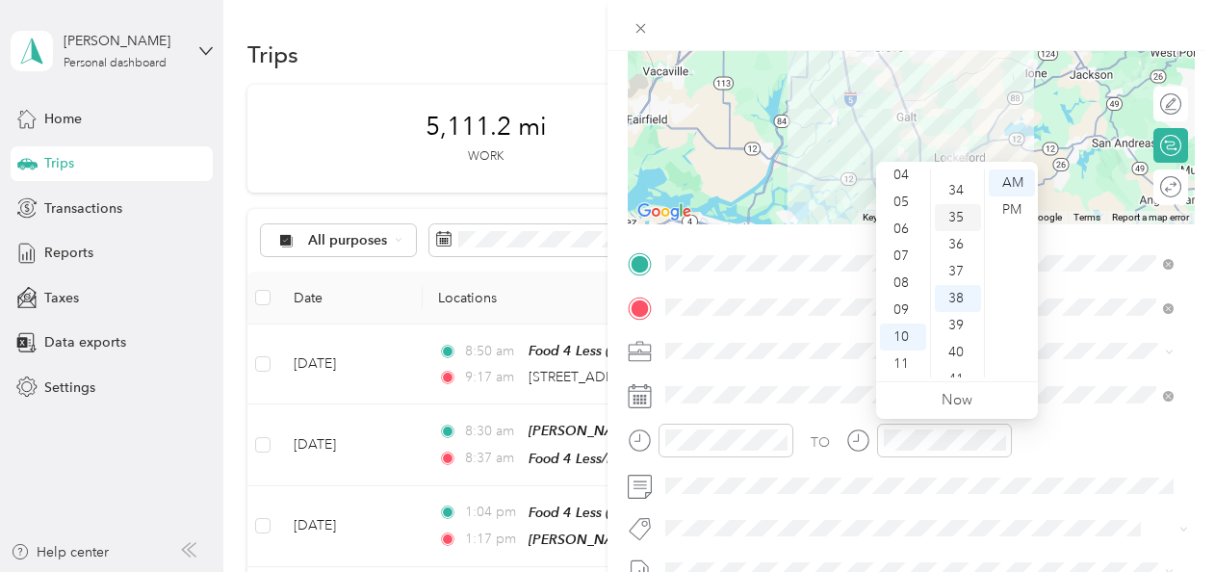
click at [959, 214] on div "35" at bounding box center [958, 217] width 46 height 27
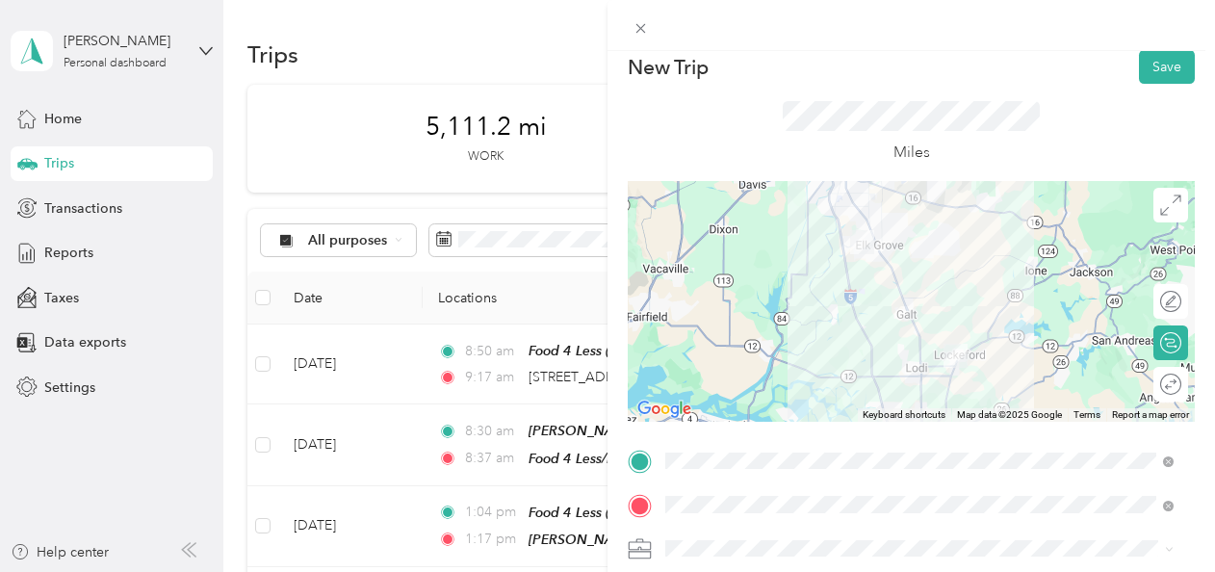
scroll to position [0, 0]
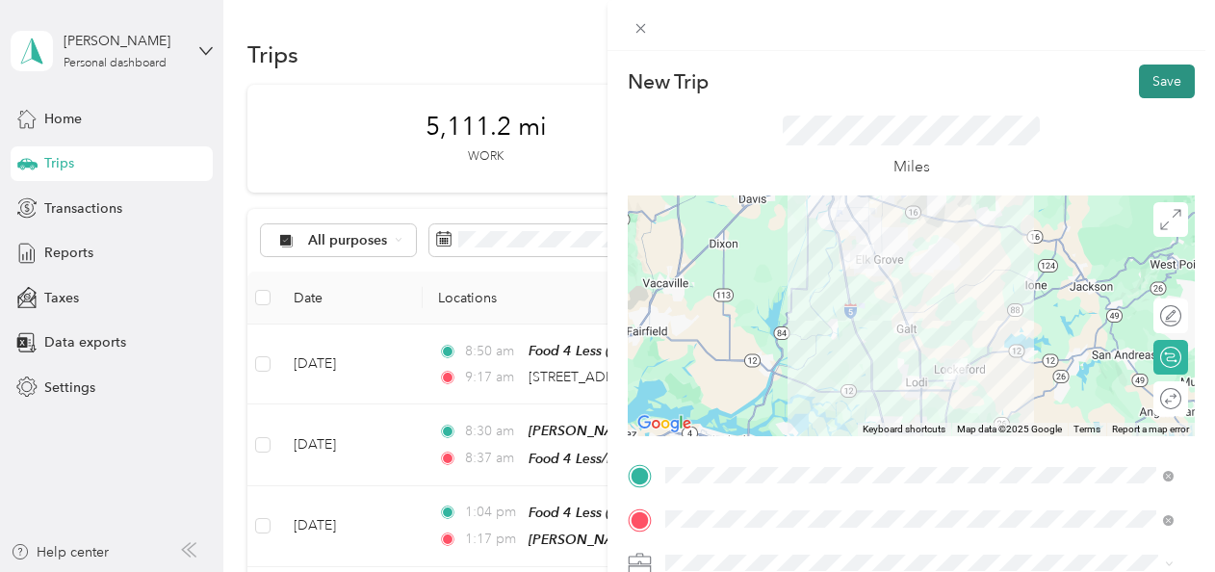
click at [1155, 73] on button "Save" at bounding box center [1167, 81] width 56 height 34
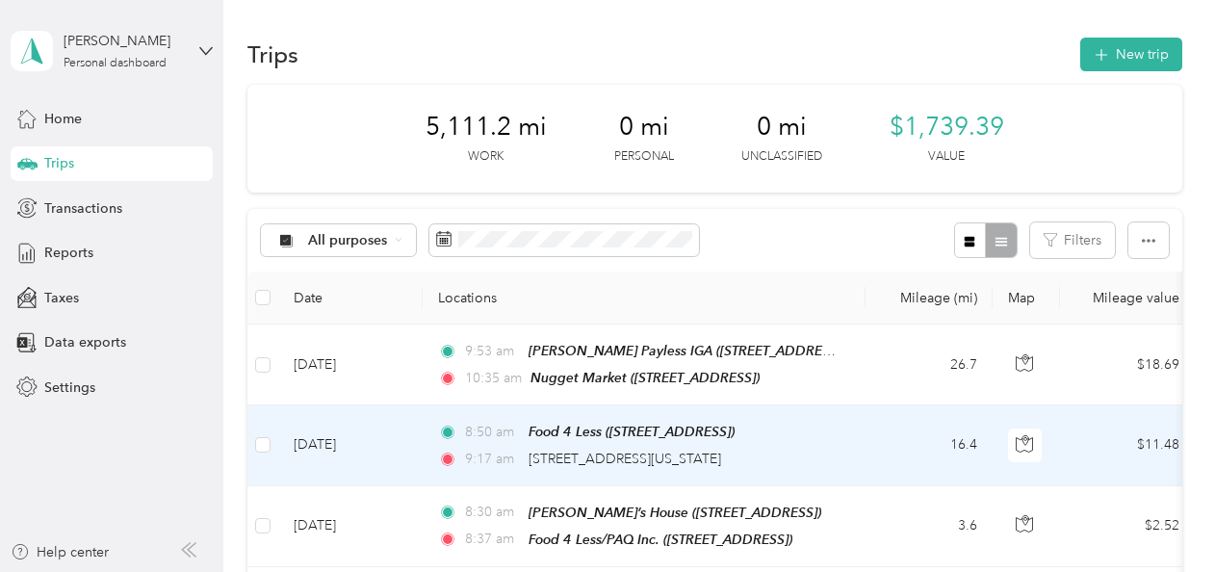
click at [335, 437] on td "[DATE]" at bounding box center [350, 445] width 144 height 80
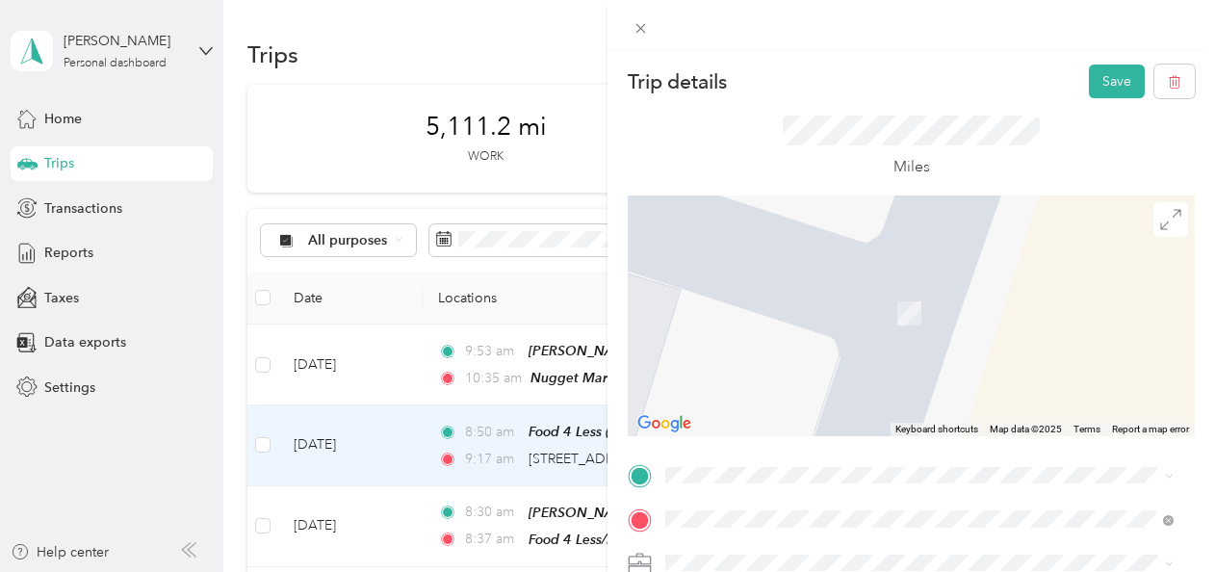
click at [726, 243] on span "TEAM" at bounding box center [731, 241] width 33 height 17
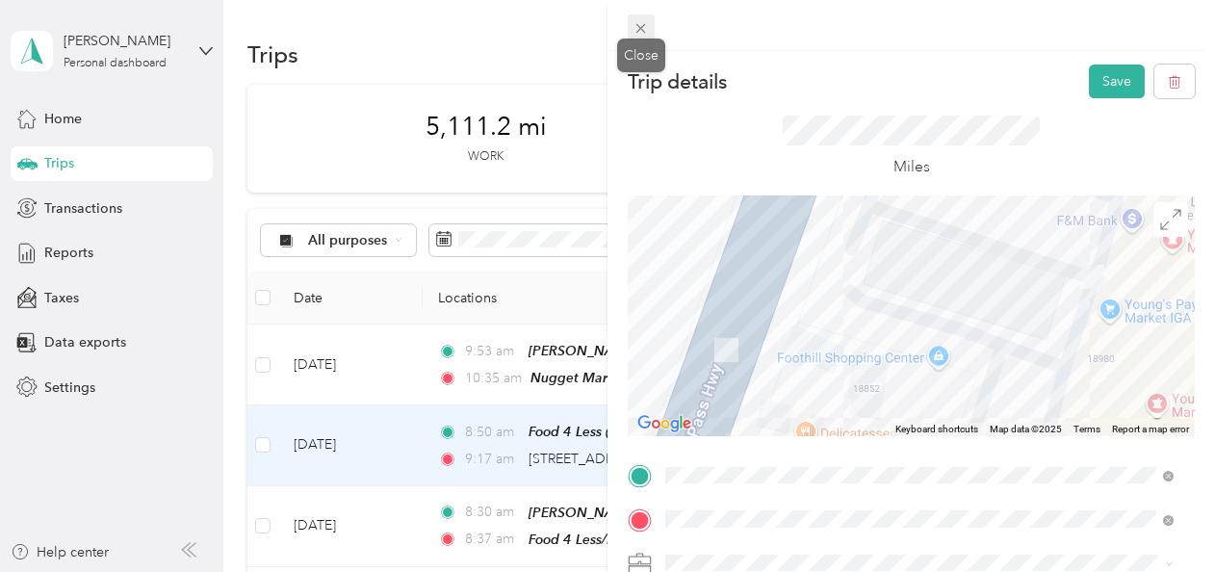
click at [641, 23] on icon at bounding box center [640, 28] width 16 height 16
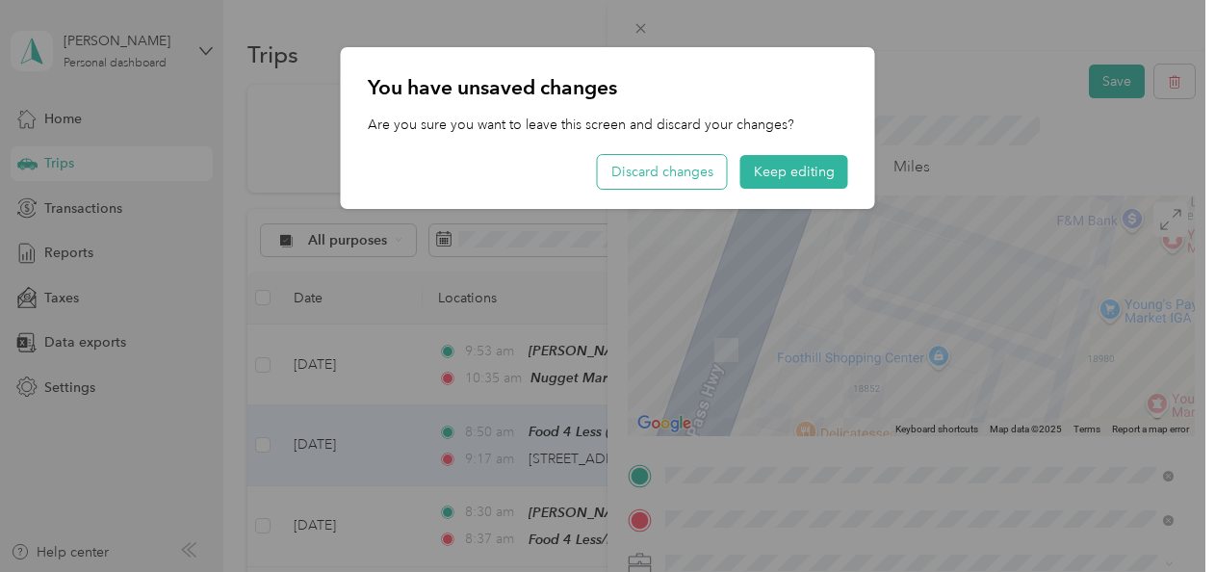
click at [655, 167] on button "Discard changes" at bounding box center [662, 172] width 129 height 34
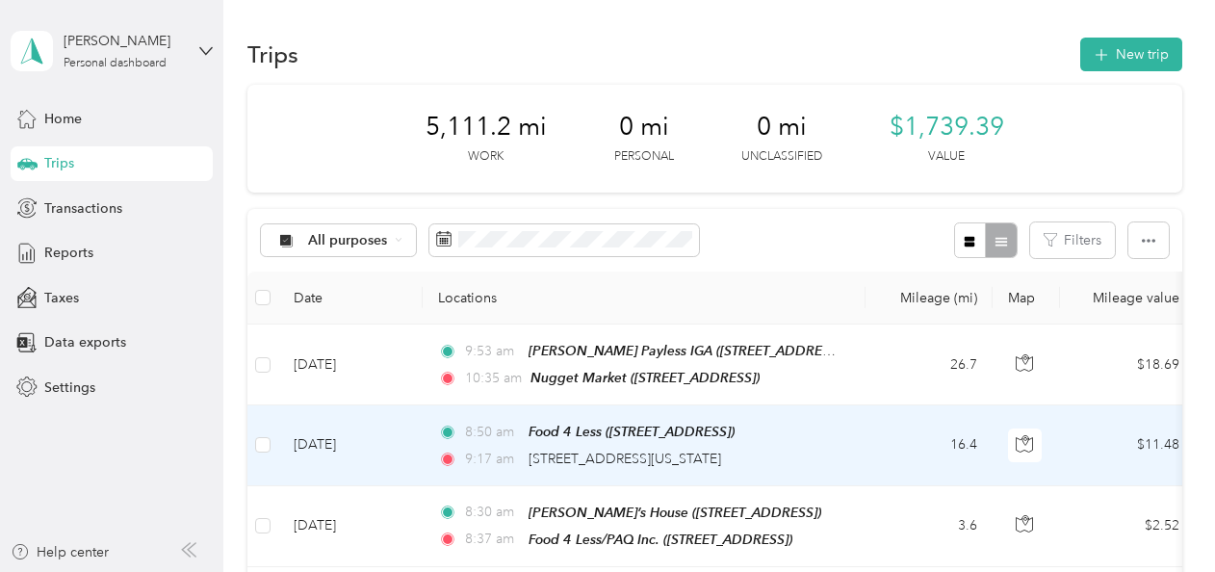
click at [339, 442] on td "[DATE]" at bounding box center [350, 445] width 144 height 80
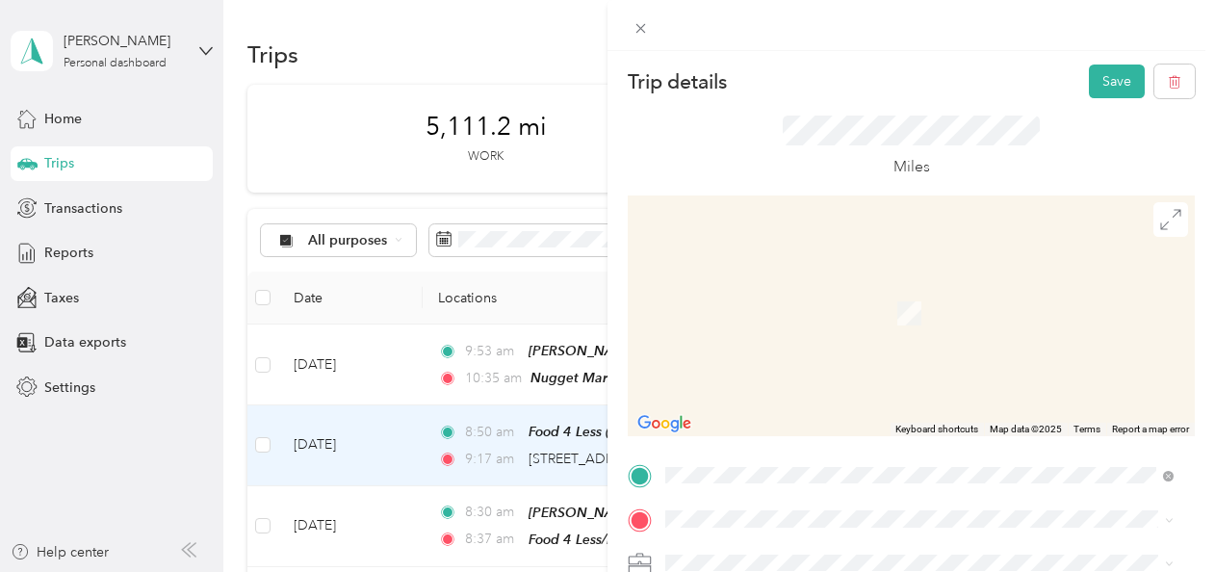
click at [824, 318] on span "[STREET_ADDRESS]" at bounding box center [763, 316] width 122 height 16
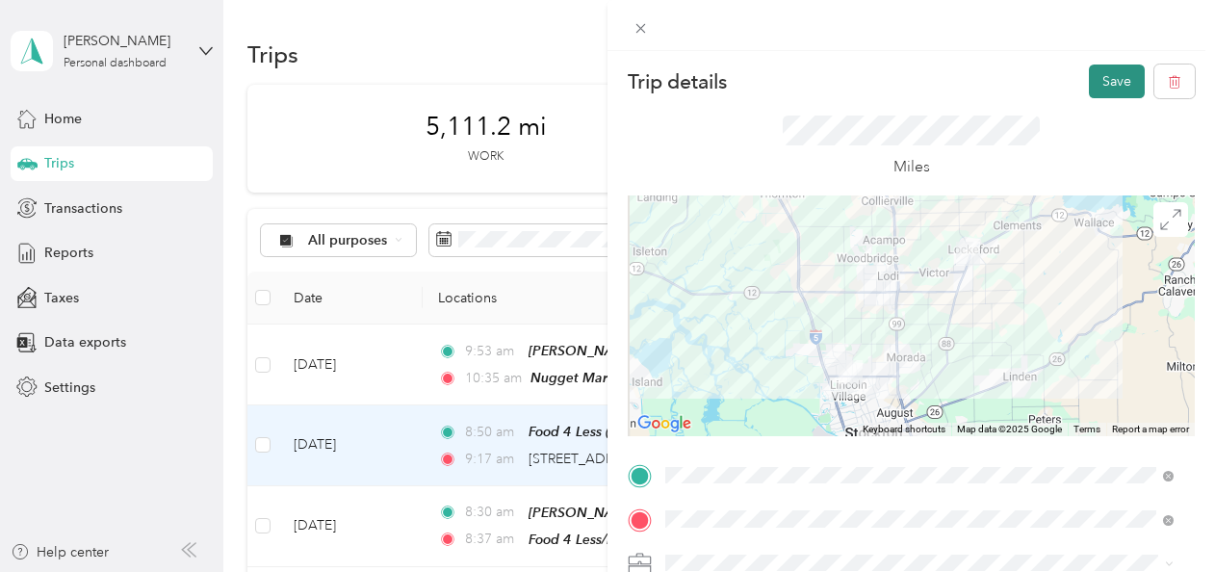
click at [1098, 75] on button "Save" at bounding box center [1116, 81] width 56 height 34
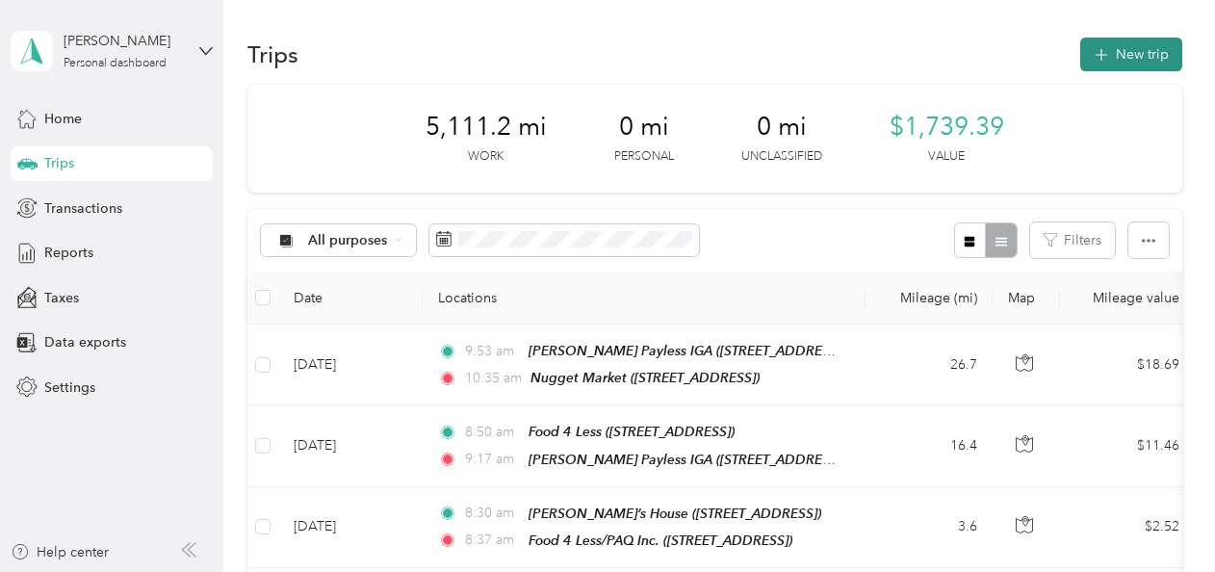
click at [1125, 54] on button "New trip" at bounding box center [1131, 55] width 102 height 34
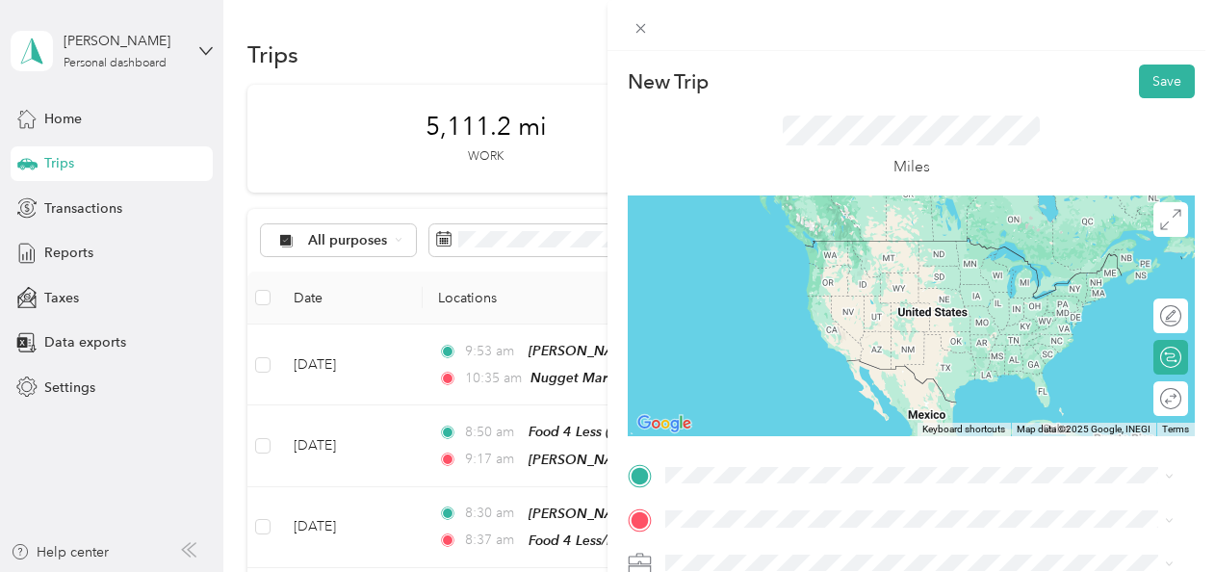
click at [716, 343] on span "[STREET_ADDRESS]" at bounding box center [763, 345] width 122 height 16
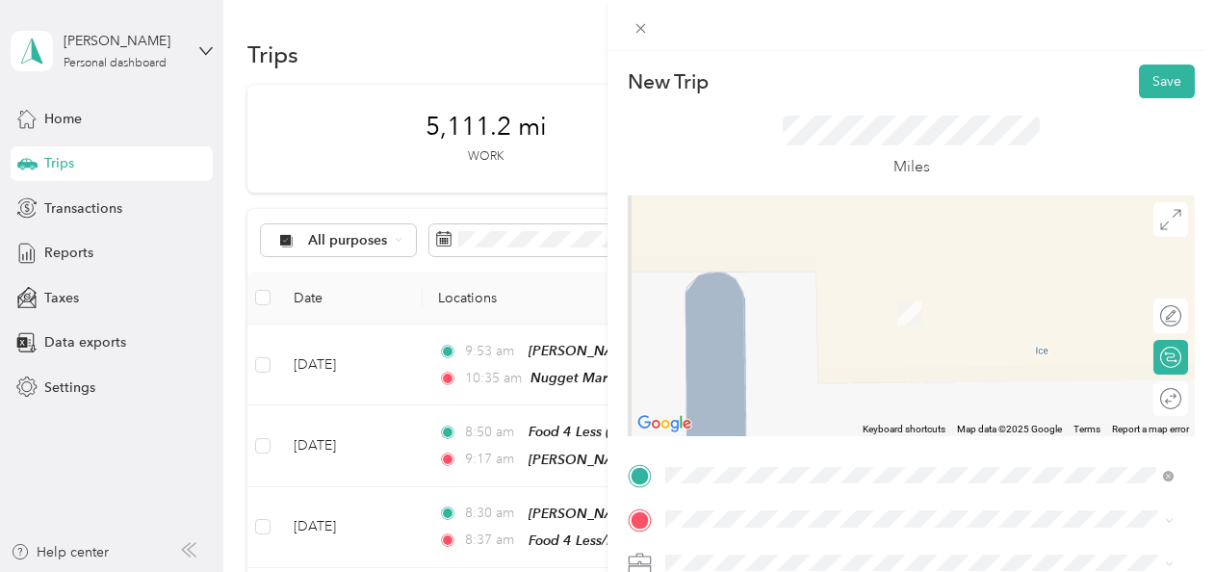
click at [816, 314] on span "[STREET_ADDRESS]" at bounding box center [763, 311] width 122 height 16
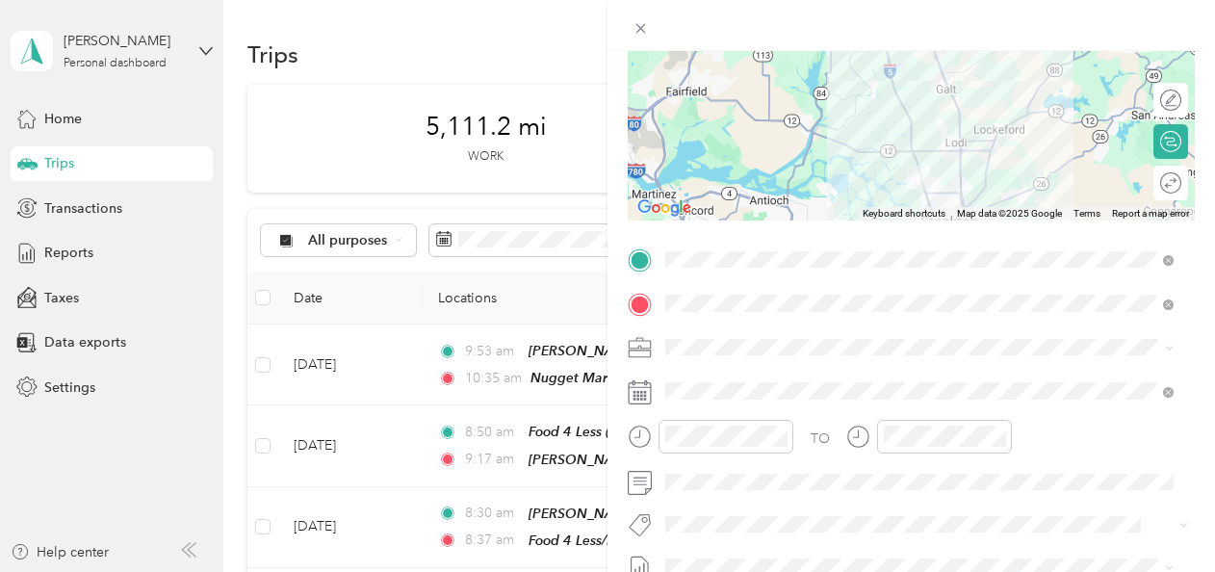
scroll to position [281, 0]
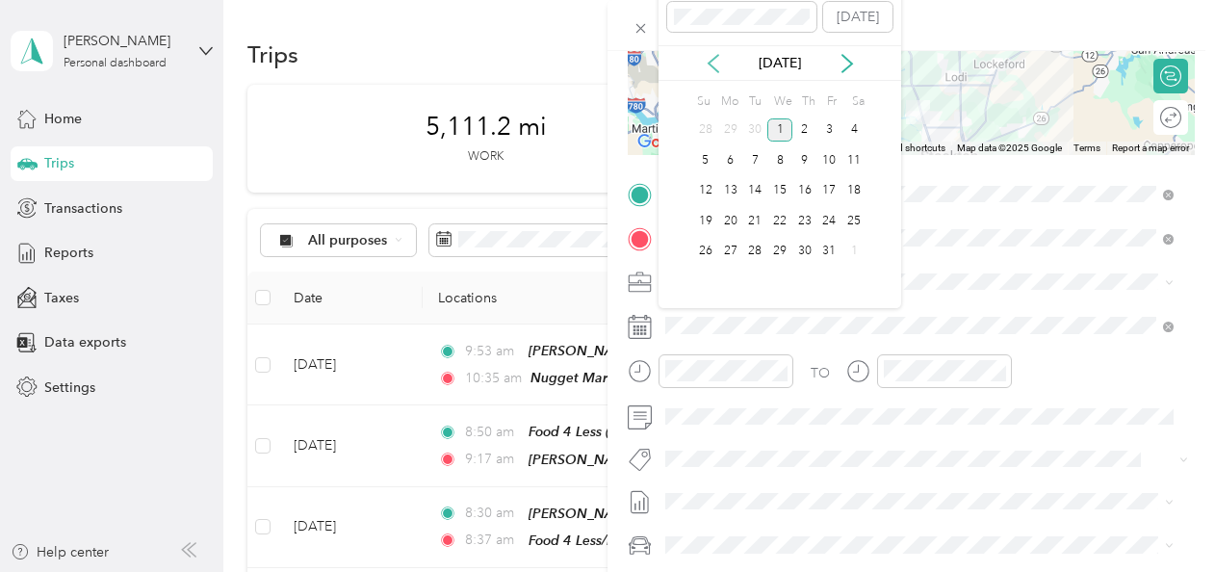
click at [704, 60] on icon at bounding box center [713, 63] width 19 height 19
click at [833, 221] on div "26" at bounding box center [829, 221] width 25 height 24
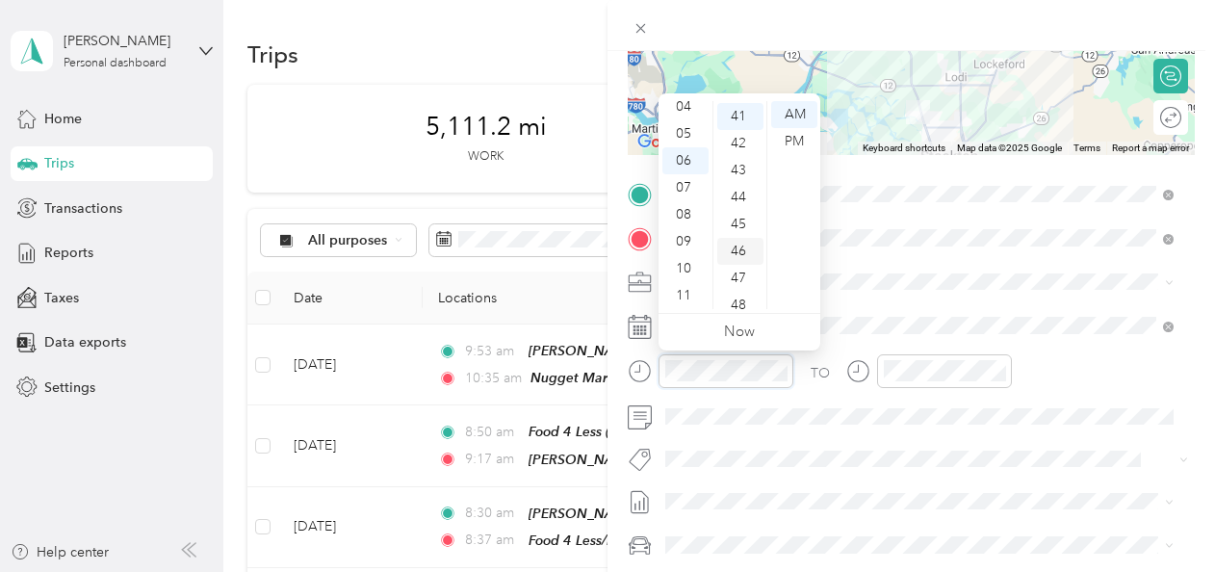
scroll to position [1105, 0]
click at [685, 262] on div "10" at bounding box center [685, 268] width 46 height 27
click at [745, 159] on div "54" at bounding box center [740, 160] width 46 height 27
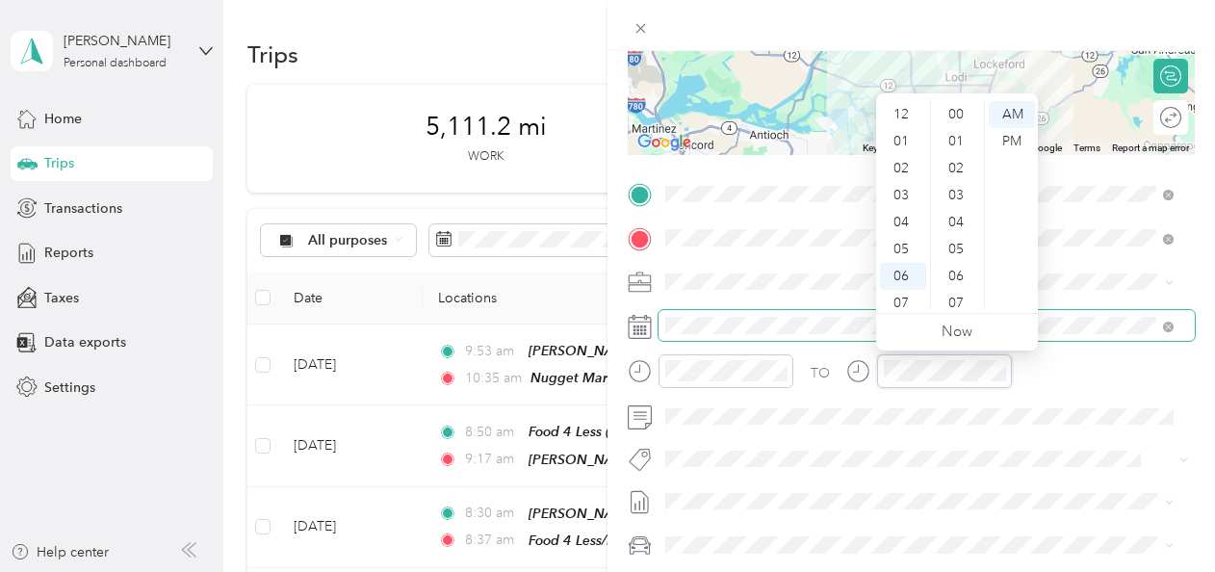
scroll to position [115, 0]
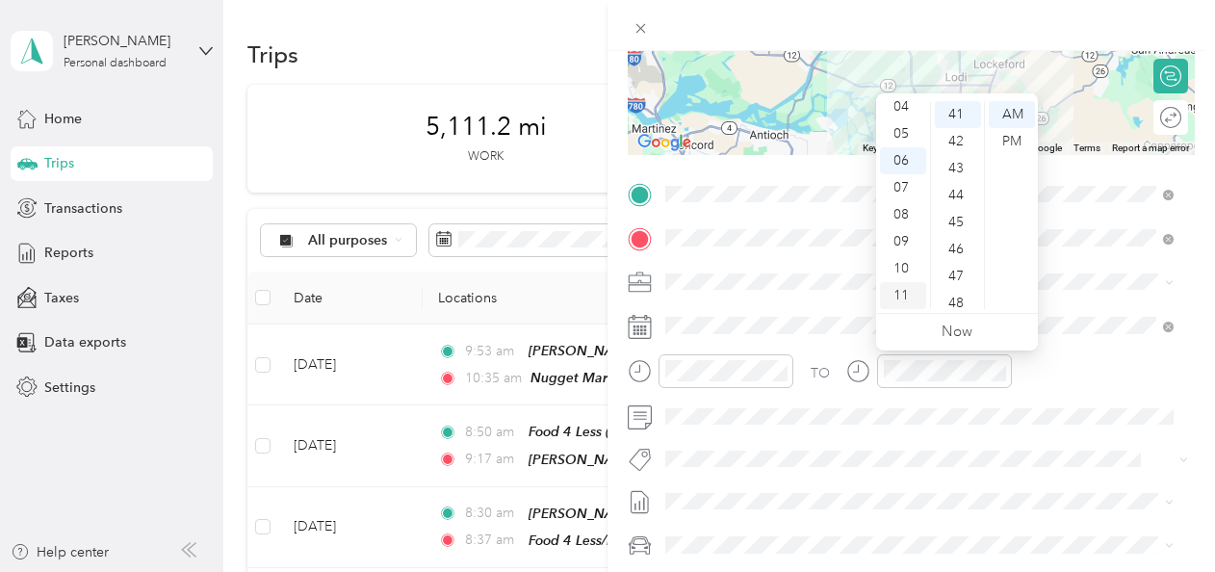
click at [896, 291] on div "11" at bounding box center [903, 295] width 46 height 27
click at [956, 279] on div "27" at bounding box center [958, 282] width 46 height 27
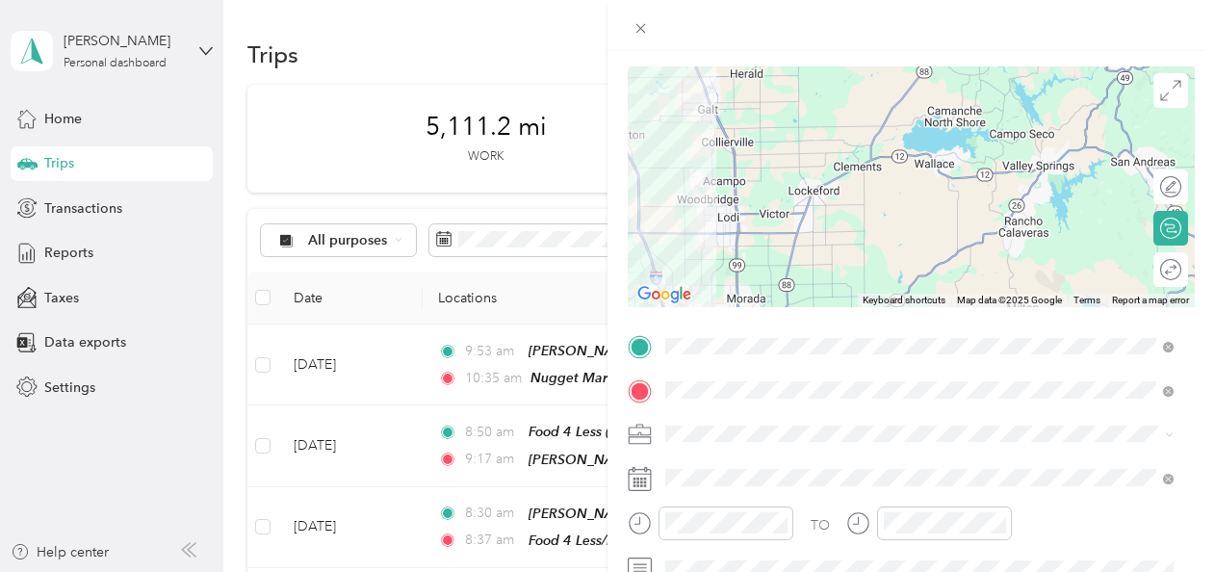
scroll to position [173, 0]
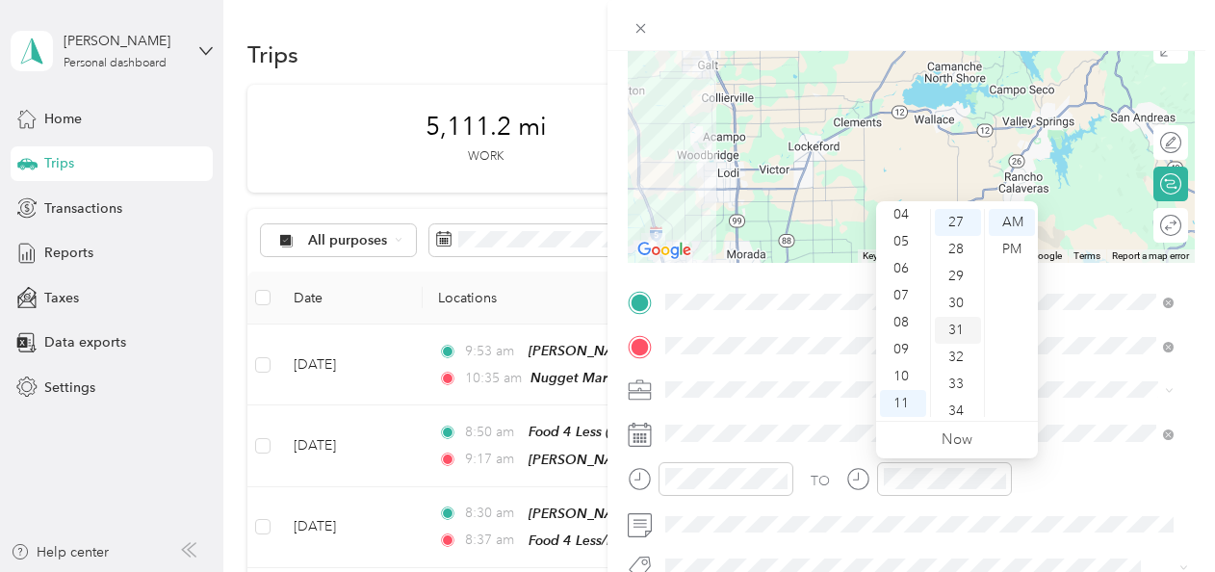
click at [958, 321] on div "31" at bounding box center [958, 330] width 46 height 27
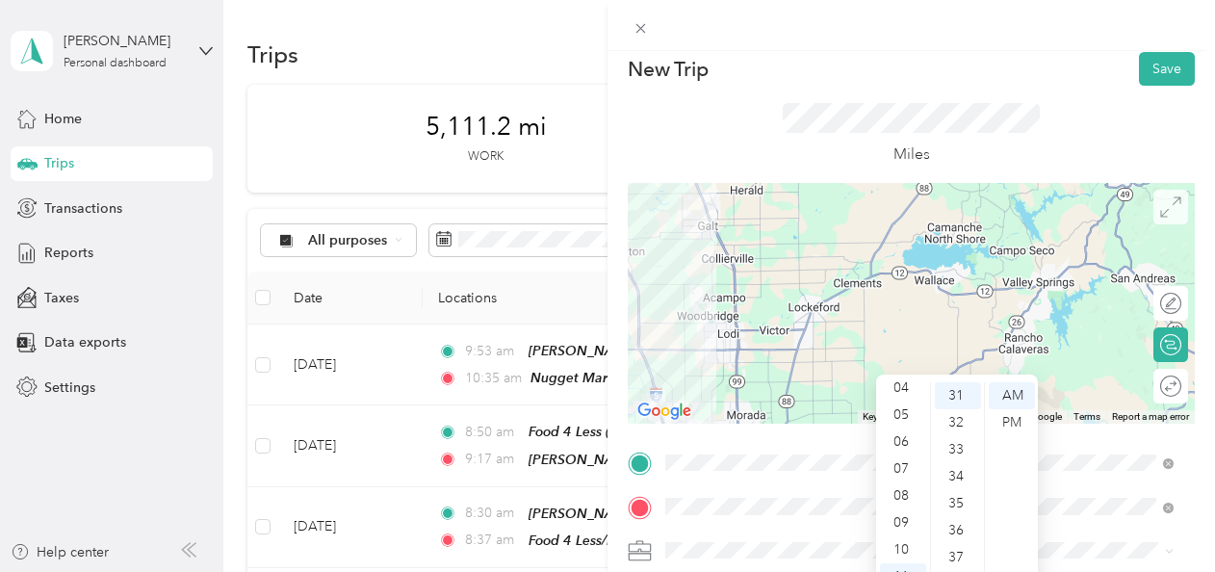
scroll to position [0, 0]
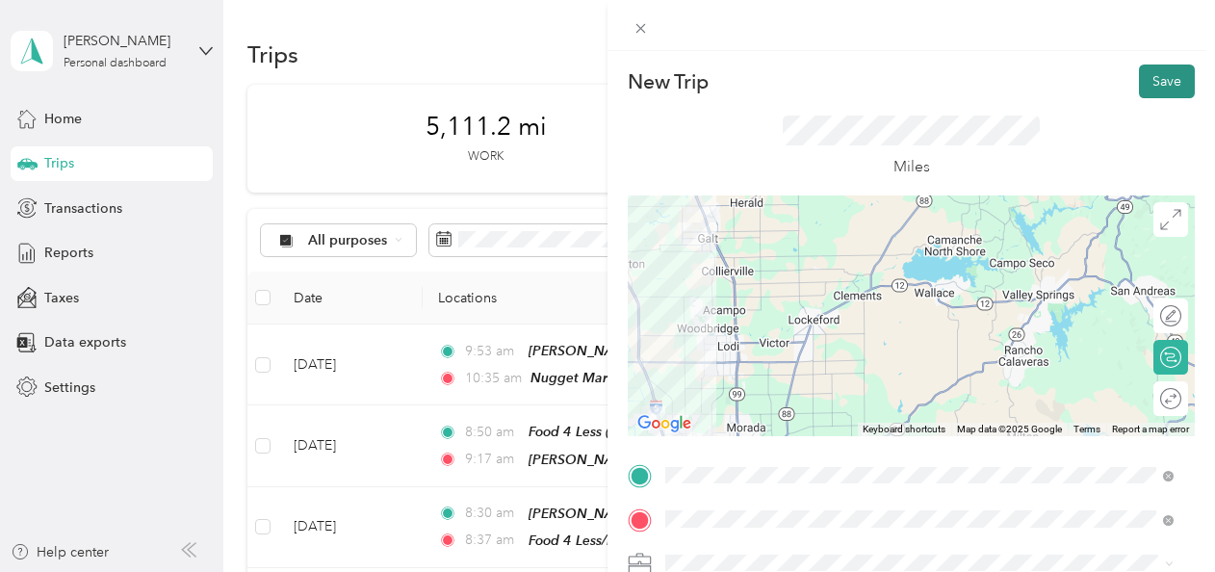
click at [1149, 77] on button "Save" at bounding box center [1167, 81] width 56 height 34
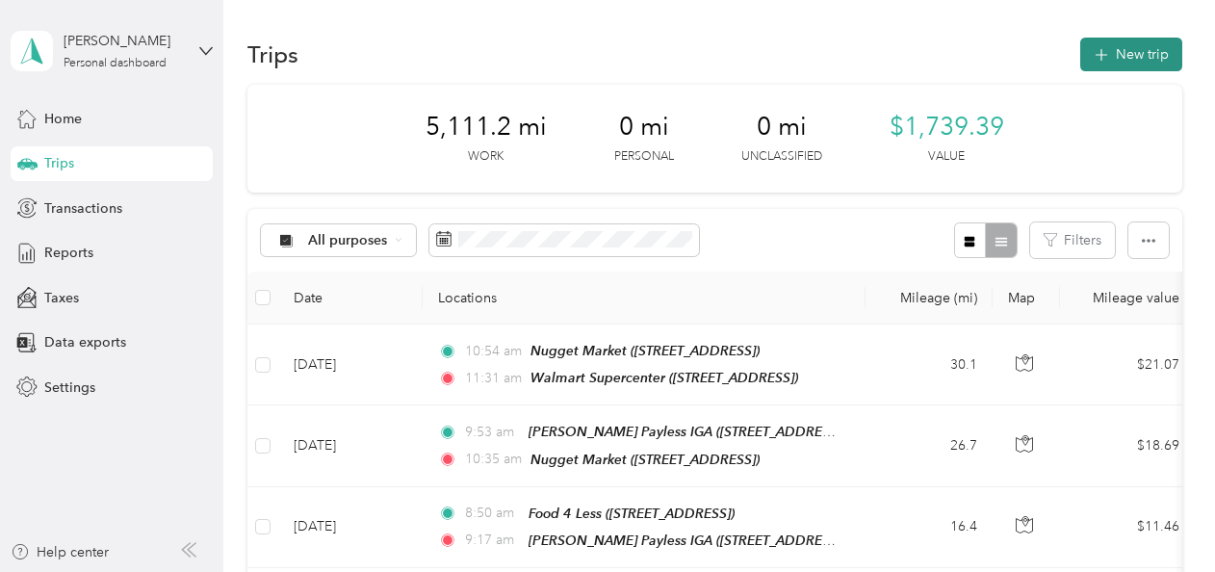
click at [1128, 54] on button "New trip" at bounding box center [1131, 55] width 102 height 34
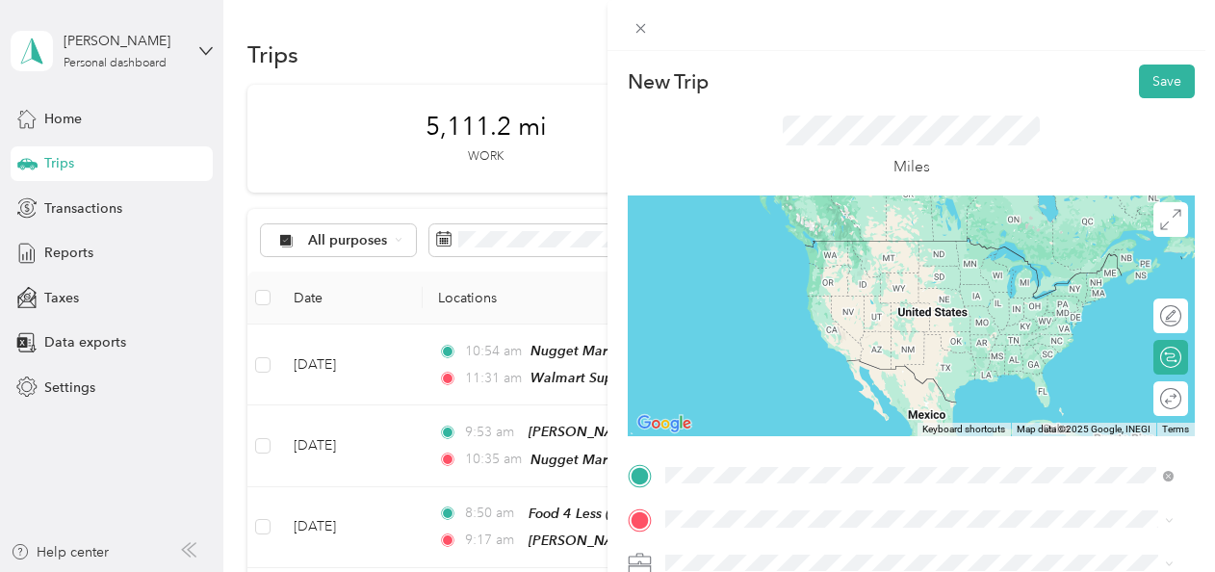
click at [801, 254] on div "TEAM Walmart Supercenter" at bounding box center [801, 251] width 199 height 24
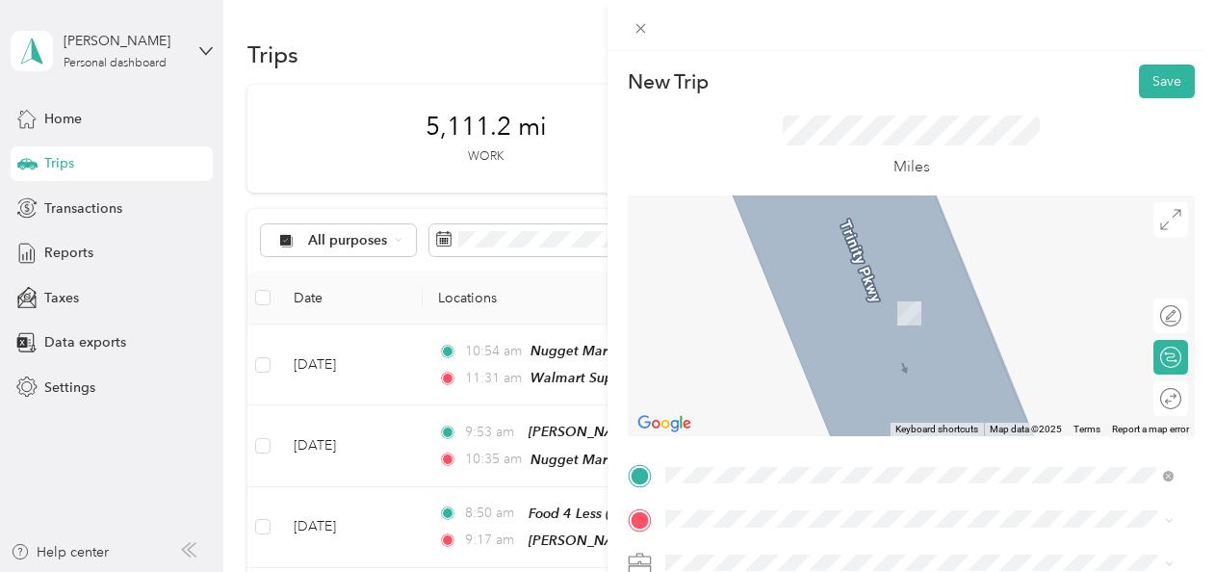
click at [758, 310] on span "[STREET_ADDRESS]" at bounding box center [763, 311] width 122 height 16
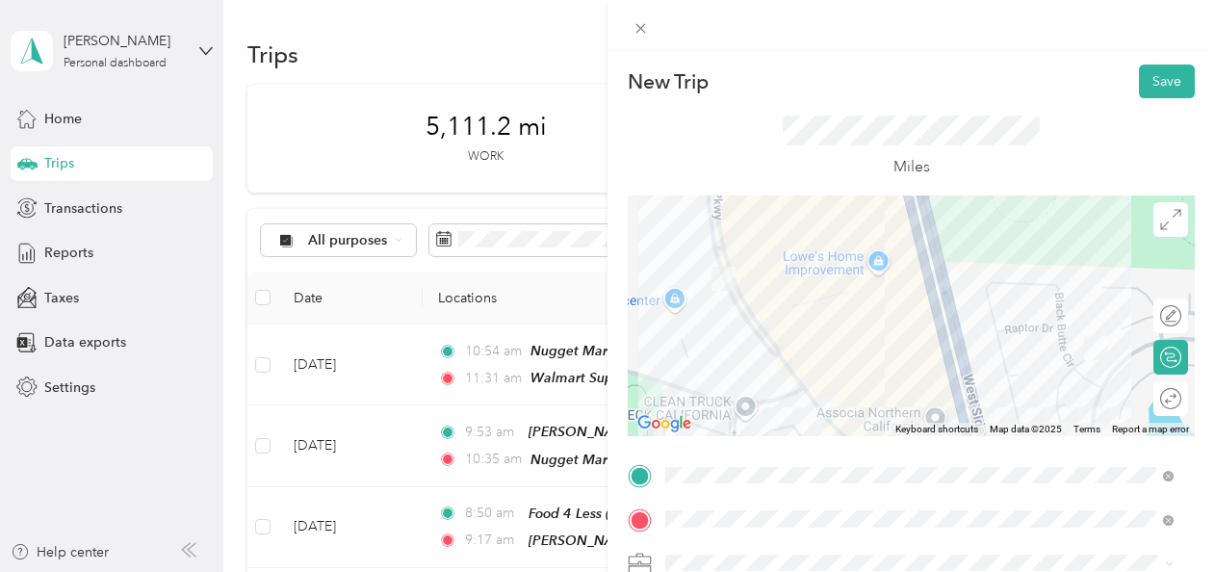
click at [698, 552] on span at bounding box center [926, 563] width 536 height 31
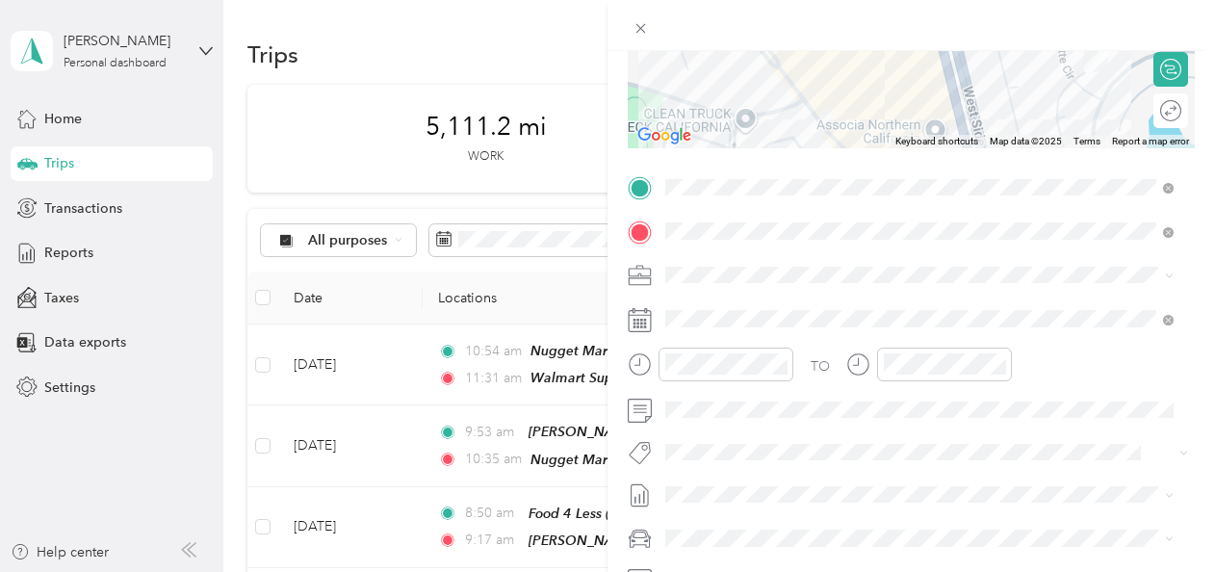
scroll to position [304, 0]
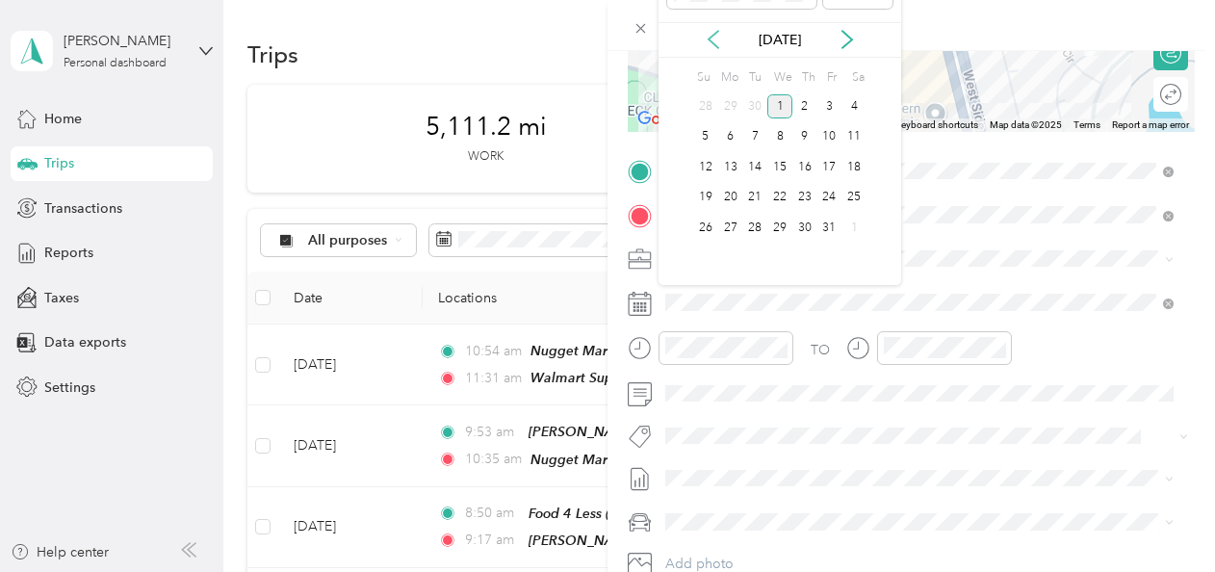
click at [706, 31] on icon at bounding box center [713, 39] width 19 height 19
click at [821, 192] on div "26" at bounding box center [829, 198] width 25 height 24
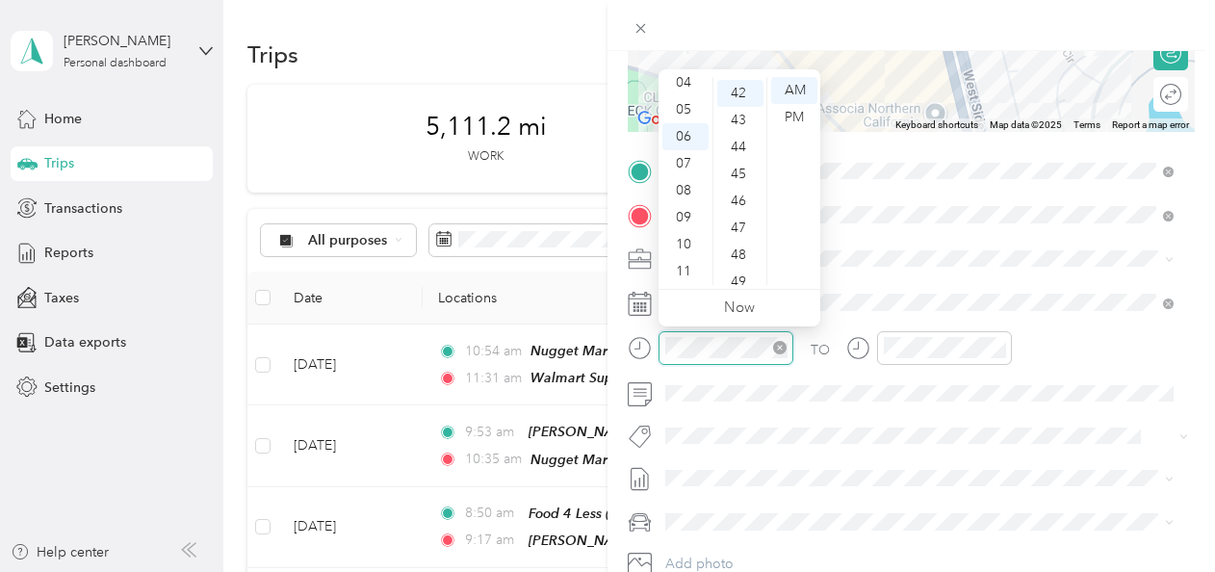
scroll to position [1132, 0]
click at [678, 271] on div "11" at bounding box center [685, 271] width 46 height 27
click at [746, 147] on div "44" at bounding box center [740, 144] width 46 height 27
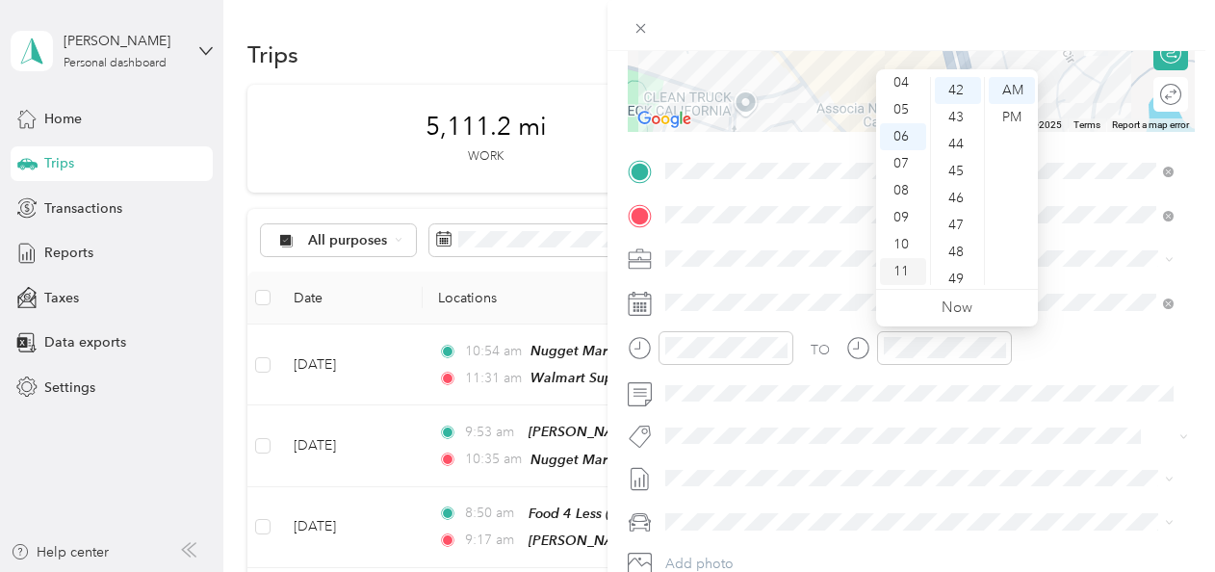
click at [891, 269] on div "11" at bounding box center [903, 271] width 46 height 27
click at [960, 210] on div "48" at bounding box center [958, 211] width 46 height 27
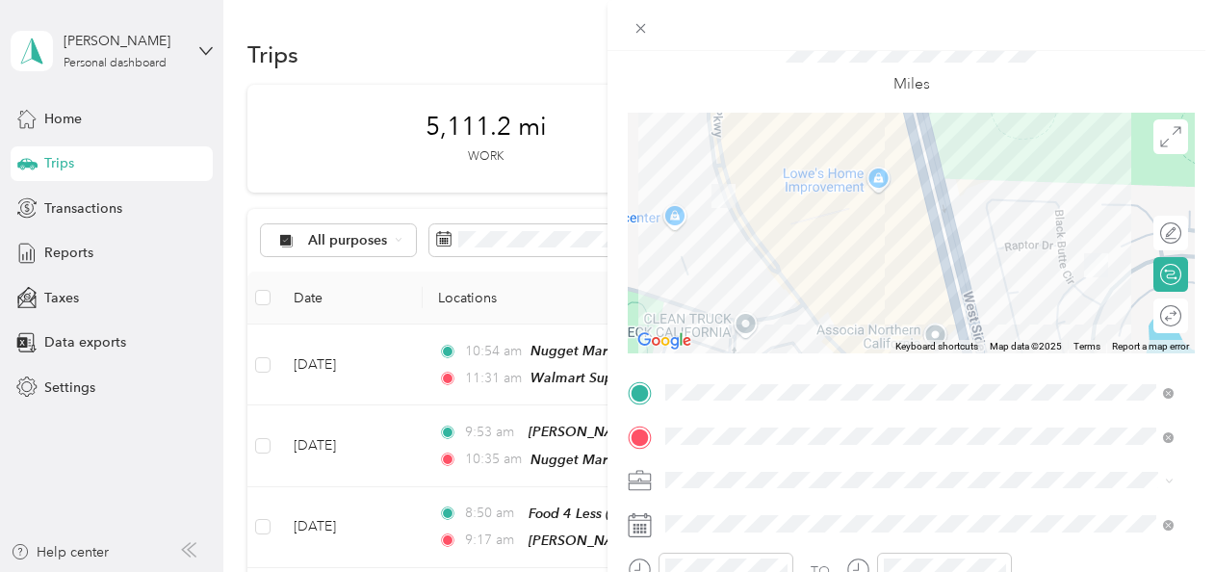
scroll to position [0, 0]
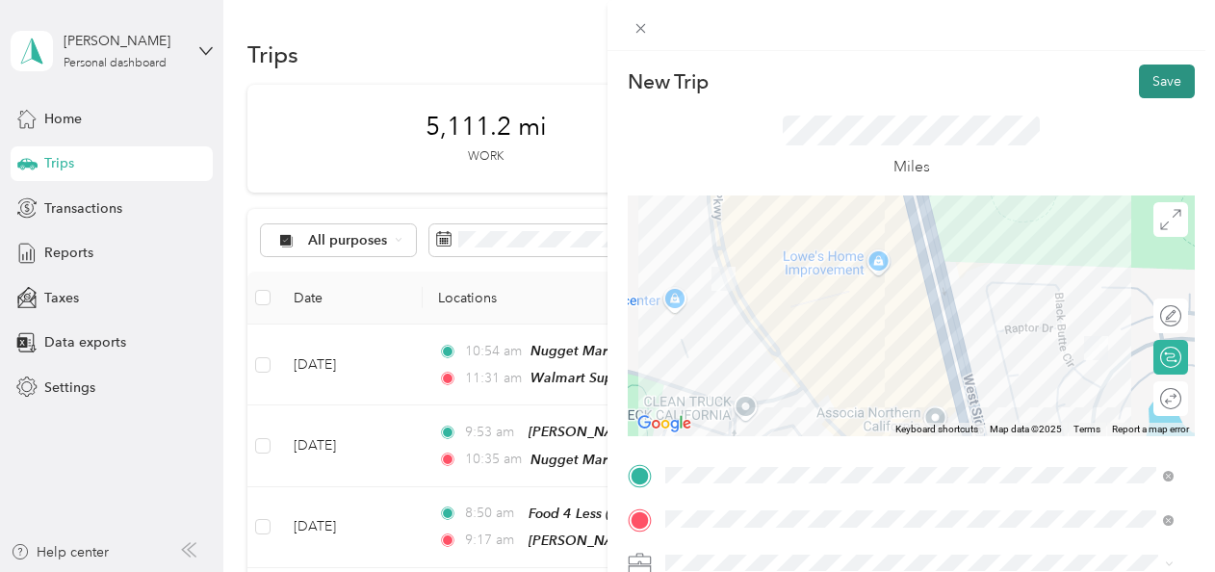
click at [1151, 90] on button "Save" at bounding box center [1167, 81] width 56 height 34
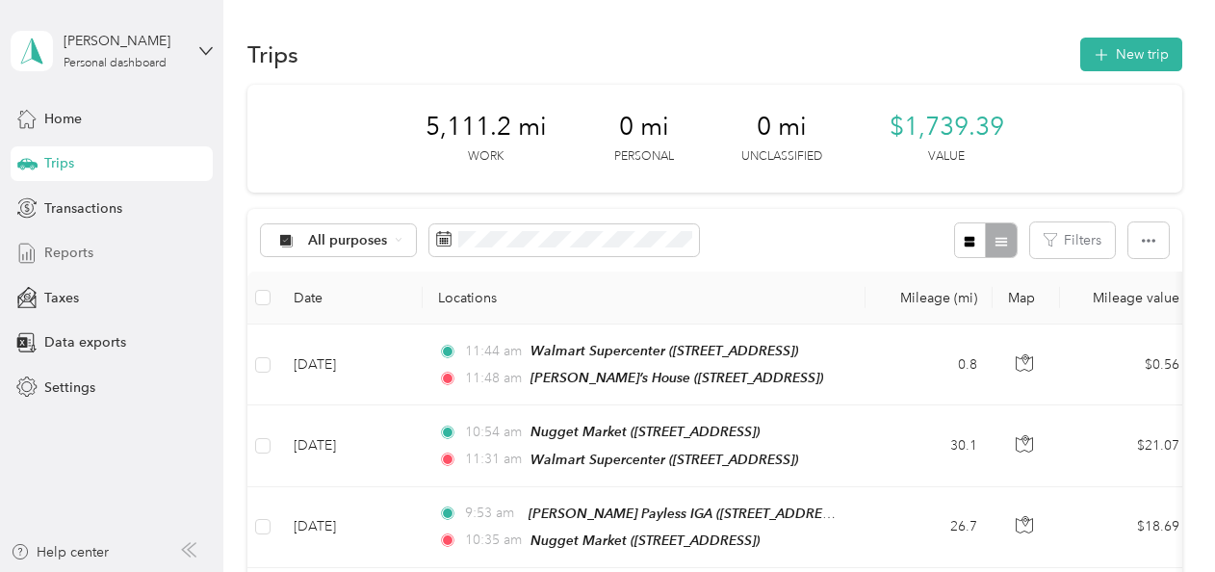
click at [58, 246] on span "Reports" at bounding box center [68, 253] width 49 height 20
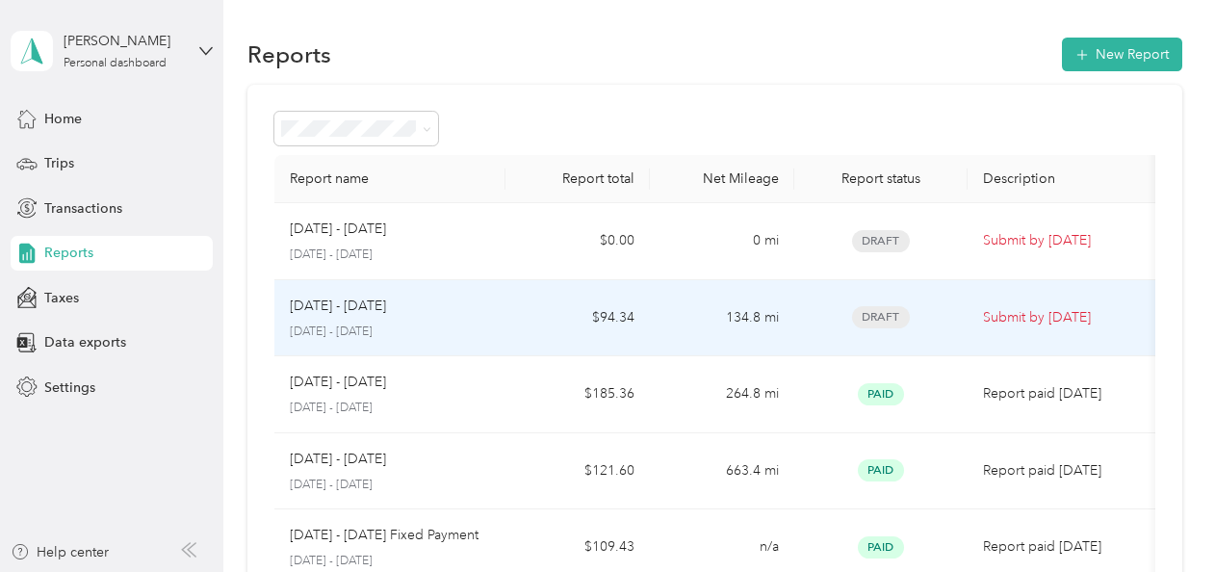
click at [348, 300] on p "[DATE] - [DATE]" at bounding box center [338, 305] width 96 height 21
click at [342, 310] on p "[DATE] - [DATE]" at bounding box center [338, 305] width 96 height 21
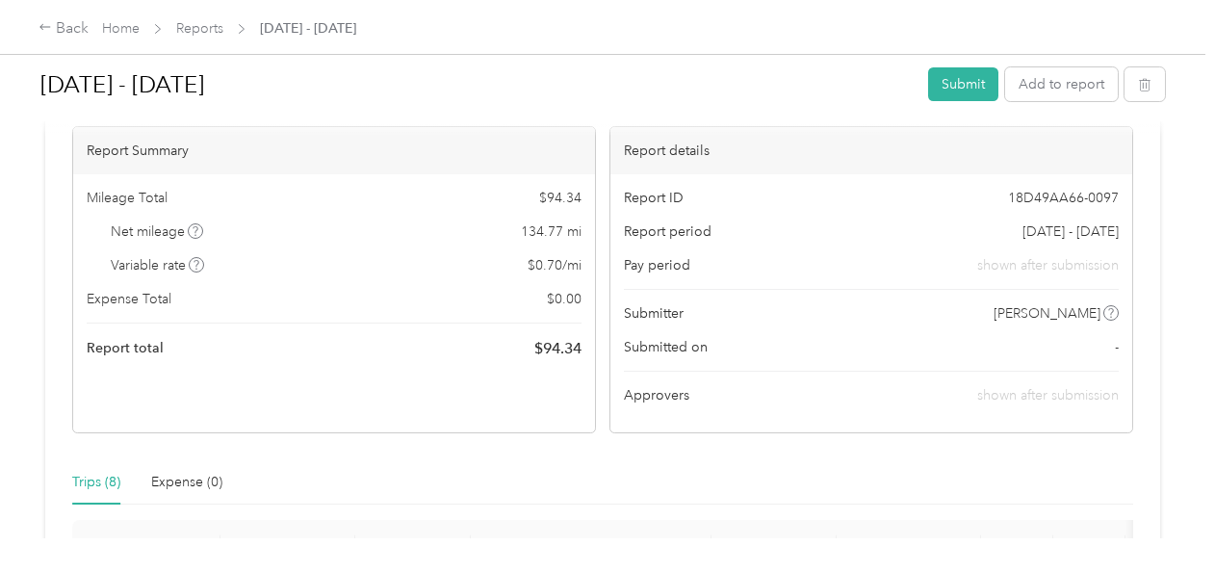
scroll to position [127, 0]
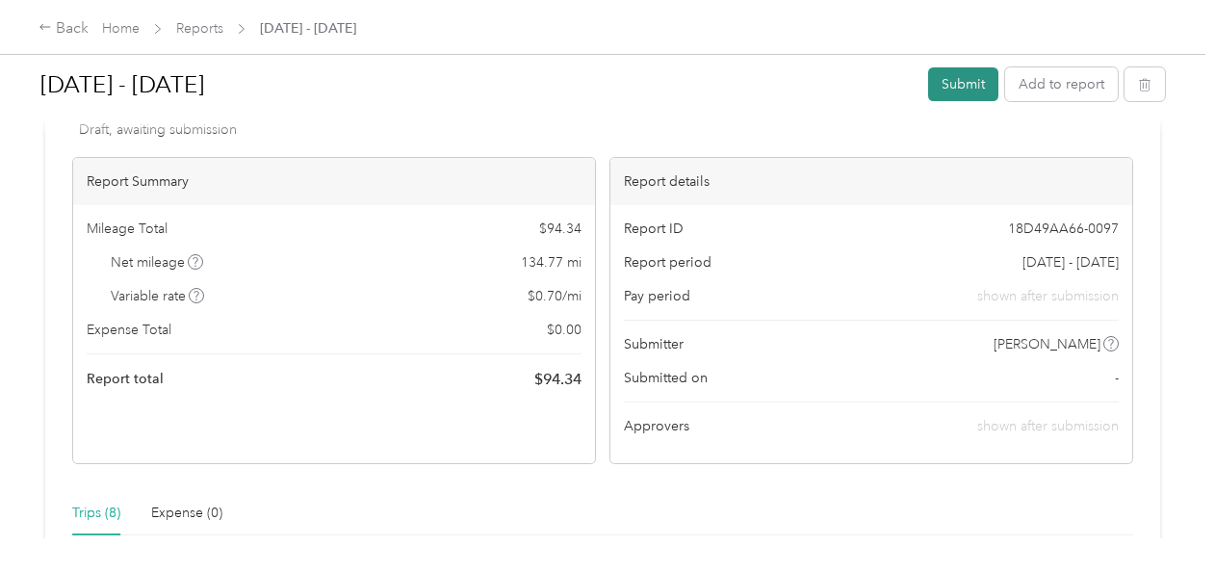
click at [951, 73] on button "Submit" at bounding box center [963, 84] width 70 height 34
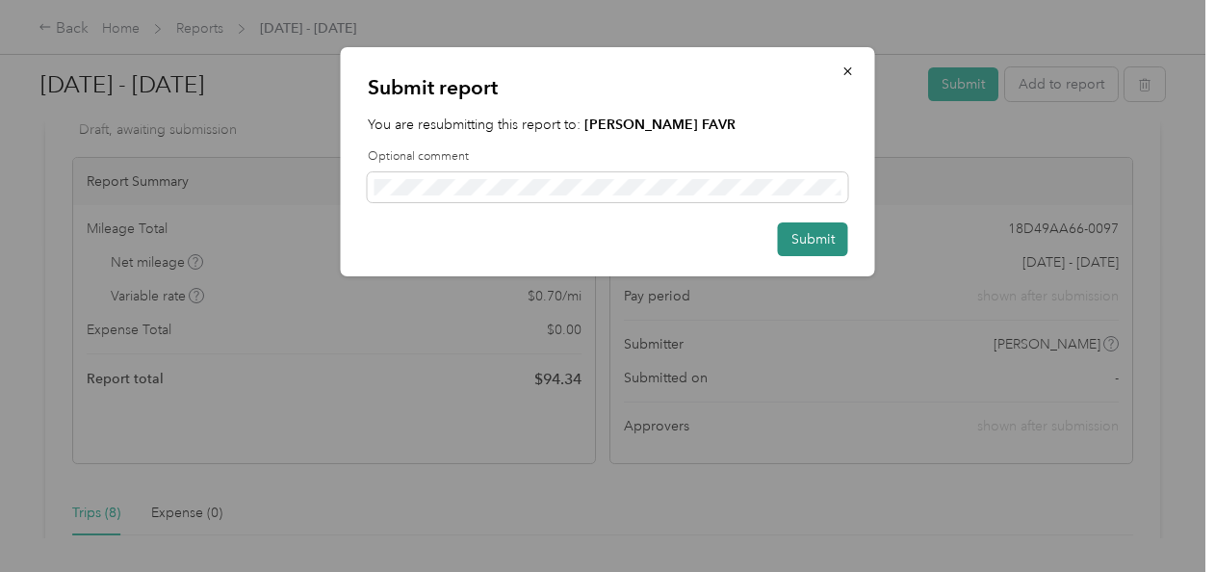
click at [817, 231] on button "Submit" at bounding box center [813, 239] width 70 height 34
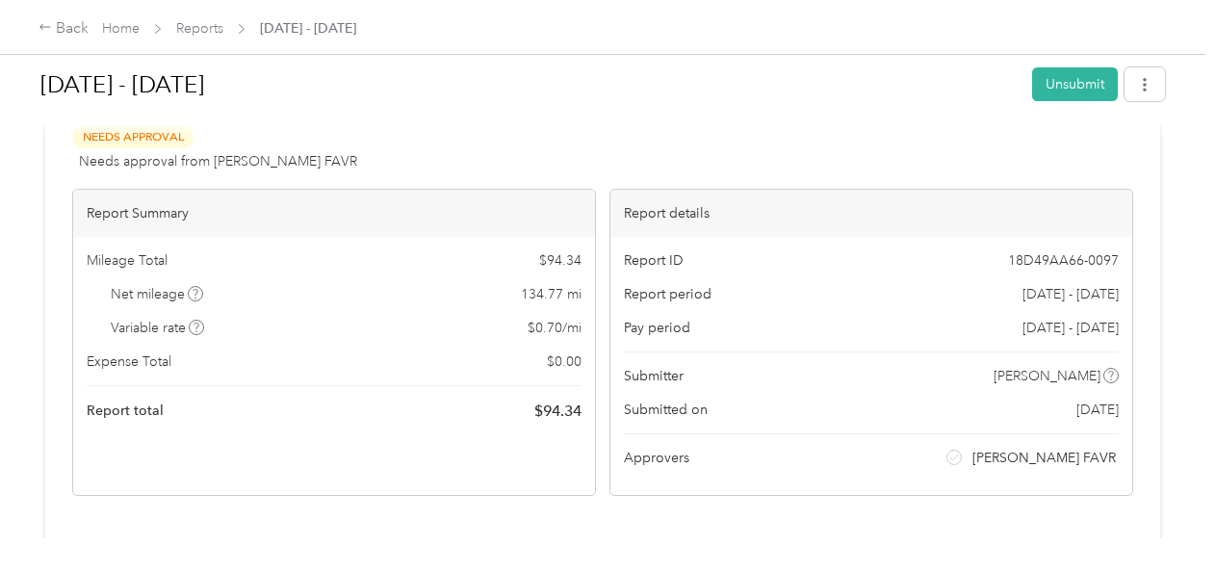
scroll to position [0, 0]
